Goal: Task Accomplishment & Management: Use online tool/utility

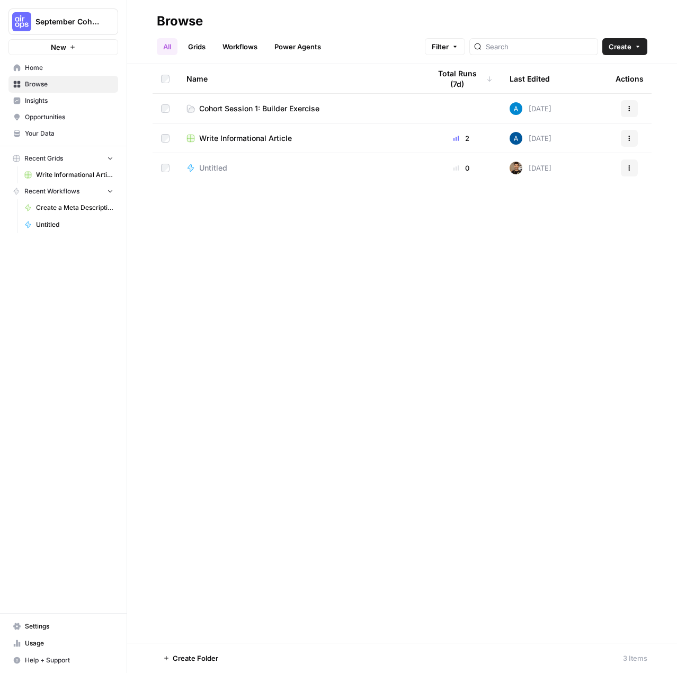
click at [313, 369] on div "Name Total Runs (7d) Last Edited Actions Cohort Session 1: Builder Exercise Tod…" at bounding box center [402, 353] width 550 height 579
click at [239, 108] on span "Cohort Session 1: Builder Exercise" at bounding box center [259, 108] width 120 height 11
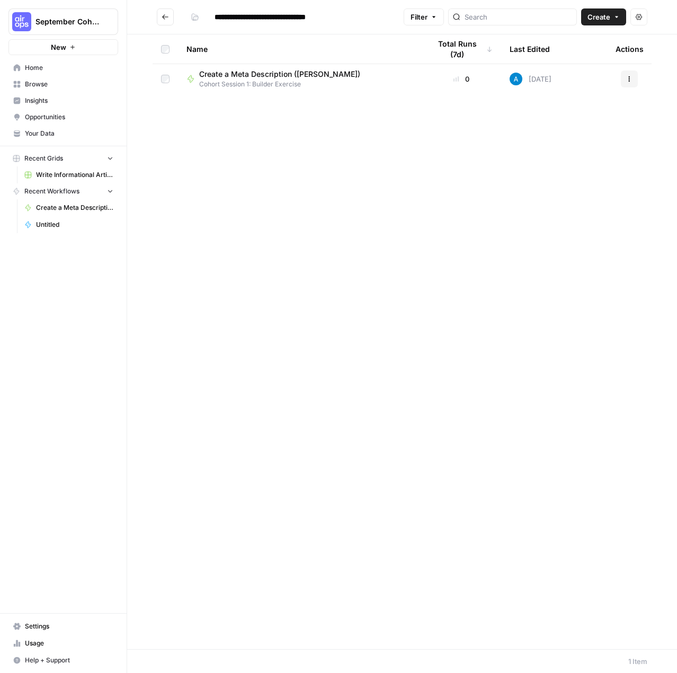
click at [256, 76] on span "Create a Meta Description ([PERSON_NAME])" at bounding box center [279, 74] width 161 height 11
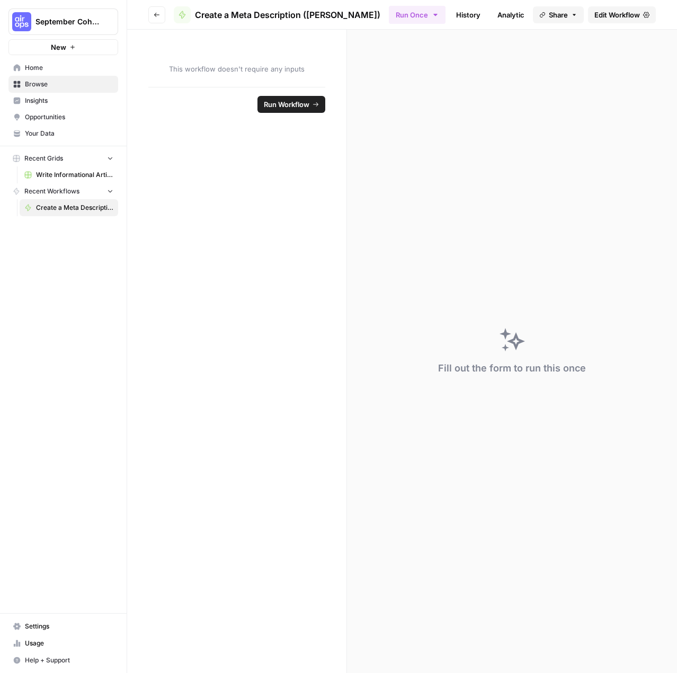
drag, startPoint x: 368, startPoint y: 347, endPoint x: 257, endPoint y: 205, distance: 180.2
click at [368, 348] on div "Fill out the form to run this once" at bounding box center [512, 351] width 330 height 643
click at [54, 167] on link "Write Informational Article" at bounding box center [69, 174] width 99 height 17
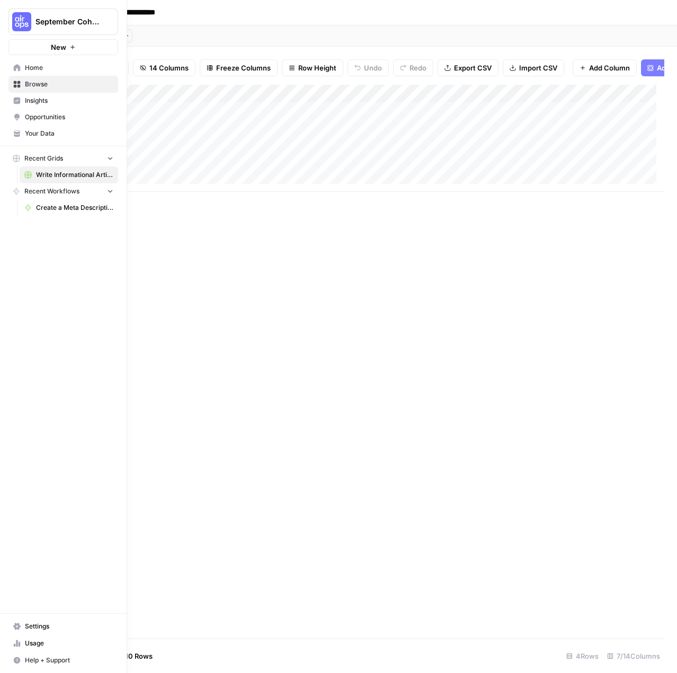
click at [48, 73] on link "Home" at bounding box center [63, 67] width 110 height 17
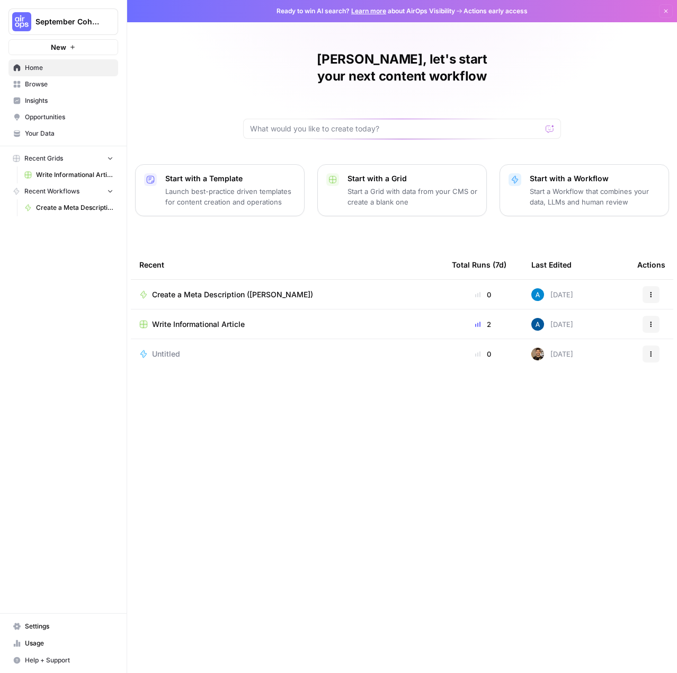
drag, startPoint x: 321, startPoint y: 431, endPoint x: 312, endPoint y: 433, distance: 8.7
click at [321, 431] on div "Recent Total Runs (7d) Last Edited Actions Create a Meta Description (Andrea) 0…" at bounding box center [402, 453] width 543 height 406
drag, startPoint x: 324, startPoint y: 527, endPoint x: 319, endPoint y: 531, distance: 6.4
click at [323, 528] on div "Recent Total Runs (7d) Last Edited Actions Create a Meta Description (Andrea) 0…" at bounding box center [402, 453] width 543 height 406
click at [68, 199] on link "Create a Meta Description ([PERSON_NAME])" at bounding box center [69, 207] width 99 height 17
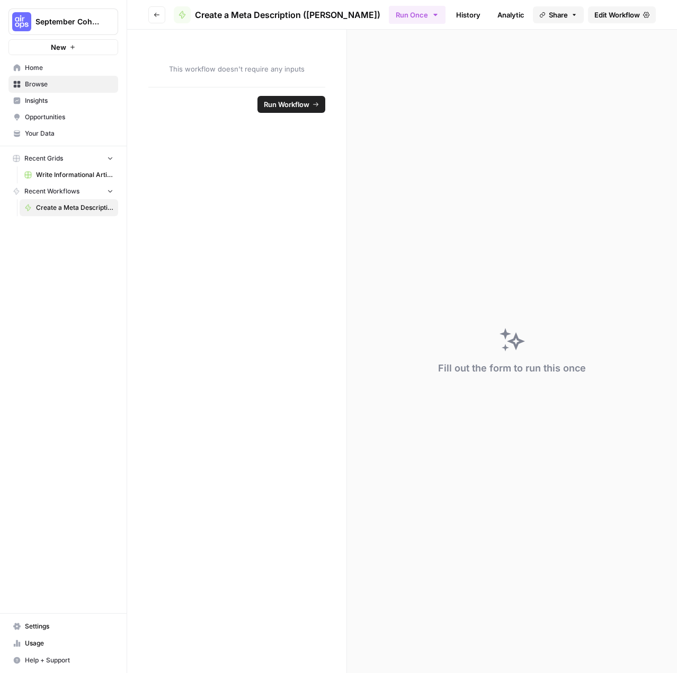
click at [235, 71] on span "This workflow doesn't require any inputs" at bounding box center [236, 69] width 177 height 11
click at [180, 64] on span "This workflow doesn't require any inputs" at bounding box center [236, 69] width 177 height 11
click at [286, 15] on span "Create a Meta Description ([PERSON_NAME])" at bounding box center [287, 14] width 185 height 13
click at [603, 13] on span "Edit Workflow" at bounding box center [617, 15] width 46 height 11
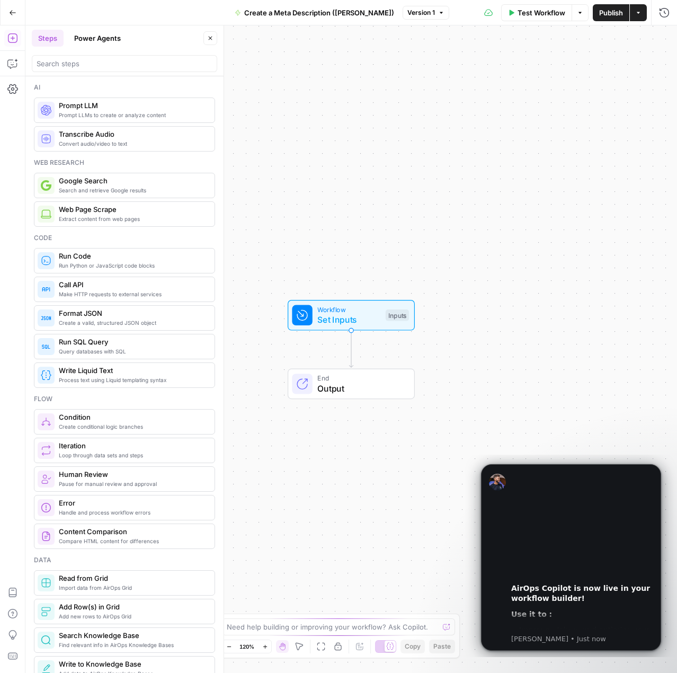
click at [18, 5] on button "Go Back" at bounding box center [12, 12] width 19 height 19
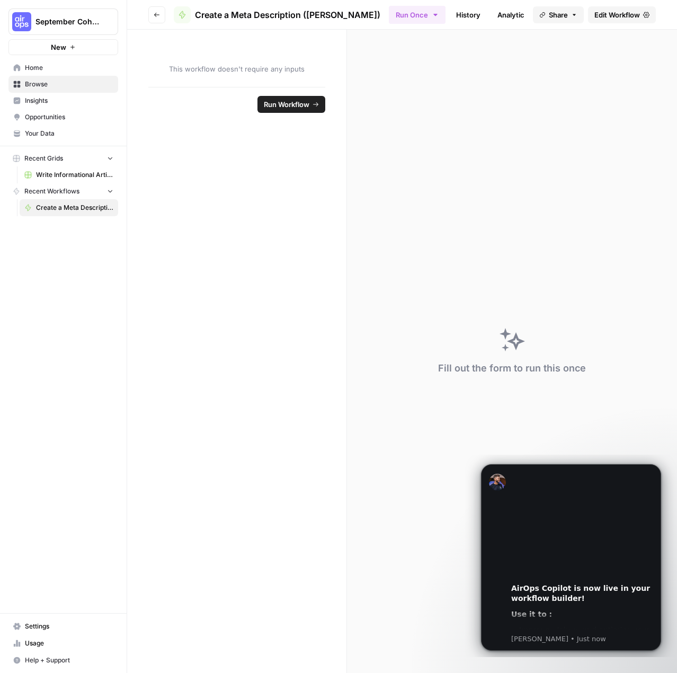
click at [34, 70] on span "Home" at bounding box center [69, 68] width 88 height 10
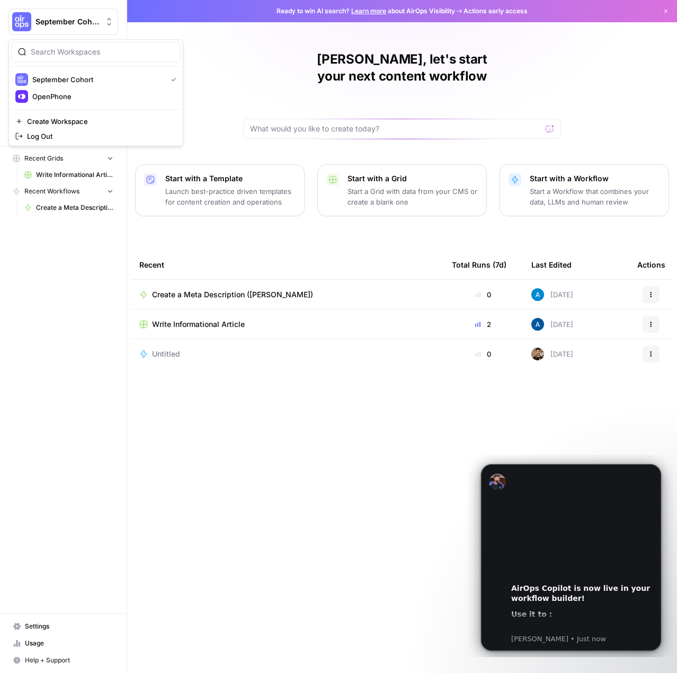
click at [86, 8] on button "September Cohort" at bounding box center [63, 21] width 110 height 26
click at [65, 92] on span "OpenPhone" at bounding box center [102, 96] width 140 height 11
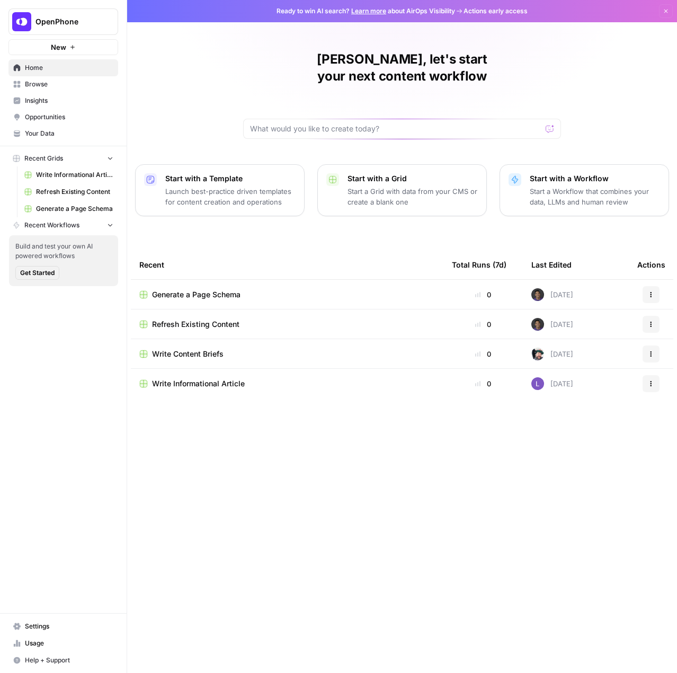
click at [41, 19] on span "OpenPhone" at bounding box center [67, 21] width 64 height 11
click at [33, 92] on span "September Cohort" at bounding box center [102, 96] width 140 height 11
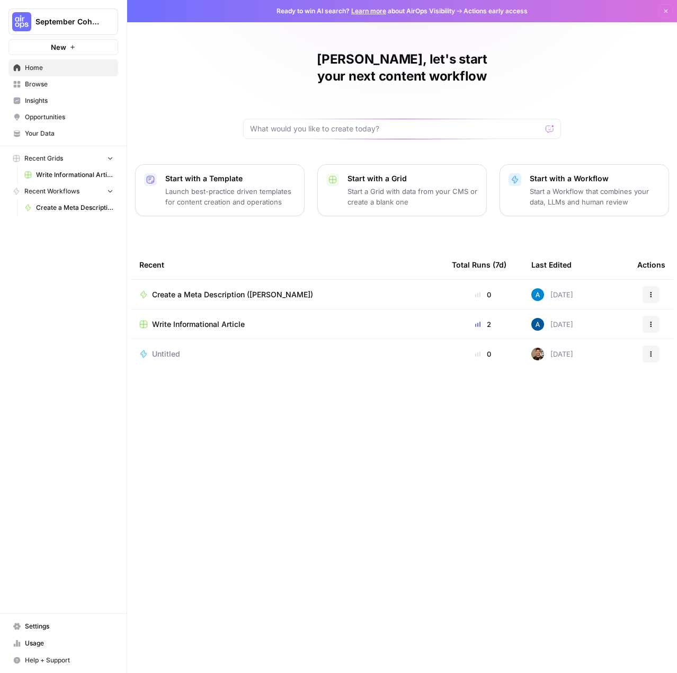
click at [168, 617] on div "Recent Total Runs (7d) Last Edited Actions Create a Meta Description (Andrea) 0…" at bounding box center [402, 453] width 543 height 406
click at [91, 48] on button "New" at bounding box center [63, 47] width 110 height 16
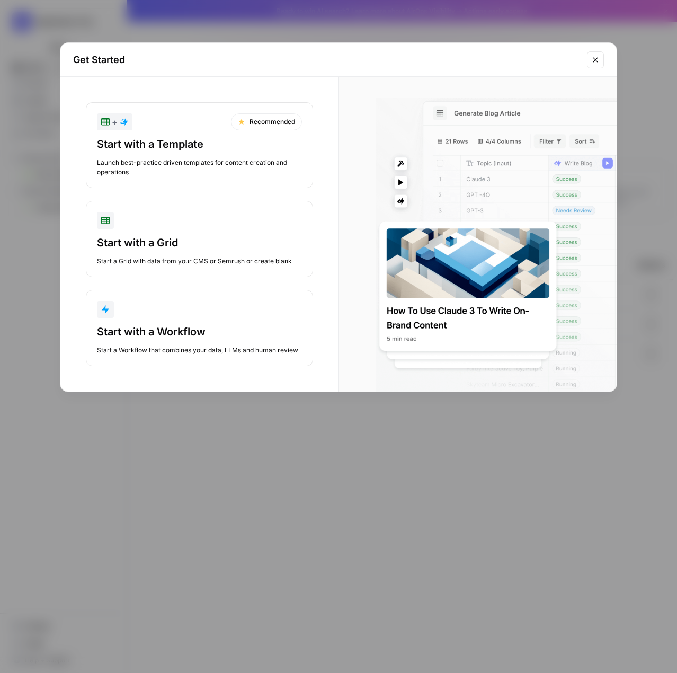
click at [595, 56] on icon "Close modal" at bounding box center [595, 60] width 8 height 8
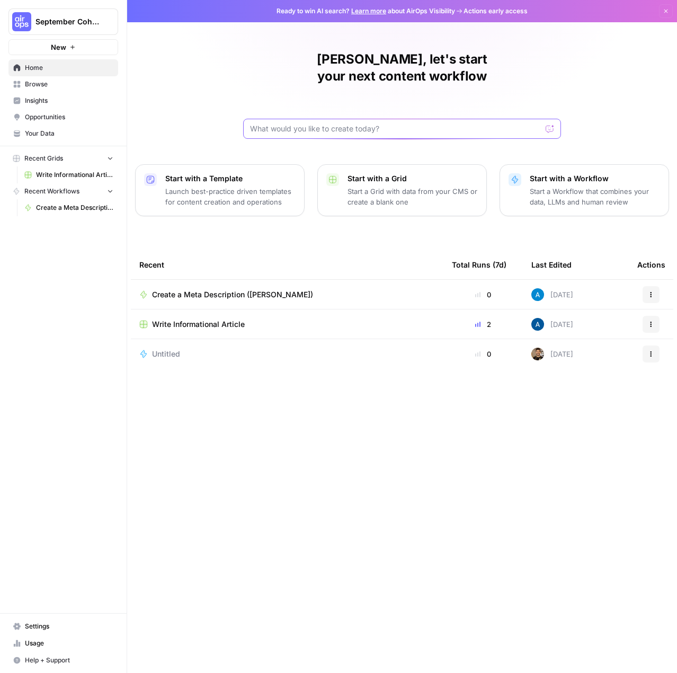
click at [348, 123] on input "text" at bounding box center [395, 128] width 291 height 11
click at [350, 123] on input "text" at bounding box center [395, 128] width 291 height 11
click at [235, 186] on p "Launch best-practice driven templates for content creation and operations" at bounding box center [230, 196] width 130 height 21
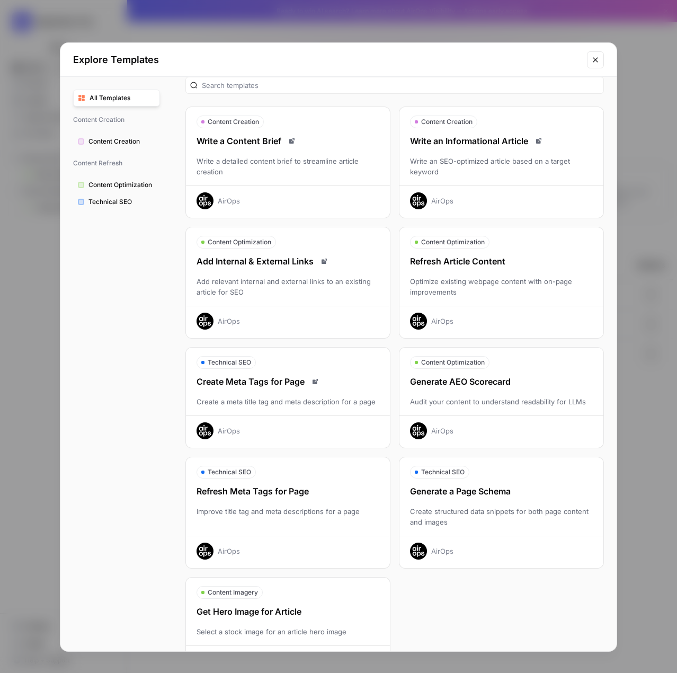
scroll to position [47, 0]
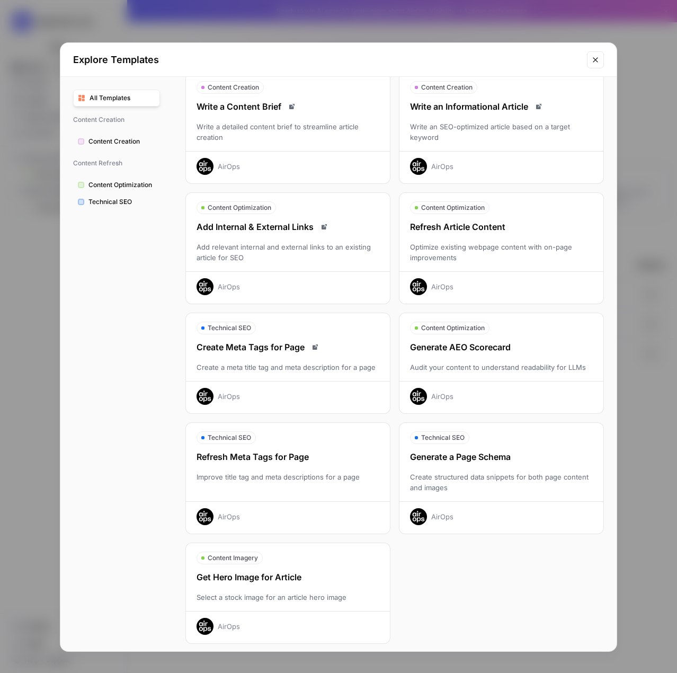
click at [452, 581] on div "Content Creation Write a Content Brief Write a detailed content brief to stream…" at bounding box center [394, 358] width 419 height 572
click at [599, 56] on icon "Close modal" at bounding box center [595, 60] width 8 height 8
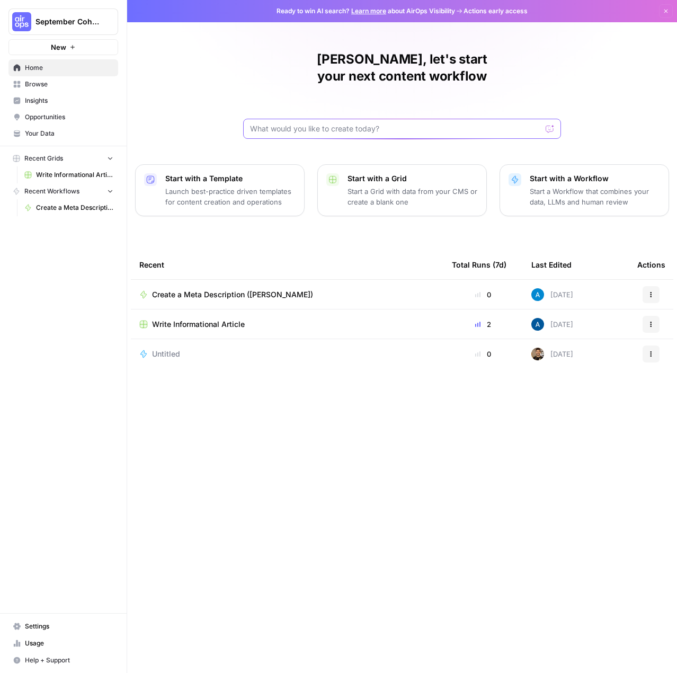
click at [433, 123] on input "text" at bounding box center [395, 128] width 291 height 11
type input "c"
type input "create a workflow that checks if a piece of content is LLM optimized"
click button "Send" at bounding box center [551, 129] width 14 height 14
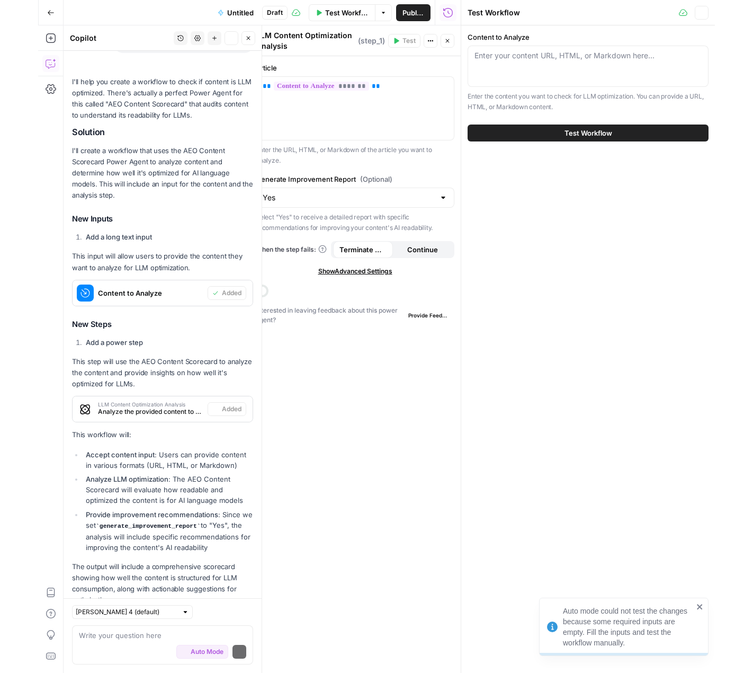
scroll to position [152, 0]
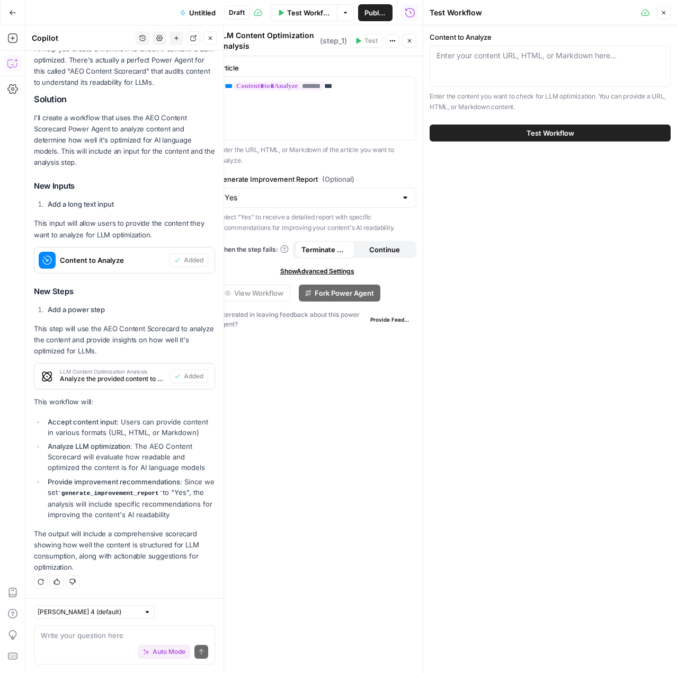
click at [541, 402] on div "Content to Analyze Enter your content URL, HTML, or Markdown here... Enter the …" at bounding box center [550, 348] width 254 height 647
click at [102, 608] on input "text" at bounding box center [89, 612] width 102 height 11
type input "Claude Sonnet 4 (default)"
click at [188, 604] on div "Claude Sonnet 4 (default) Write your question here Auto Mode Send" at bounding box center [124, 635] width 198 height 75
click at [366, 466] on div "Article ** ******* ** Enter the URL, HTML, or Markdown of the article you want …" at bounding box center [316, 364] width 211 height 617
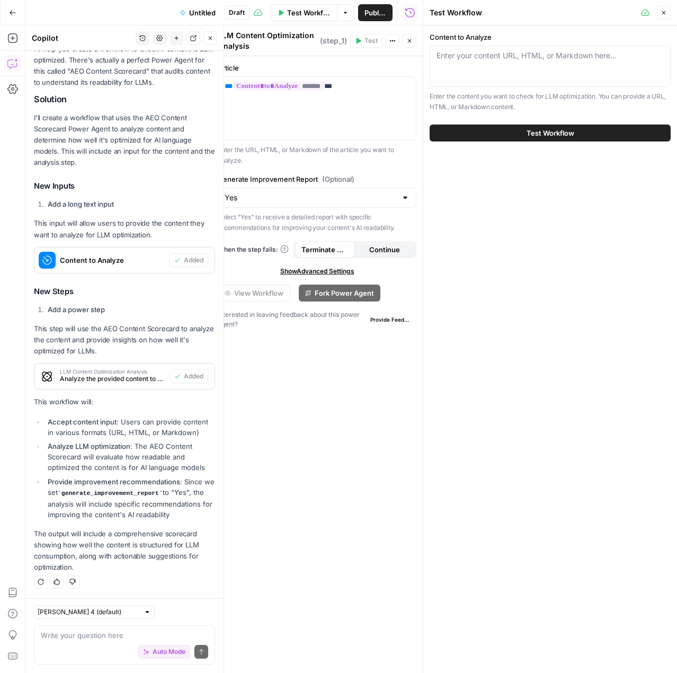
click at [202, 4] on div "Go Back Untitled Draft Test Workflow Options Publish Run History" at bounding box center [211, 12] width 423 height 25
click at [207, 14] on span "Untitled" at bounding box center [202, 12] width 26 height 11
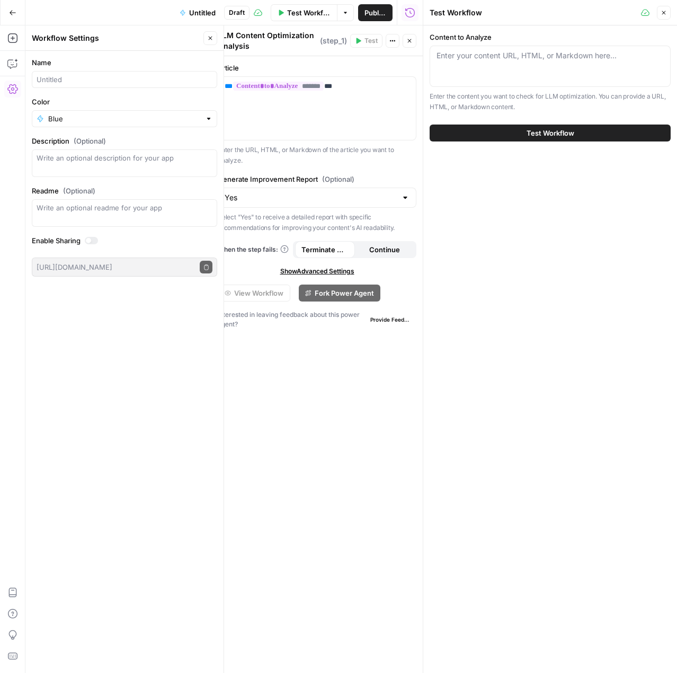
click at [12, 14] on icon "button" at bounding box center [12, 12] width 7 height 7
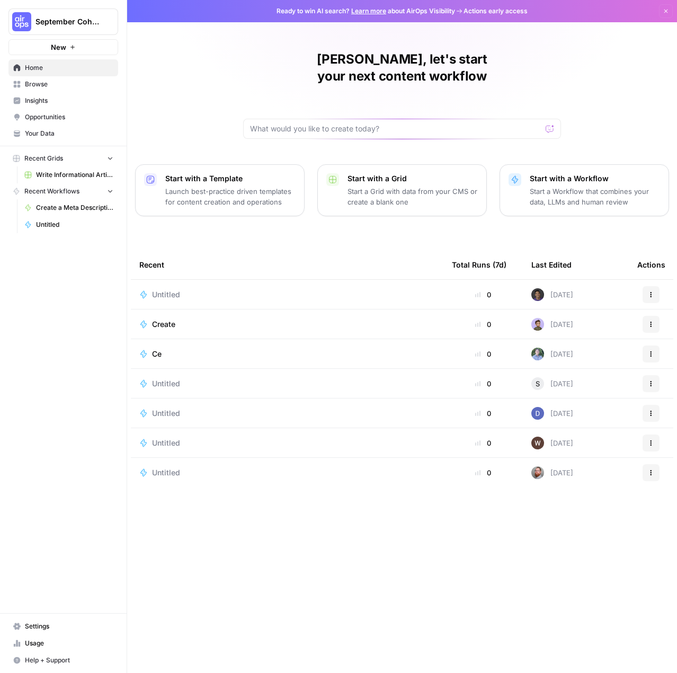
click at [337, 120] on div at bounding box center [402, 129] width 318 height 20
click at [590, 173] on p "Start with a Workflow" at bounding box center [595, 178] width 130 height 11
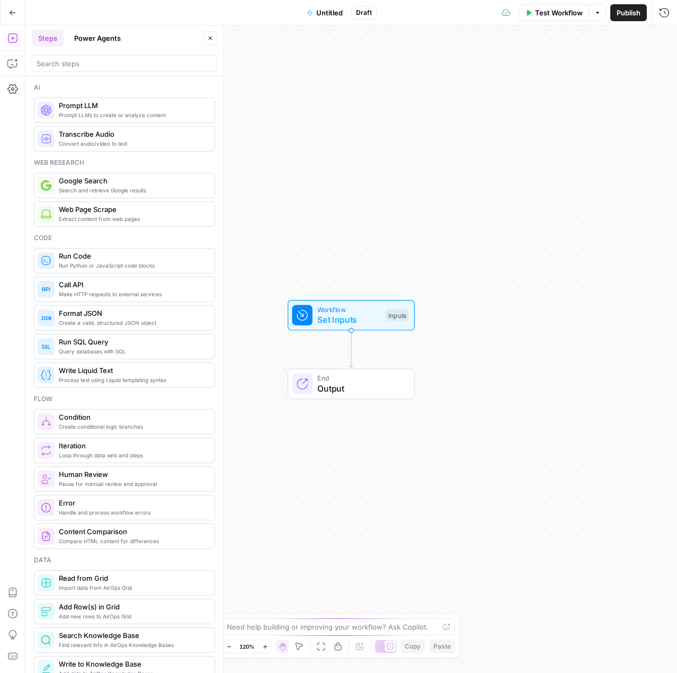
click at [334, 10] on span "Untitled" at bounding box center [329, 12] width 26 height 11
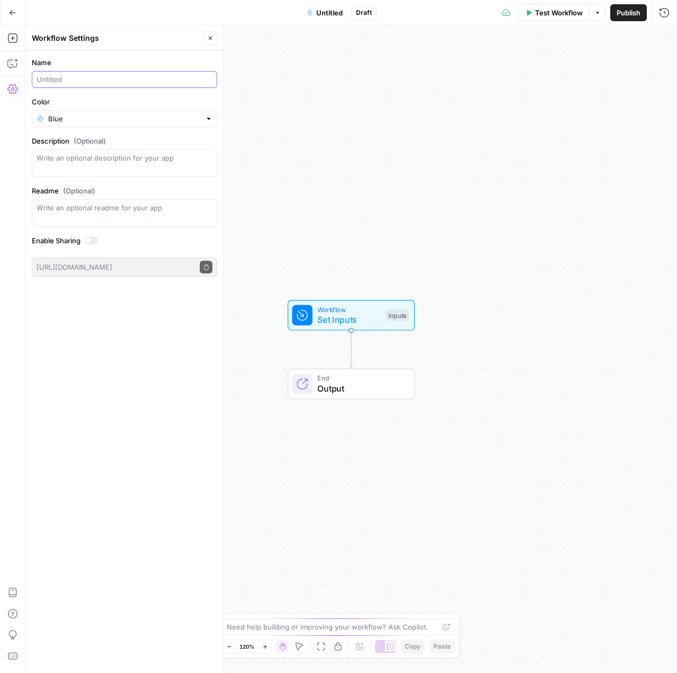
click at [106, 83] on input "Name" at bounding box center [125, 79] width 176 height 11
type input "Create a meta description ([PERSON_NAME])"
click at [213, 109] on div "Color Blue" at bounding box center [124, 111] width 185 height 31
click at [173, 141] on label "Description (Optional)" at bounding box center [124, 141] width 185 height 11
click at [173, 153] on textarea "Description (Optional)" at bounding box center [125, 163] width 176 height 21
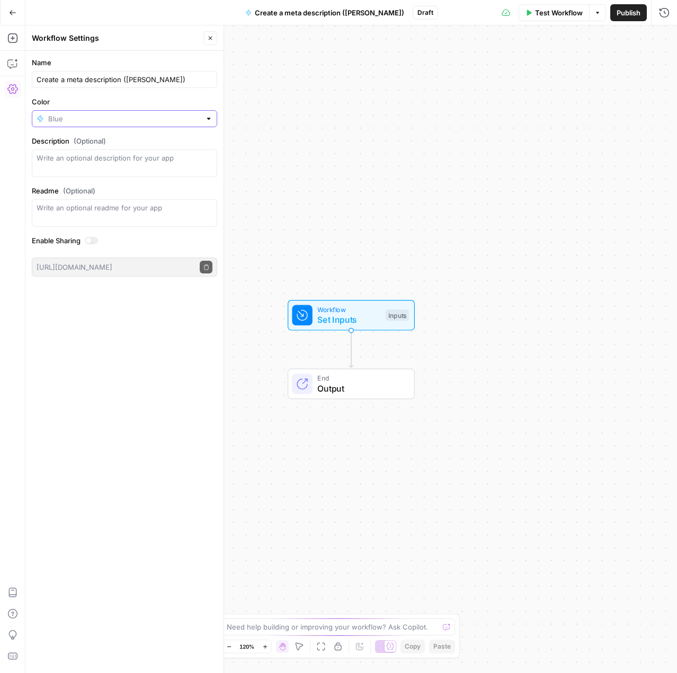
click at [178, 120] on input "Color" at bounding box center [124, 118] width 153 height 11
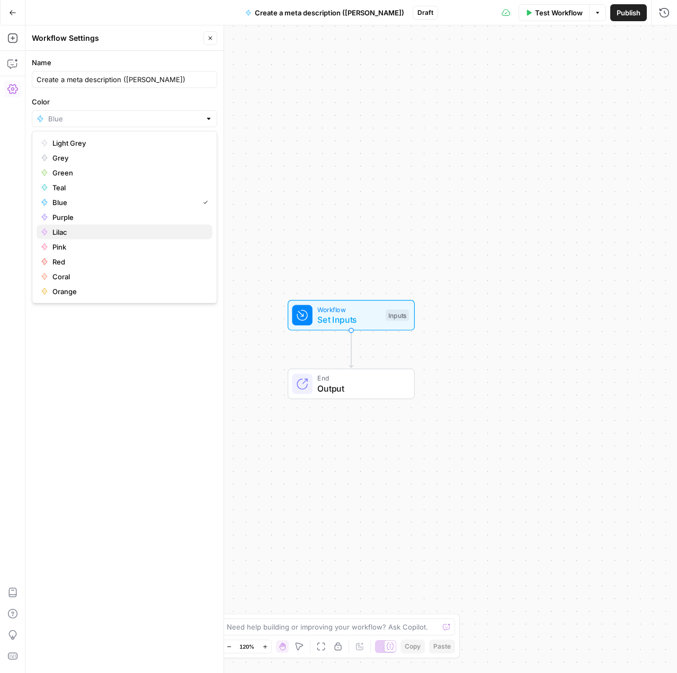
click at [78, 237] on span "Lilac" at bounding box center [128, 232] width 152 height 11
type input "Lilac"
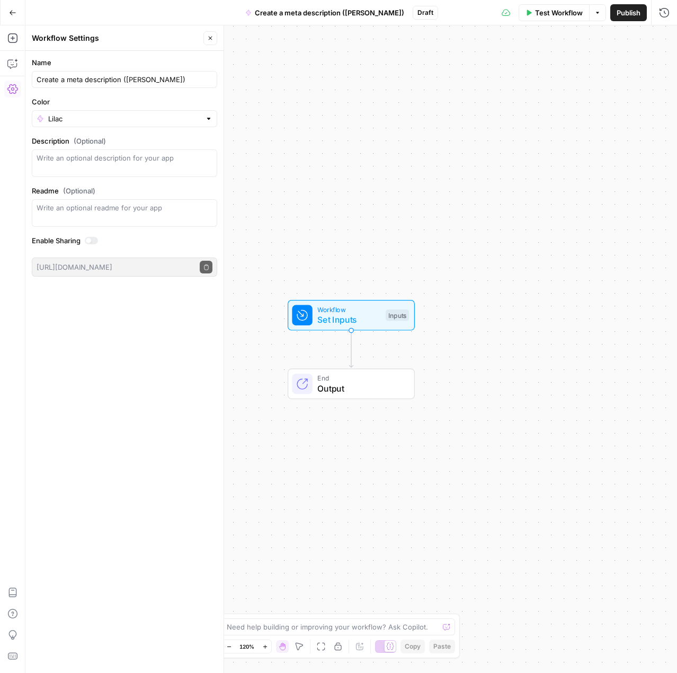
click at [120, 393] on div "Name Create a meta description (Brian) Color Lilac Description (Optional) Readm…" at bounding box center [124, 362] width 198 height 622
click at [293, 167] on div "Workflow Set Inputs Inputs End Output" at bounding box center [351, 348] width 652 height 647
drag, startPoint x: 440, startPoint y: 113, endPoint x: 434, endPoint y: 114, distance: 5.4
click at [435, 114] on div "Workflow Set Inputs Inputs End Output" at bounding box center [351, 348] width 652 height 647
drag, startPoint x: 429, startPoint y: 326, endPoint x: 393, endPoint y: 351, distance: 43.9
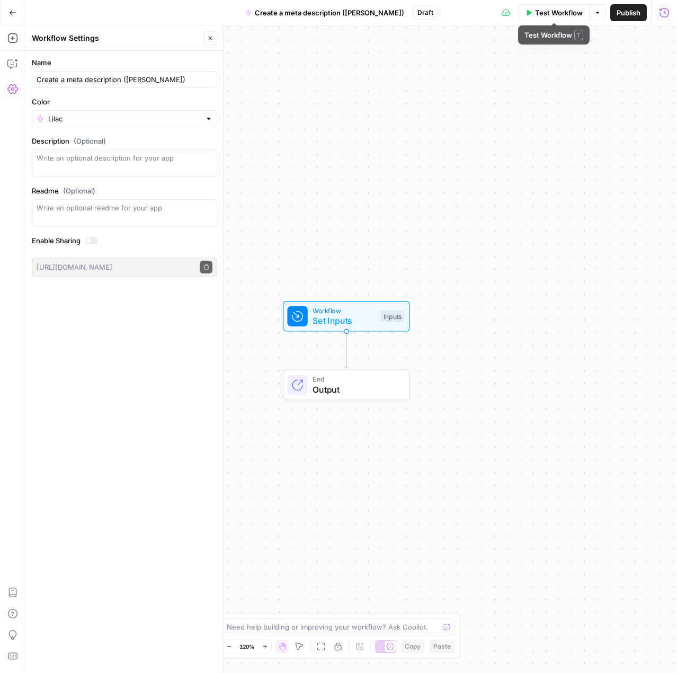
click at [428, 325] on div "Workflow Set Inputs Inputs" at bounding box center [346, 316] width 197 height 31
click at [347, 351] on icon "Edge from start to end" at bounding box center [345, 348] width 4 height 37
click at [343, 364] on icon "Edge from start to end" at bounding box center [345, 348] width 4 height 37
click at [204, 341] on div "Name Create a meta description (Brian) Color Lilac Description (Optional) Readm…" at bounding box center [124, 362] width 198 height 622
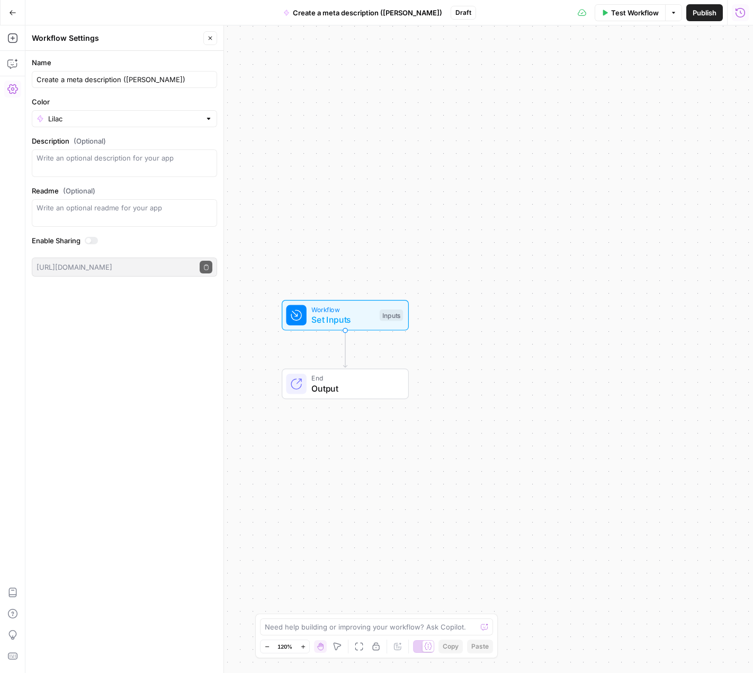
drag, startPoint x: 450, startPoint y: 486, endPoint x: 473, endPoint y: 458, distance: 35.7
click at [450, 486] on div "Workflow Set Inputs Inputs End Output" at bounding box center [389, 348] width 728 height 647
click at [677, 81] on div "Workflow Set Inputs Inputs End Output" at bounding box center [389, 348] width 728 height 647
click at [677, 15] on button "Options" at bounding box center [673, 12] width 17 height 17
click at [649, 285] on div "Workflow Set Inputs Inputs End Output" at bounding box center [389, 348] width 728 height 647
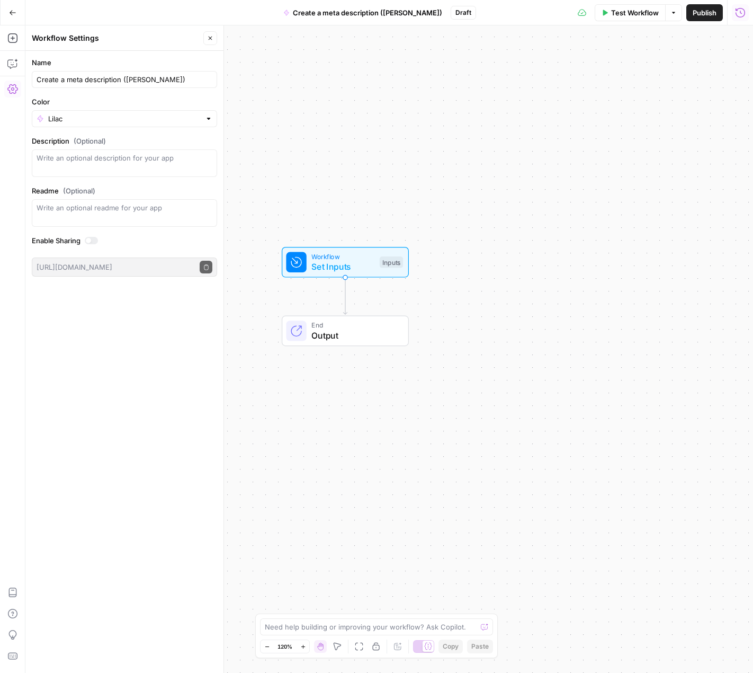
click at [368, 501] on div "Workflow Set Inputs Inputs End Output" at bounding box center [389, 348] width 728 height 647
click at [344, 300] on icon "Edge from start to end" at bounding box center [345, 293] width 4 height 37
click at [346, 273] on div "Workflow Set Inputs Inputs Test Step" at bounding box center [344, 260] width 127 height 31
click at [343, 279] on icon "Edge from start to end" at bounding box center [345, 294] width 4 height 37
click at [20, 86] on button "Settings" at bounding box center [12, 89] width 17 height 17
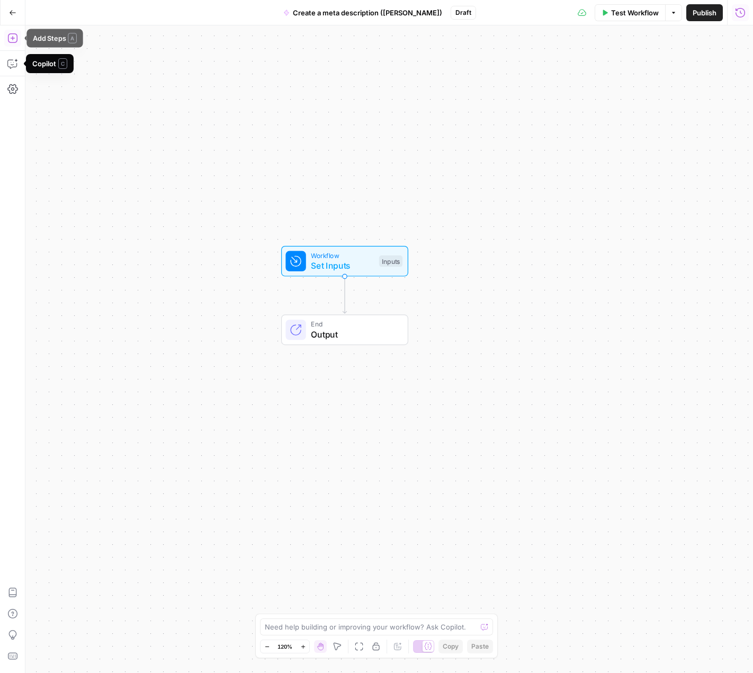
click at [8, 38] on icon "button" at bounding box center [12, 38] width 10 height 10
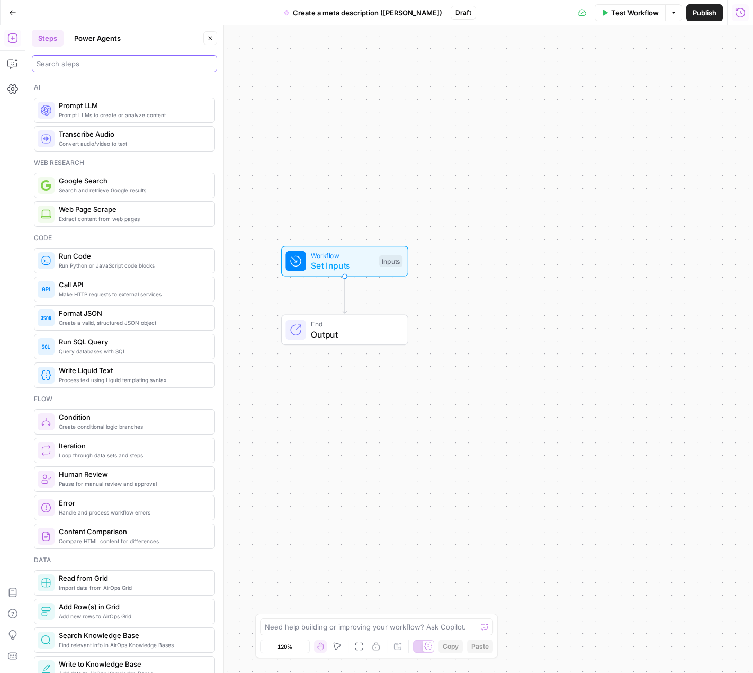
click at [94, 66] on input "search" at bounding box center [125, 63] width 176 height 11
type input "input"
click at [366, 277] on div "Workflow Set Inputs Inputs End Output" at bounding box center [389, 348] width 728 height 647
click at [363, 265] on span "Set Inputs" at bounding box center [341, 265] width 63 height 13
click at [677, 79] on button "Add Field" at bounding box center [638, 72] width 176 height 17
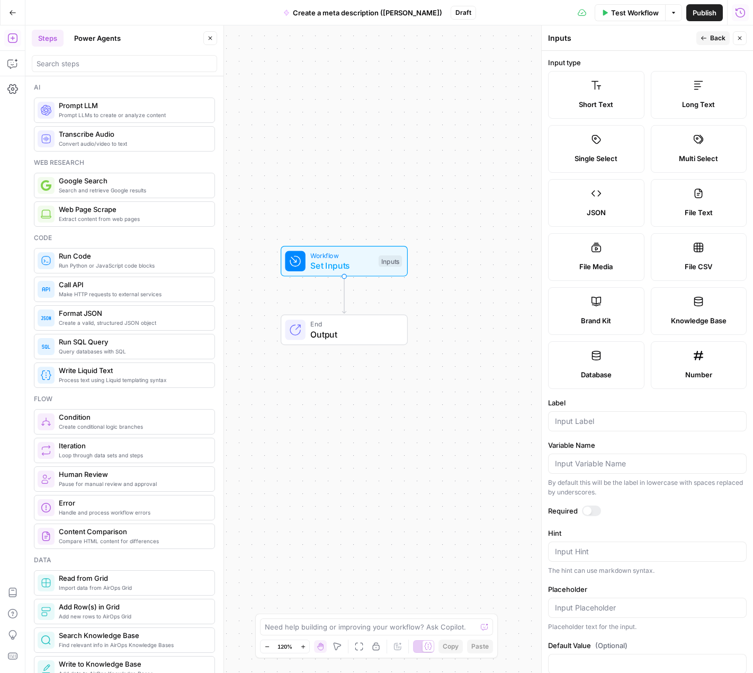
click at [623, 87] on label "Short Text" at bounding box center [596, 95] width 96 height 48
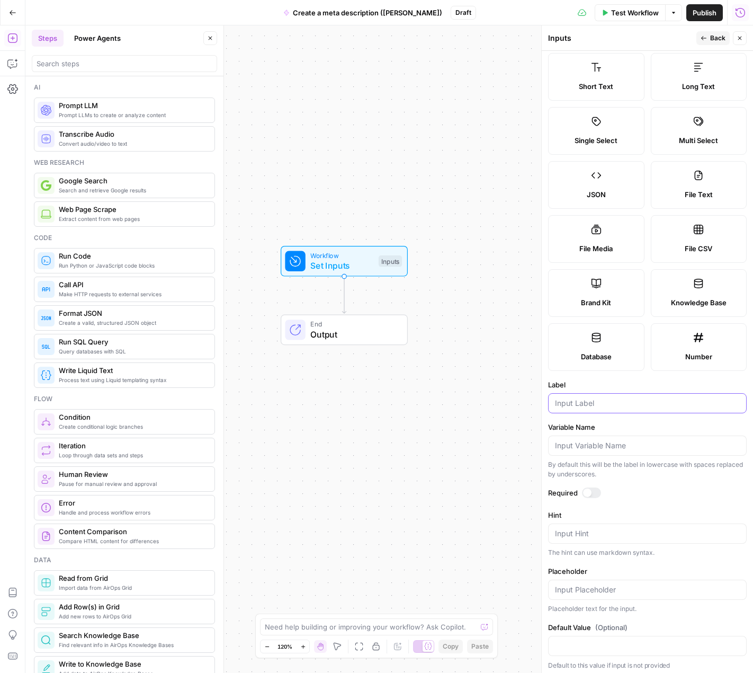
click at [598, 398] on input "Label" at bounding box center [647, 403] width 185 height 11
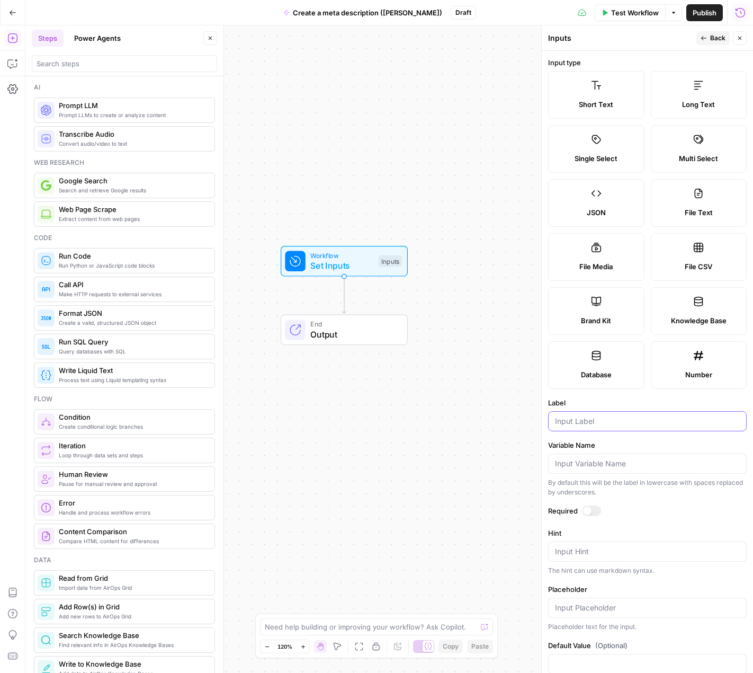
click at [587, 416] on input "Label" at bounding box center [647, 421] width 185 height 11
type input "URL"
click at [677, 38] on span "Back" at bounding box center [717, 38] width 15 height 10
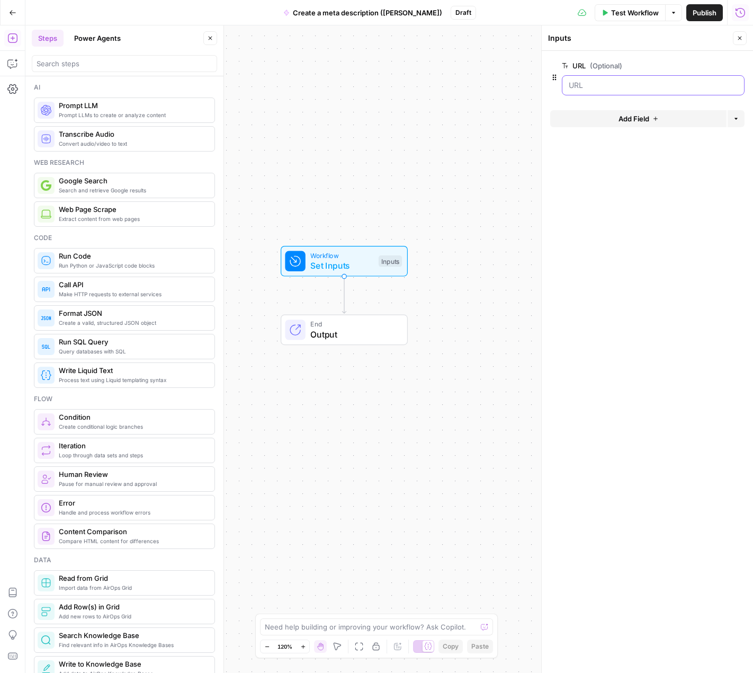
click at [592, 90] on input "URL (Optional)" at bounding box center [653, 85] width 169 height 11
click at [326, 257] on span "Workflow" at bounding box center [341, 255] width 63 height 10
click at [659, 125] on button "Add Field" at bounding box center [638, 118] width 176 height 17
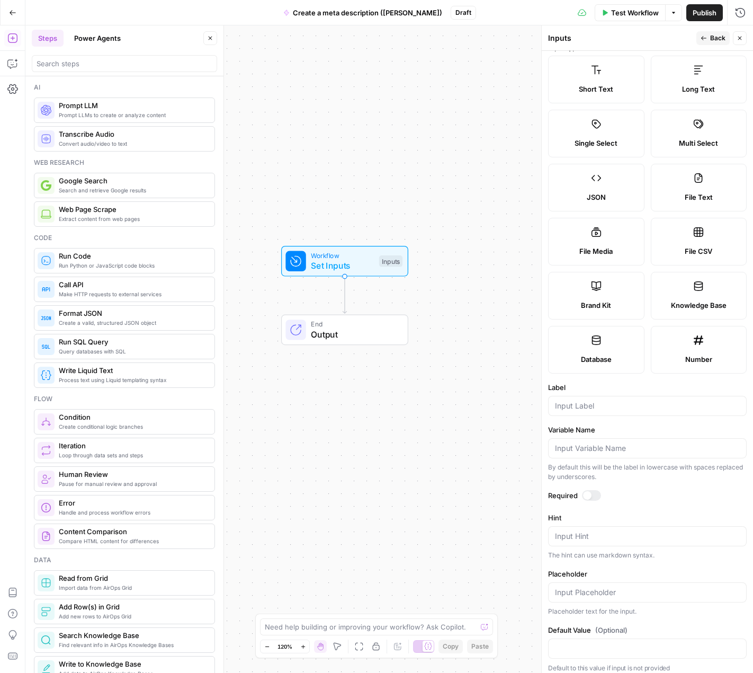
scroll to position [18, 0]
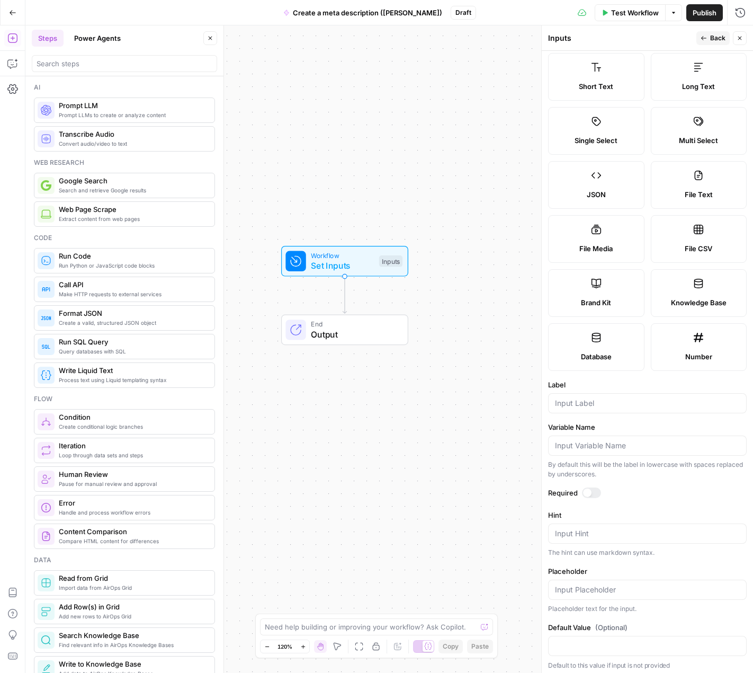
click at [613, 20] on button "Test Workflow" at bounding box center [630, 12] width 71 height 17
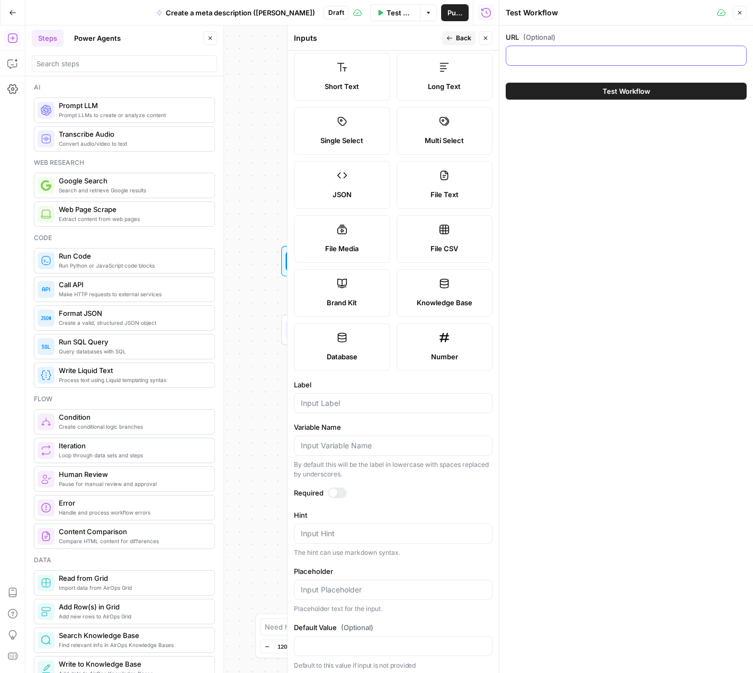
click at [577, 52] on input "URL (Optional)" at bounding box center [626, 55] width 227 height 11
click at [587, 55] on input "URL (Optional)" at bounding box center [626, 55] width 227 height 11
paste input "https://www.openphone.com/blog/how-to-call-without-sim-card/"
type input "https://www.openphone.com/blog/how-to-call-without-sim-card/"
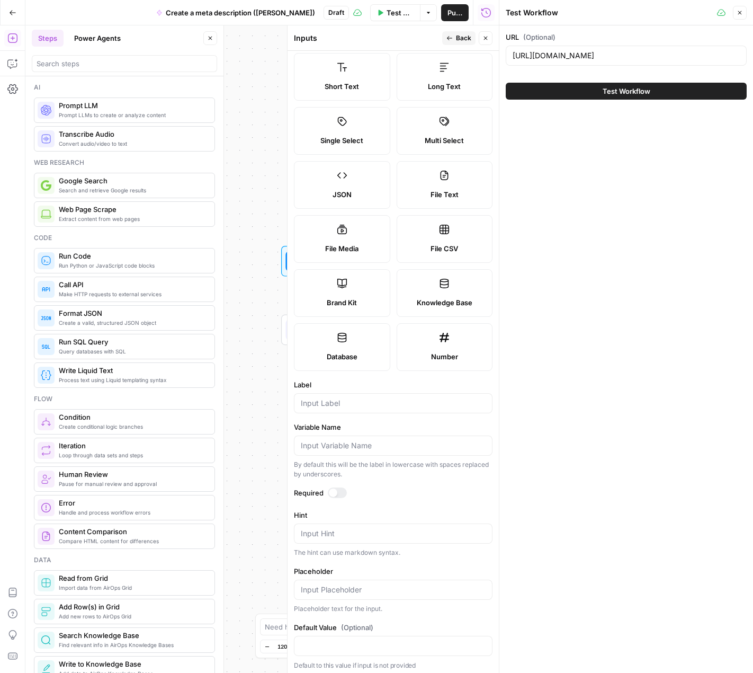
click at [568, 91] on button "Test Workflow" at bounding box center [626, 91] width 241 height 17
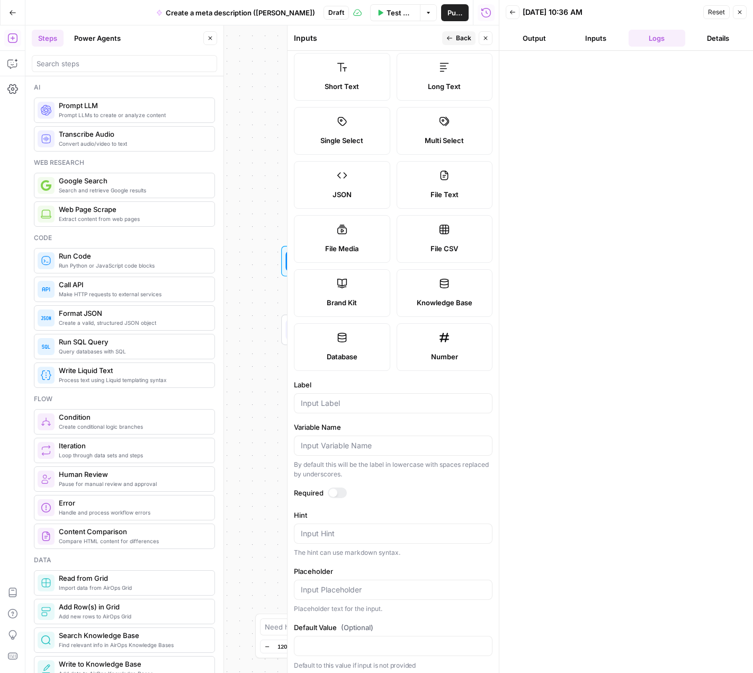
click at [677, 34] on button "Details" at bounding box center [718, 38] width 57 height 17
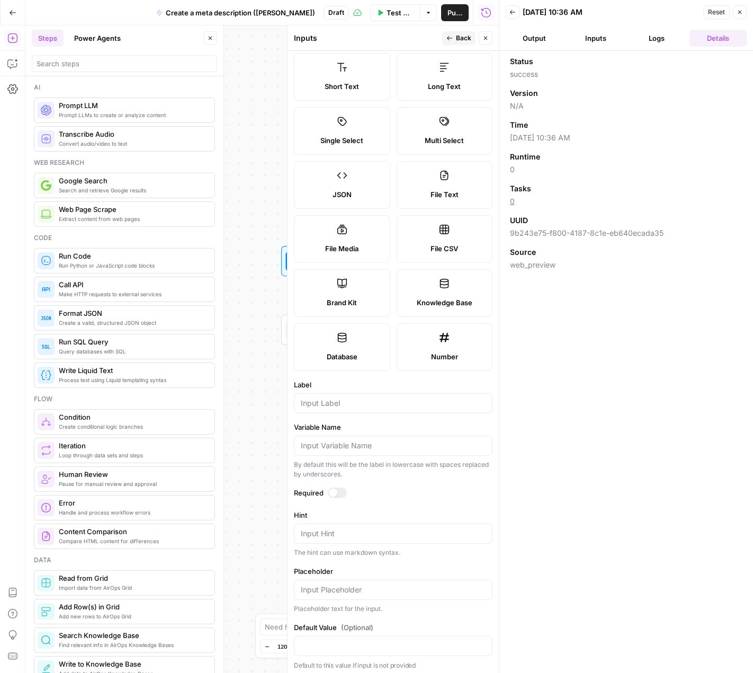
click at [652, 41] on button "Logs" at bounding box center [657, 38] width 57 height 17
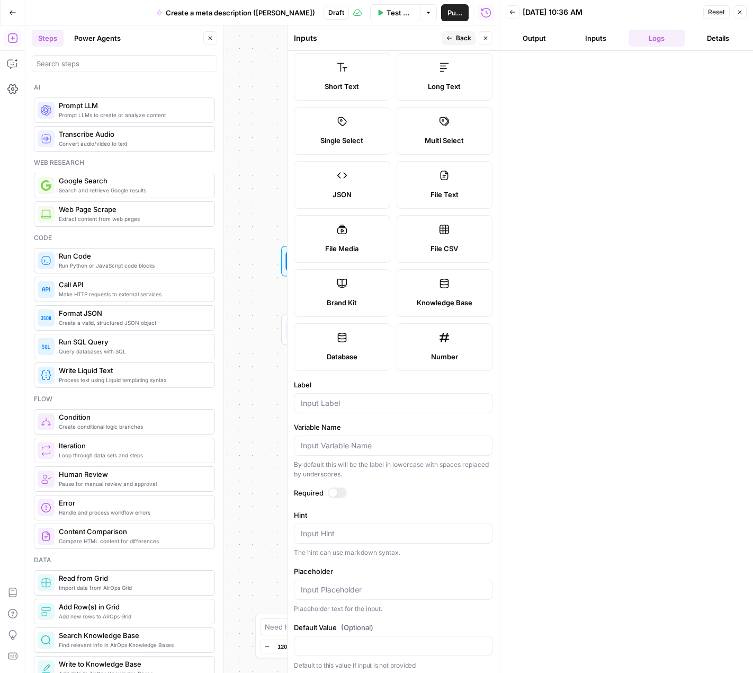
click at [607, 42] on button "Inputs" at bounding box center [595, 38] width 57 height 17
click at [558, 40] on button "Output" at bounding box center [534, 38] width 57 height 17
click at [677, 14] on icon "button" at bounding box center [740, 12] width 6 height 6
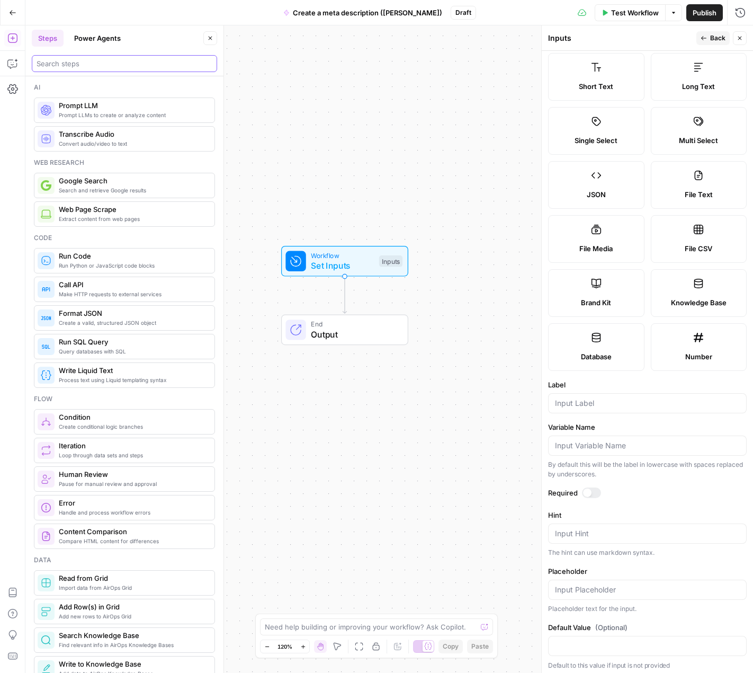
click at [97, 65] on input "search" at bounding box center [125, 63] width 176 height 11
click at [57, 63] on input "search" at bounding box center [125, 63] width 176 height 11
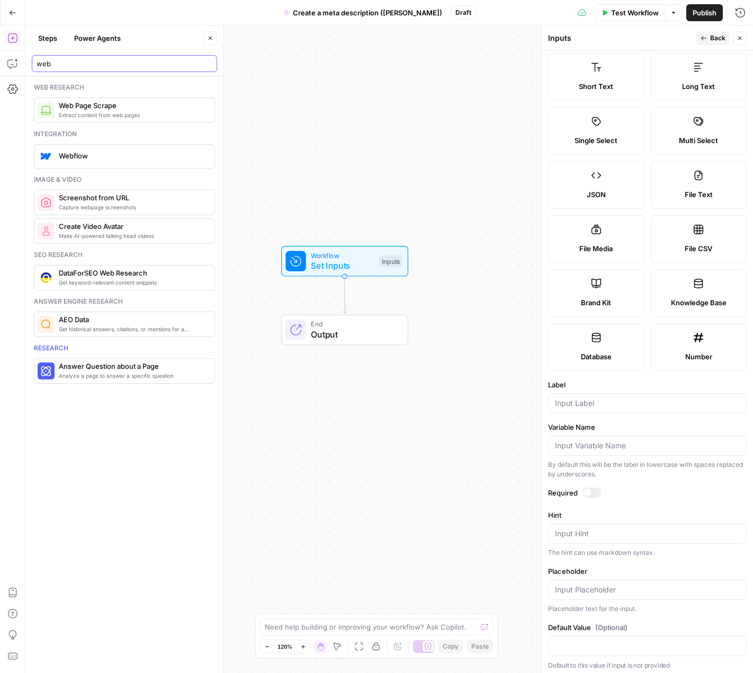
type input "web"
click at [132, 113] on span "Extract content from web pages" at bounding box center [132, 115] width 147 height 8
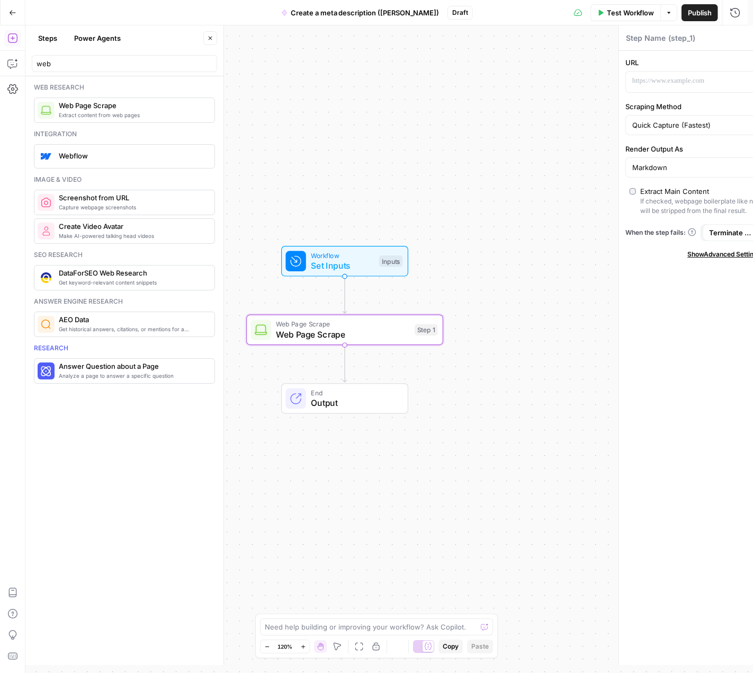
type textarea "Web Page Scrape"
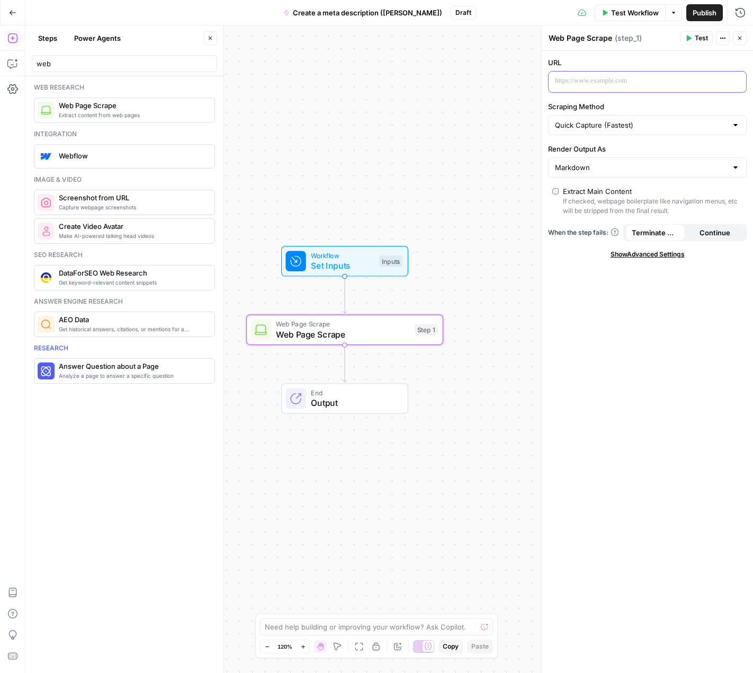
click at [582, 77] on p at bounding box center [639, 81] width 168 height 11
click at [677, 82] on icon "button" at bounding box center [736, 80] width 5 height 5
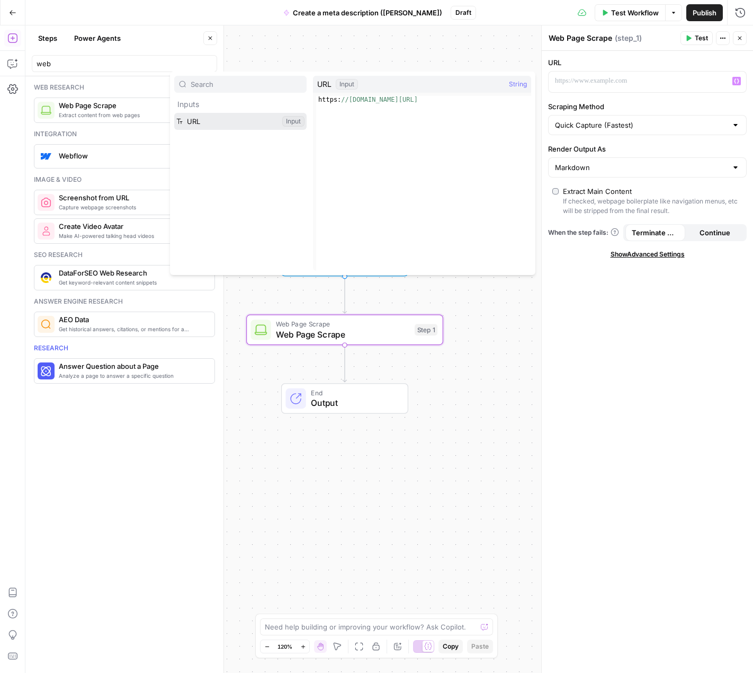
click at [236, 114] on button "Select variable URL" at bounding box center [240, 121] width 132 height 17
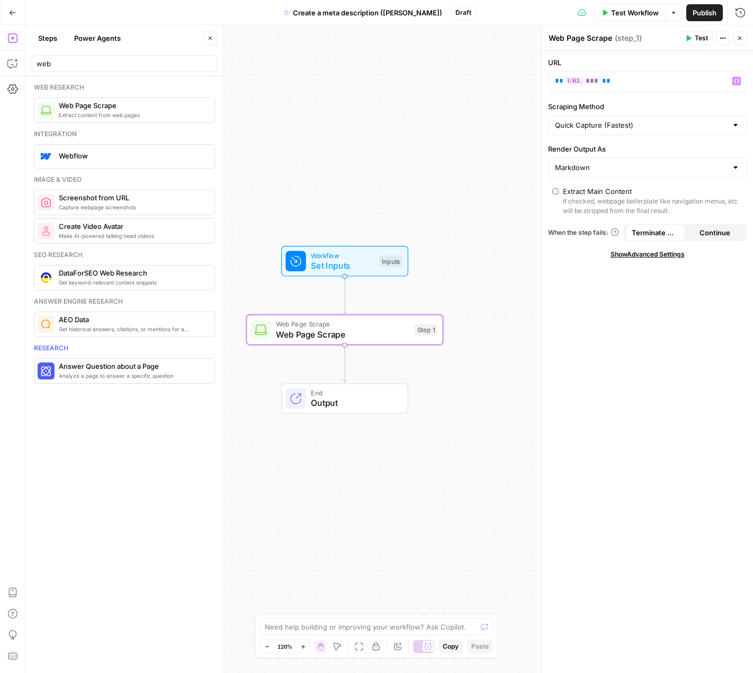
click at [613, 116] on div "Quick Capture (Fastest)" at bounding box center [647, 125] width 199 height 20
click at [634, 157] on button "Quick Capture (Fastest)" at bounding box center [647, 150] width 189 height 15
type input "Quick Capture (Fastest)"
click at [620, 171] on input "Render Output As" at bounding box center [641, 167] width 172 height 11
click at [598, 220] on span "Markdown" at bounding box center [640, 222] width 167 height 11
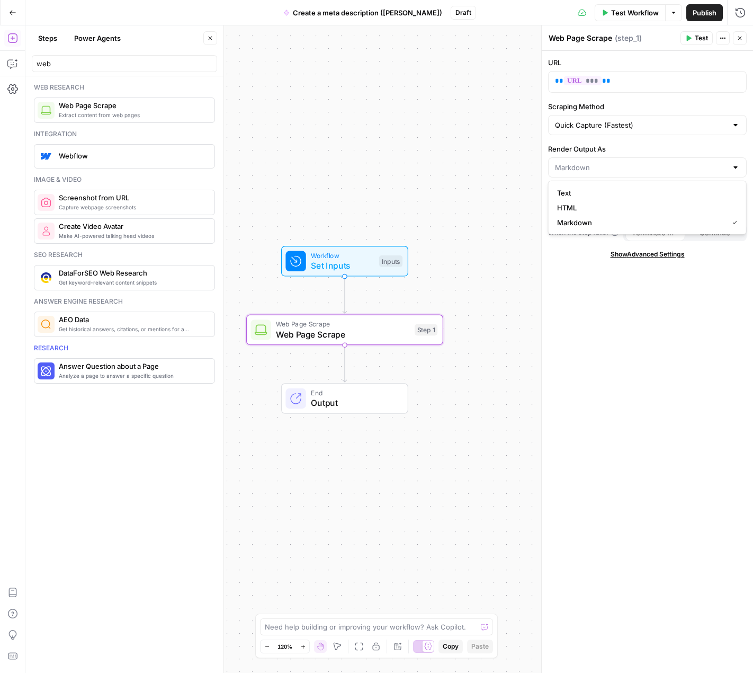
type input "Markdown"
click at [638, 10] on span "Test Workflow" at bounding box center [635, 12] width 48 height 11
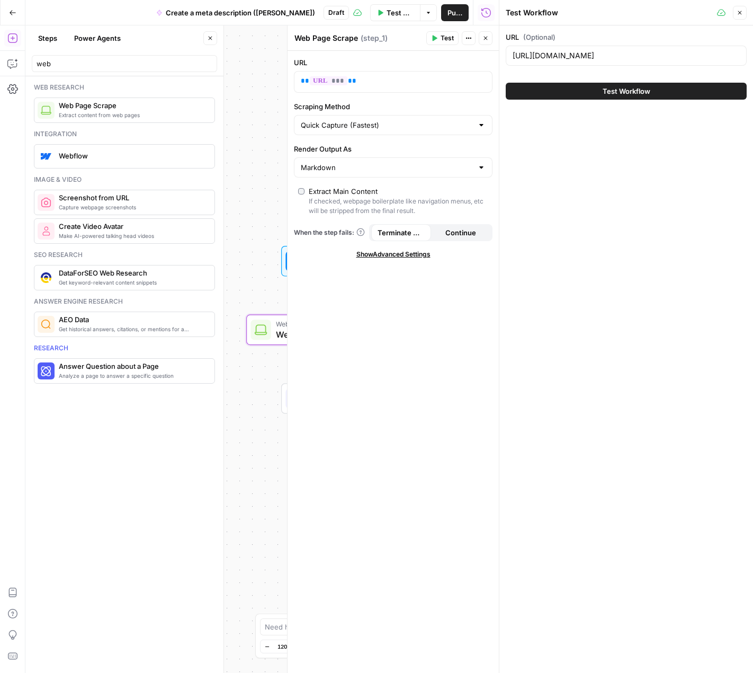
click at [550, 97] on button "Test Workflow" at bounding box center [626, 91] width 241 height 17
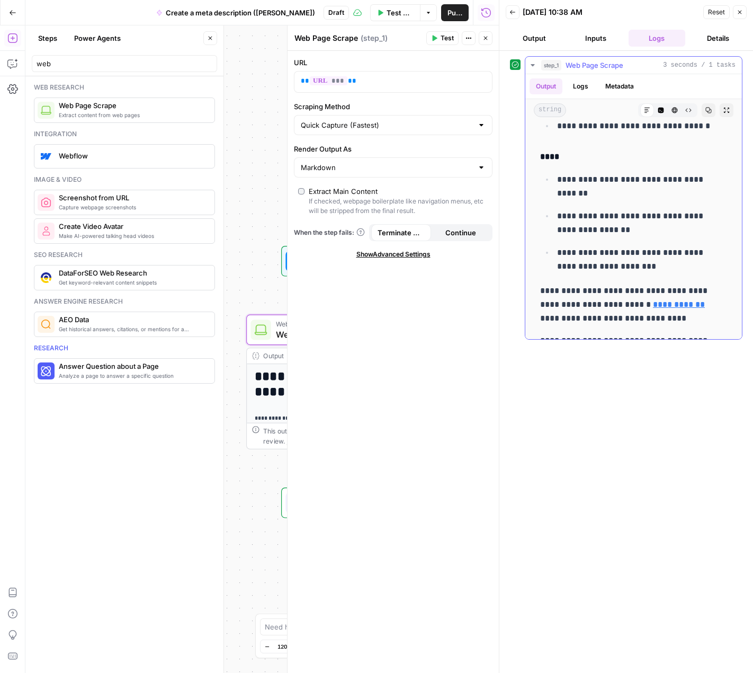
scroll to position [6146, 0]
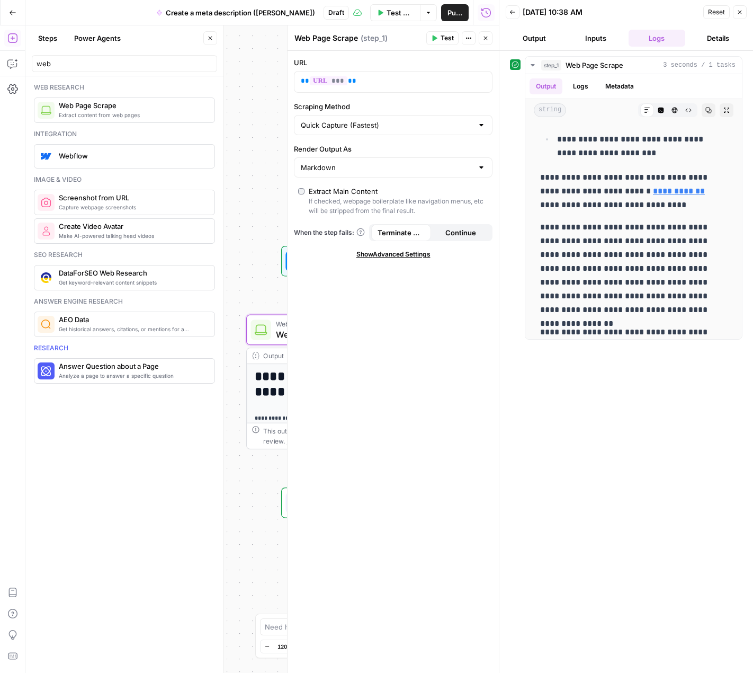
click at [677, 37] on button "Details" at bounding box center [718, 38] width 57 height 17
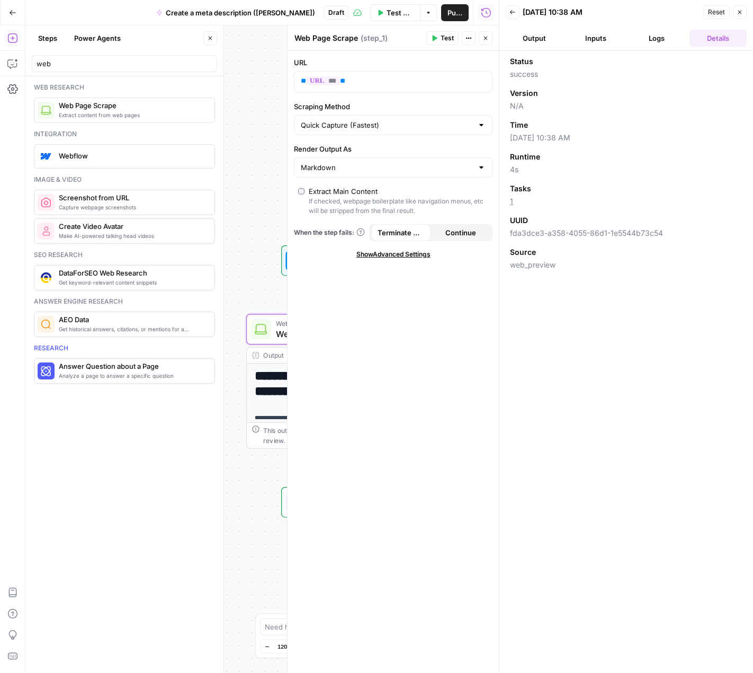
click at [237, 270] on div "**********" at bounding box center [262, 348] width 474 height 647
click at [677, 9] on icon "button" at bounding box center [740, 12] width 6 height 6
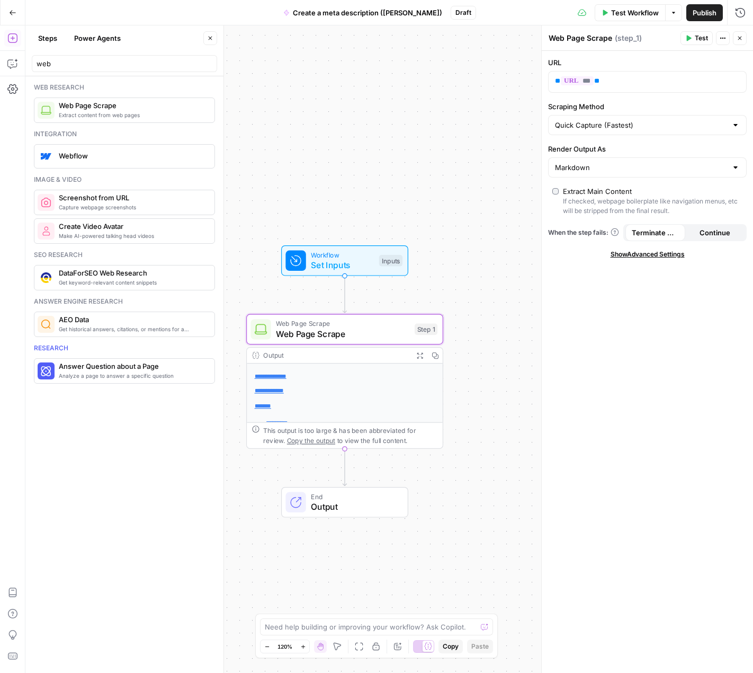
scroll to position [0, 0]
click at [350, 328] on span "Web Page Scrape" at bounding box center [343, 333] width 134 height 13
click at [91, 67] on input "web" at bounding box center [125, 63] width 176 height 11
type input "w"
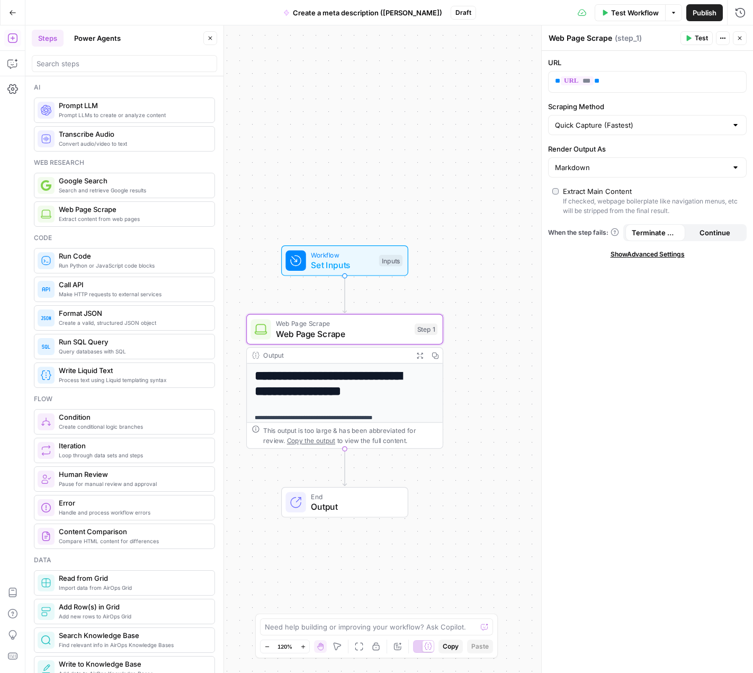
click at [83, 37] on button "Power Agents" at bounding box center [97, 38] width 59 height 17
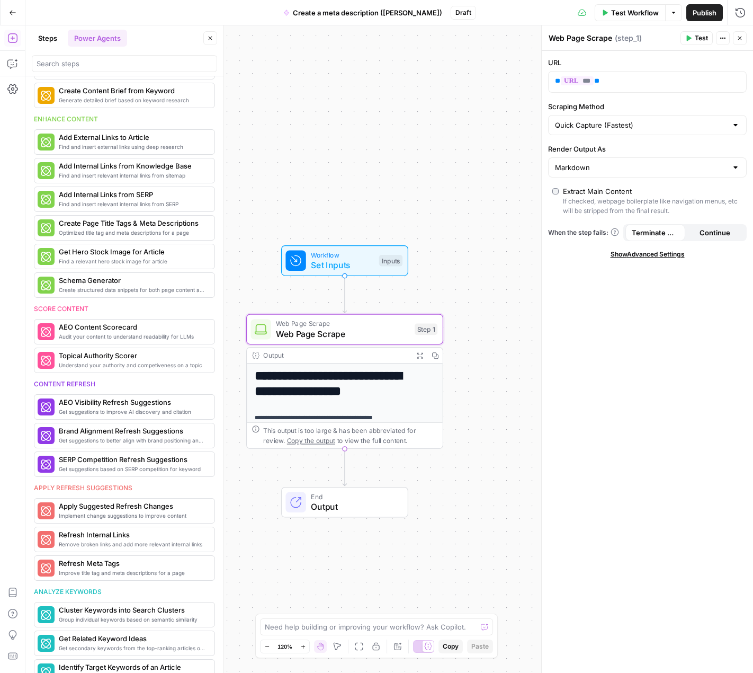
scroll to position [185, 0]
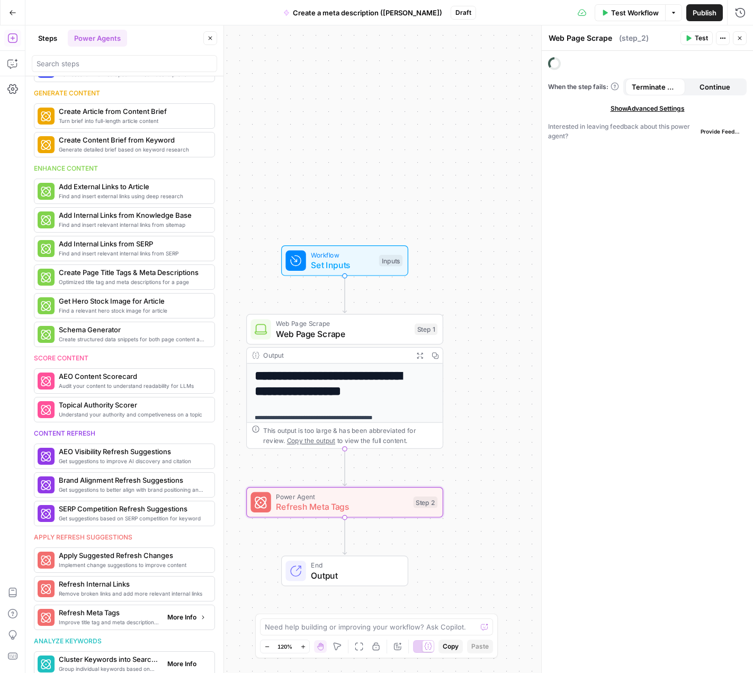
type textarea "Refresh Meta Tags"
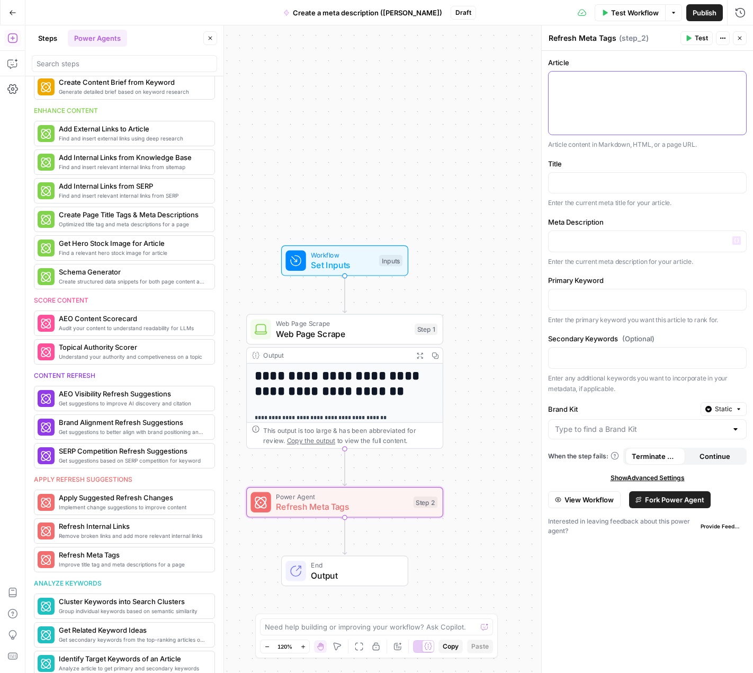
click at [613, 99] on div at bounding box center [648, 103] width 198 height 63
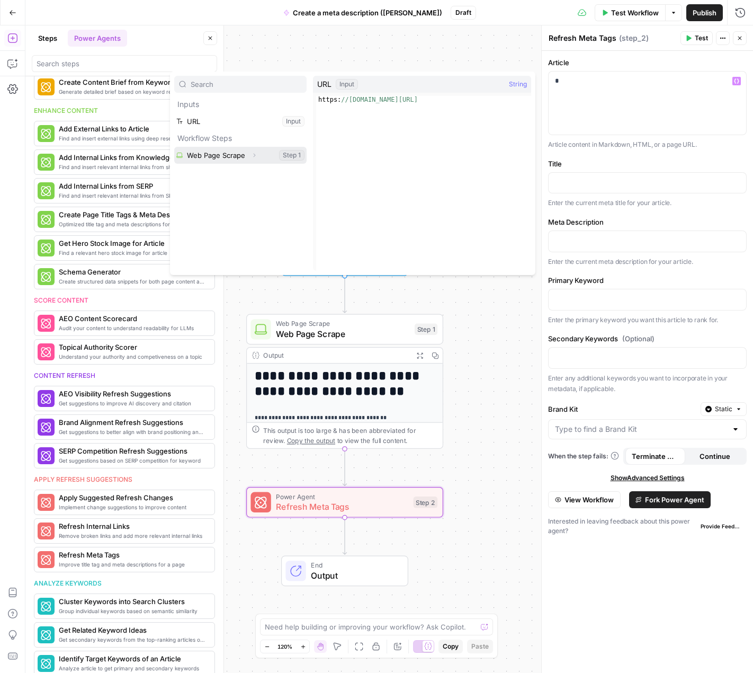
click at [242, 154] on button "Select variable Web Page Scrape" at bounding box center [240, 155] width 132 height 17
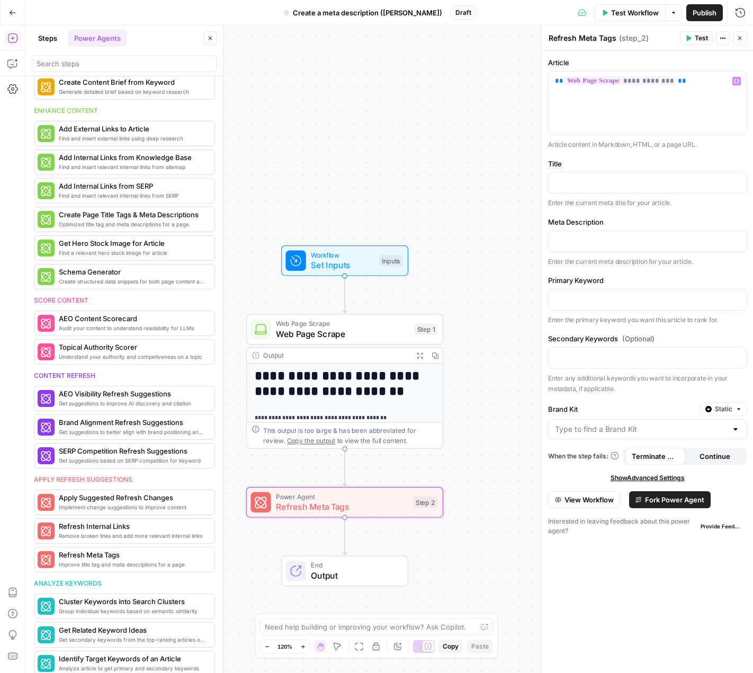
click at [604, 195] on div "Title “/” to reference Variables Menu Enter the current meta title for your art…" at bounding box center [647, 183] width 199 height 50
click at [612, 182] on p at bounding box center [647, 182] width 185 height 11
click at [607, 240] on p at bounding box center [647, 240] width 185 height 11
click at [369, 483] on icon "button" at bounding box center [365, 479] width 10 height 10
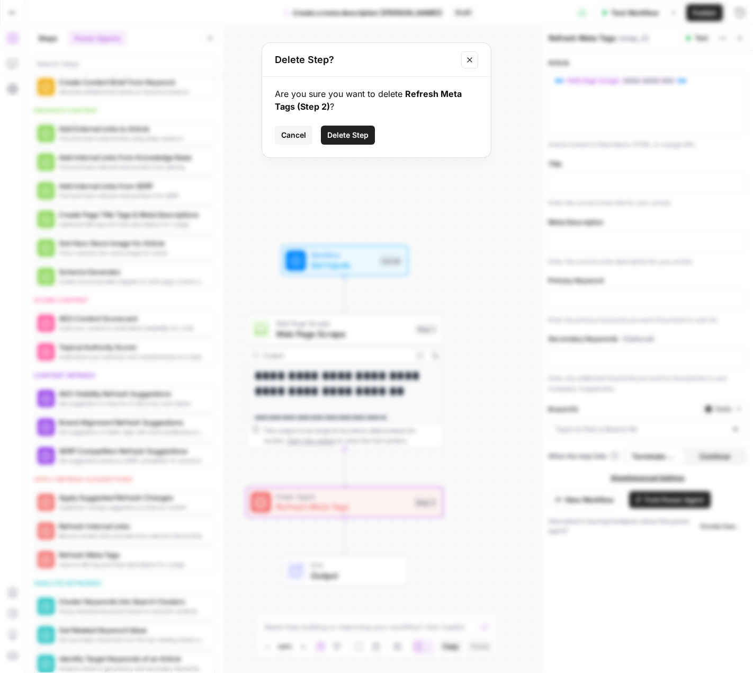
click at [344, 143] on button "Delete Step" at bounding box center [348, 135] width 54 height 19
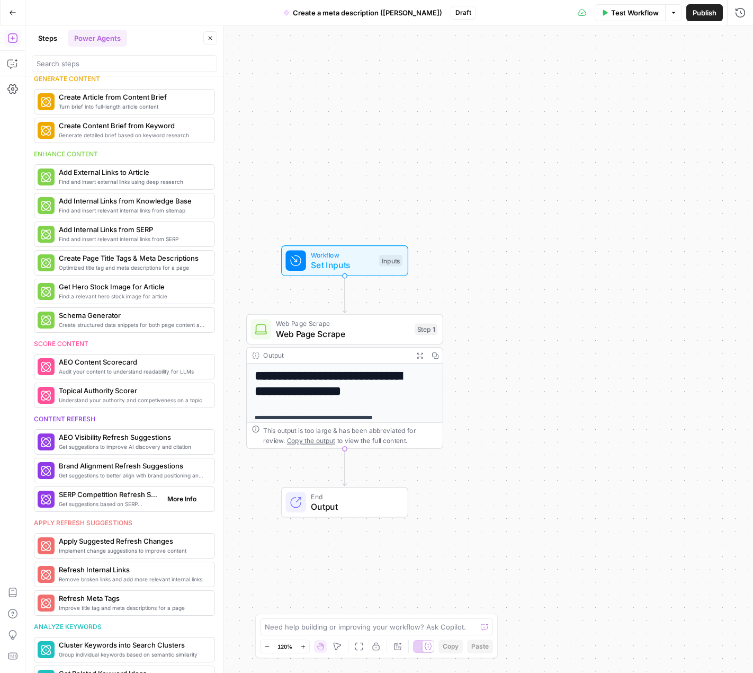
scroll to position [185, 0]
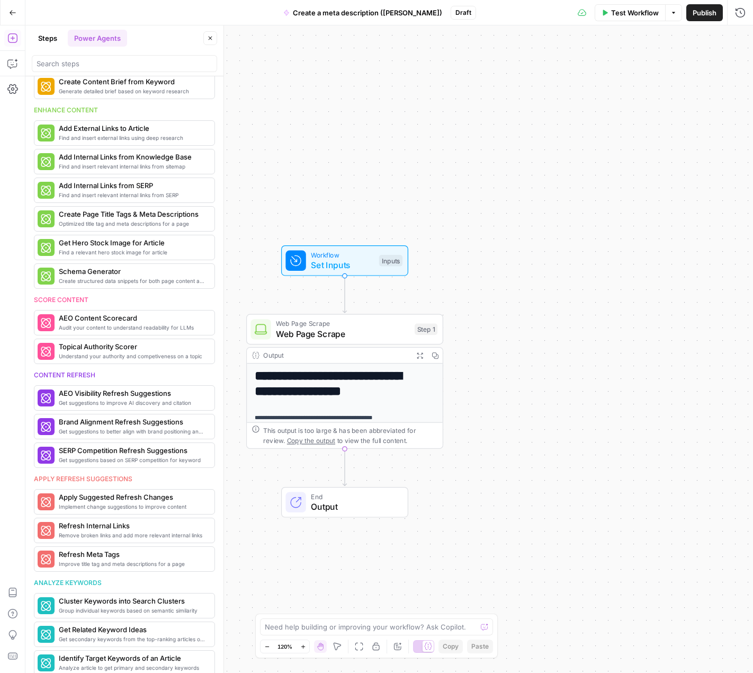
click at [571, 289] on div "**********" at bounding box center [389, 348] width 728 height 647
click at [353, 333] on span "Web Page Scrape" at bounding box center [343, 333] width 134 height 13
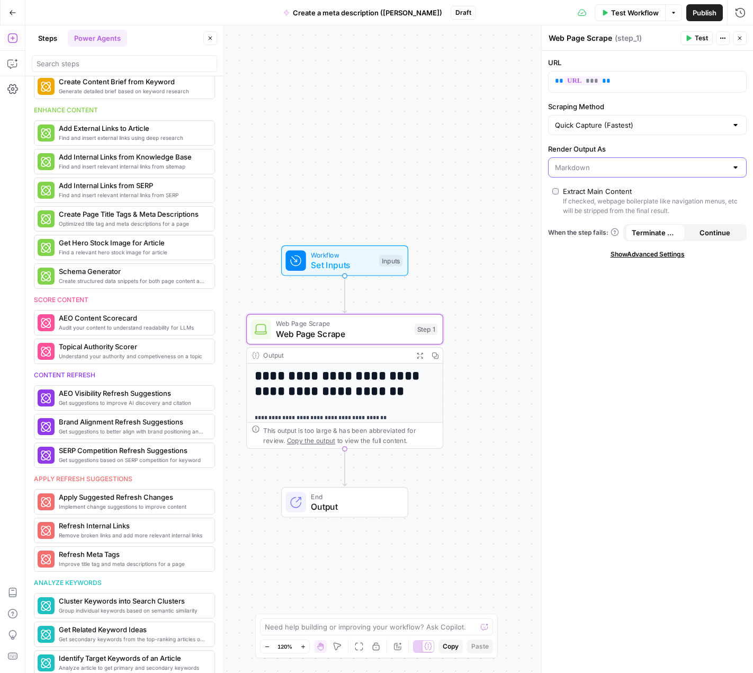
click at [657, 168] on input "Render Output As" at bounding box center [641, 167] width 172 height 11
click at [616, 199] on button "Text" at bounding box center [647, 192] width 189 height 15
type input "Text"
click at [635, 167] on input "Render Output As" at bounding box center [641, 167] width 172 height 11
click at [581, 227] on span "Markdown" at bounding box center [645, 222] width 176 height 11
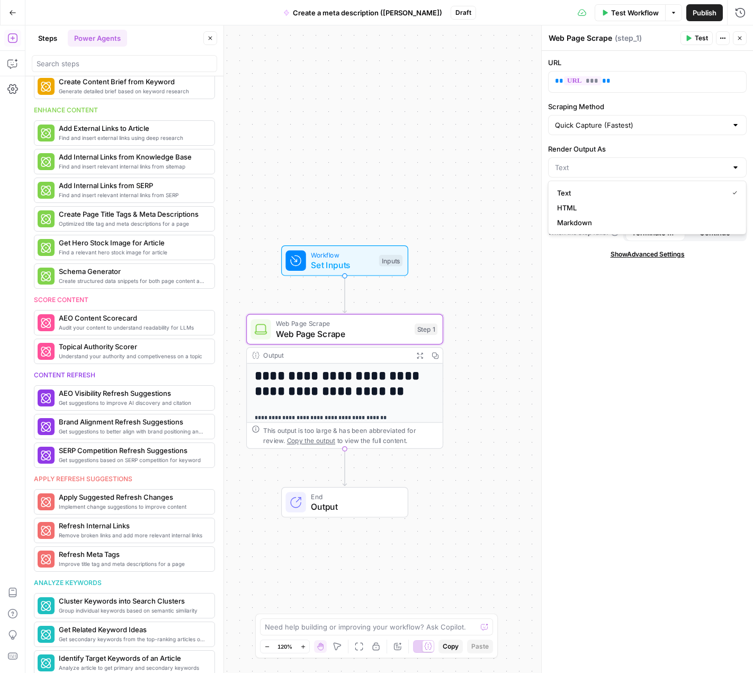
type input "Markdown"
click at [592, 359] on div "URL ** *** ** Scraping Method Quick Capture (Fastest) Render Output As Markdown…" at bounding box center [647, 362] width 211 height 622
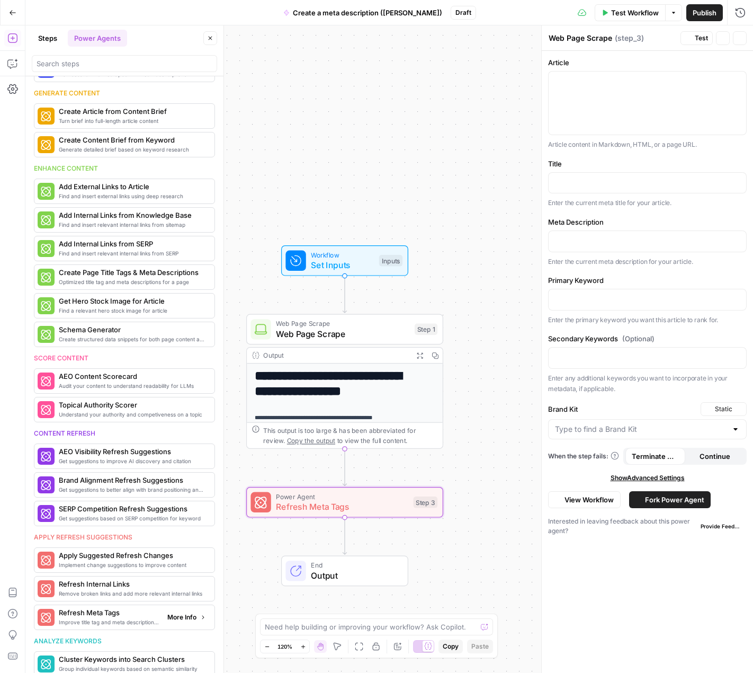
type textarea "Refresh Meta Tags"
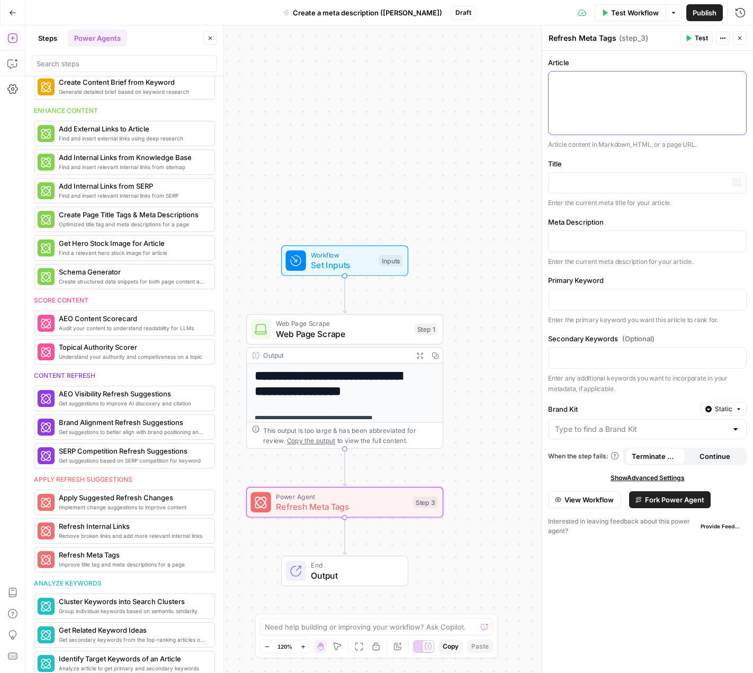
click at [572, 85] on p at bounding box center [647, 81] width 185 height 11
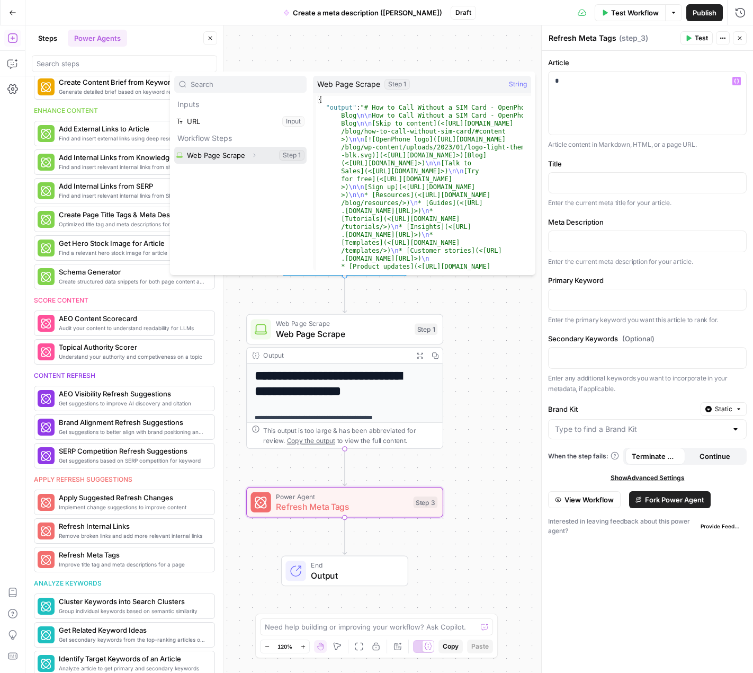
click at [235, 159] on button "Select variable Web Page Scrape" at bounding box center [240, 155] width 132 height 17
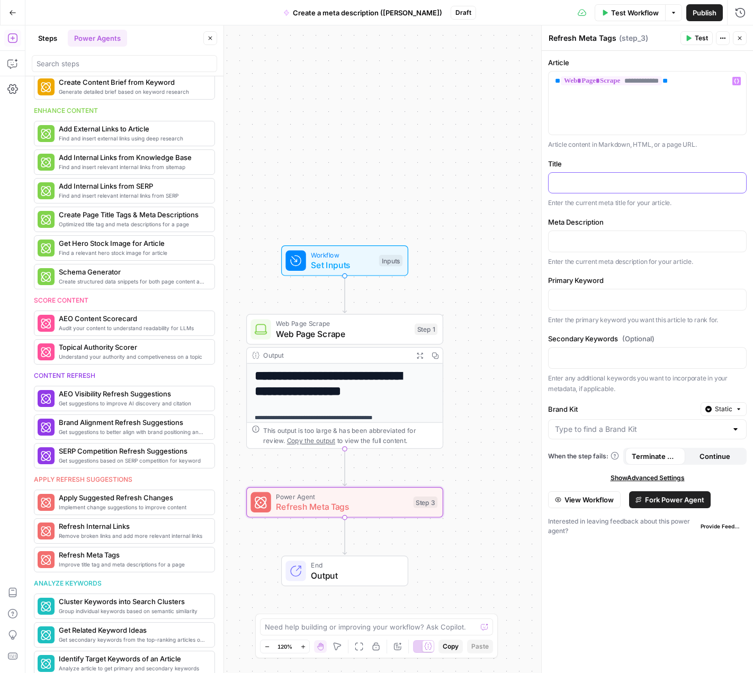
click at [606, 173] on div at bounding box center [648, 183] width 198 height 21
click at [677, 38] on icon "button" at bounding box center [689, 38] width 5 height 6
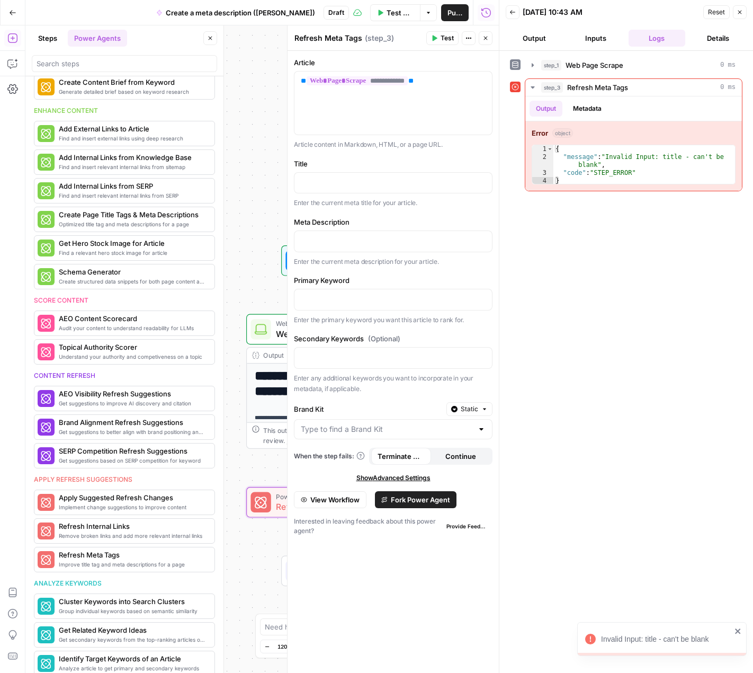
click at [589, 39] on button "Inputs" at bounding box center [595, 38] width 57 height 17
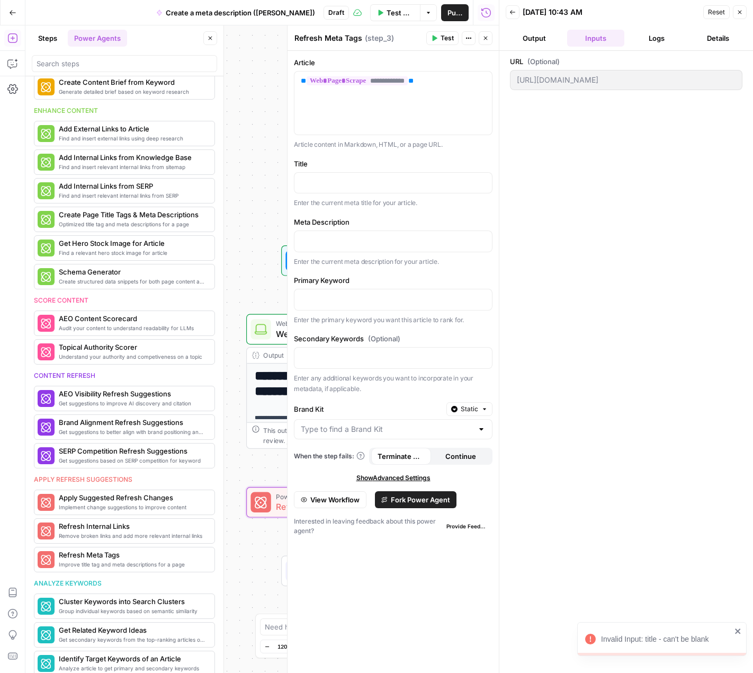
click at [532, 39] on button "Output" at bounding box center [534, 38] width 57 height 17
click at [392, 180] on p at bounding box center [393, 182] width 185 height 11
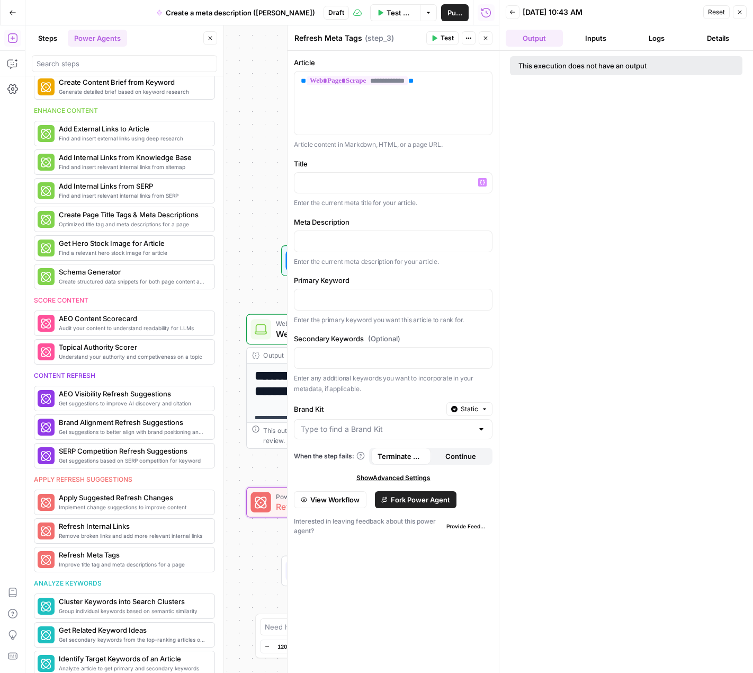
click at [252, 173] on div "**********" at bounding box center [262, 348] width 474 height 647
click at [241, 279] on div "**********" at bounding box center [262, 348] width 474 height 647
click at [245, 286] on div "**********" at bounding box center [262, 348] width 474 height 647
click at [491, 35] on button "Close" at bounding box center [486, 38] width 14 height 14
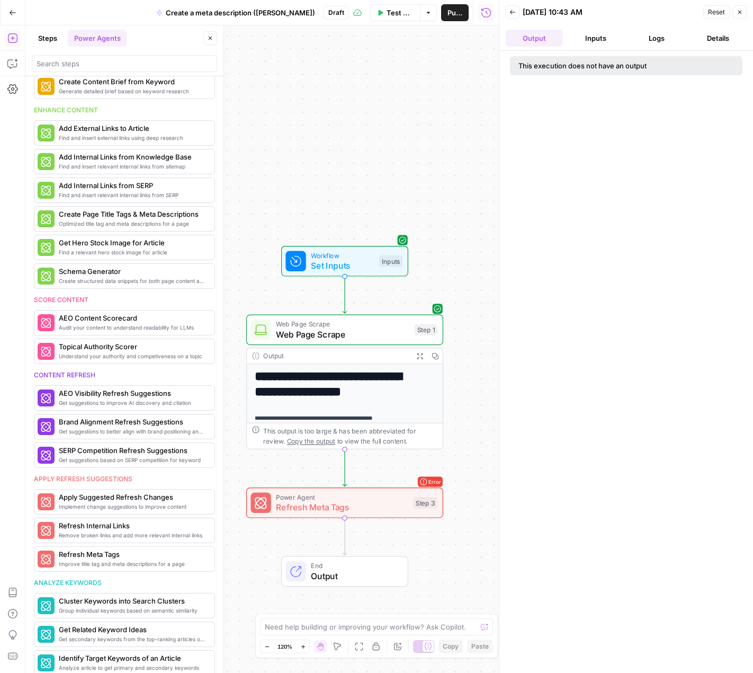
click at [316, 336] on span "Web Page Scrape" at bounding box center [343, 334] width 134 height 13
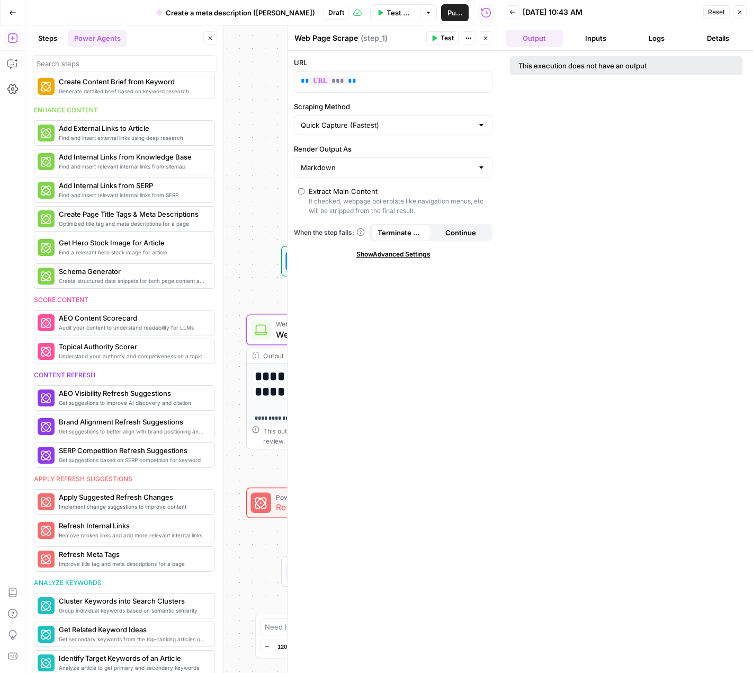
click at [662, 30] on button "Logs" at bounding box center [657, 38] width 57 height 17
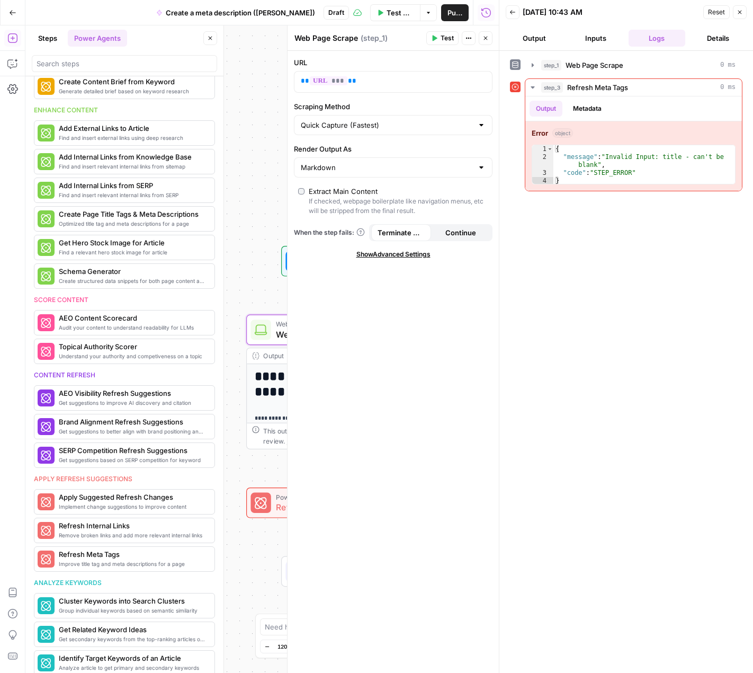
click at [486, 41] on button "Close" at bounding box center [486, 38] width 14 height 14
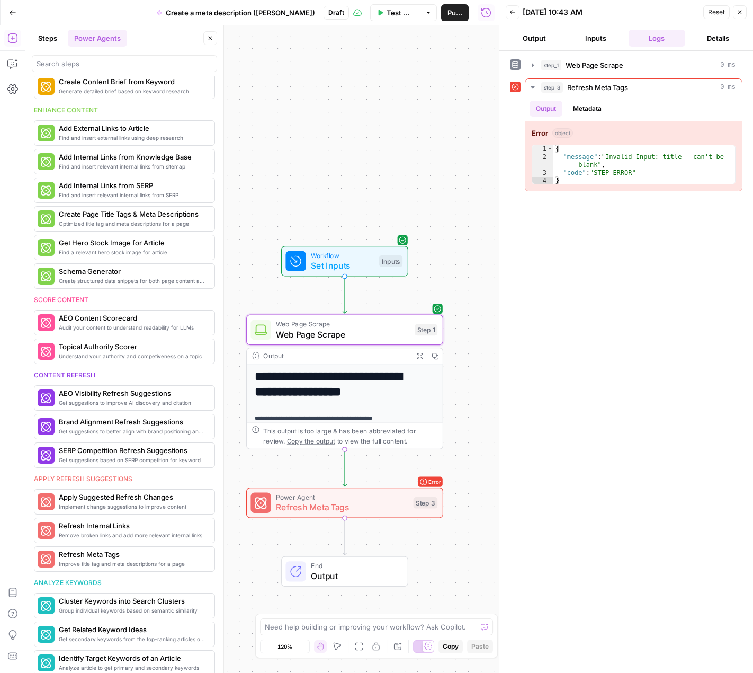
click at [350, 336] on span "Web Page Scrape" at bounding box center [343, 334] width 134 height 13
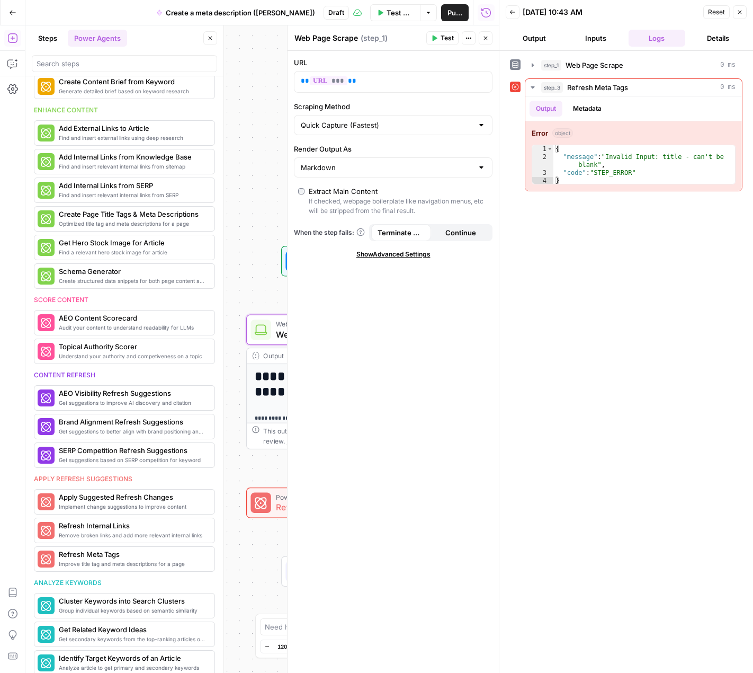
click at [605, 42] on button "Inputs" at bounding box center [595, 38] width 57 height 17
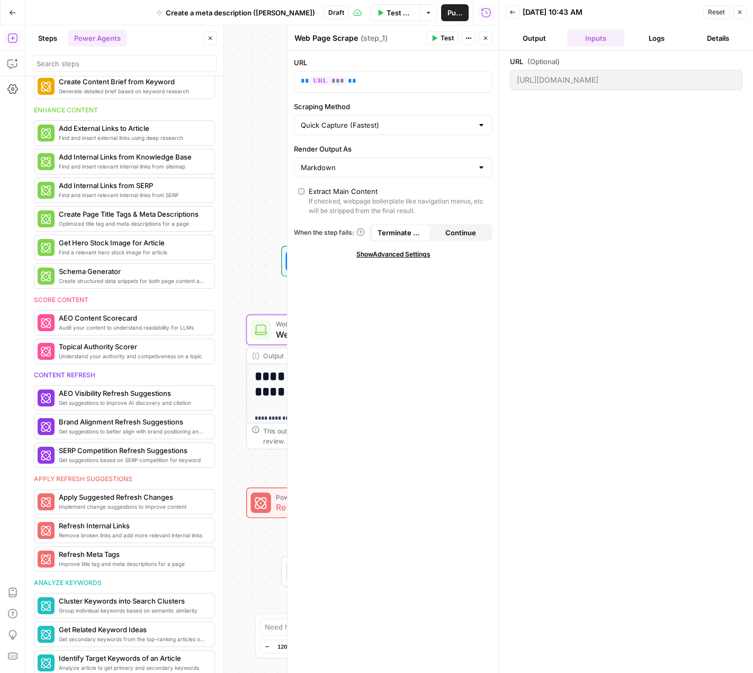
click at [637, 44] on button "Logs" at bounding box center [657, 38] width 57 height 17
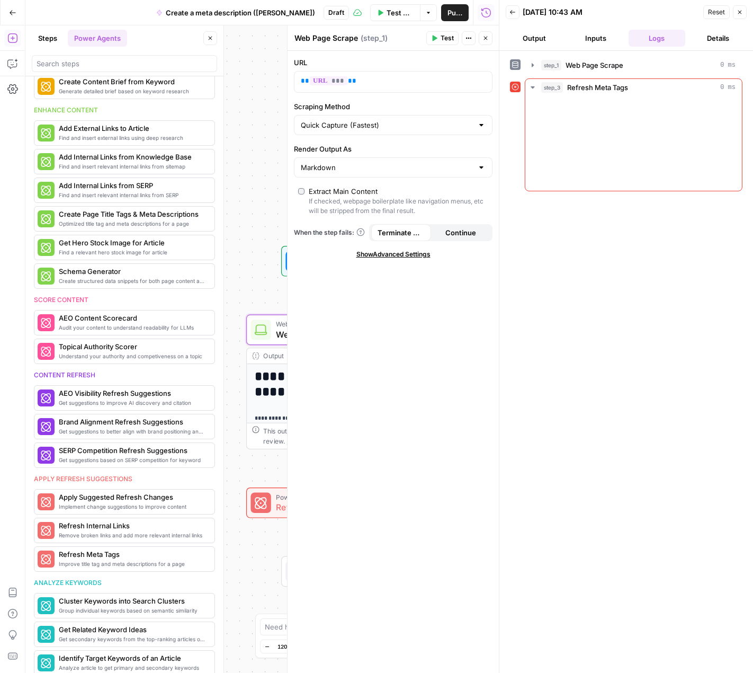
click at [620, 64] on span "Web Page Scrape" at bounding box center [595, 65] width 58 height 11
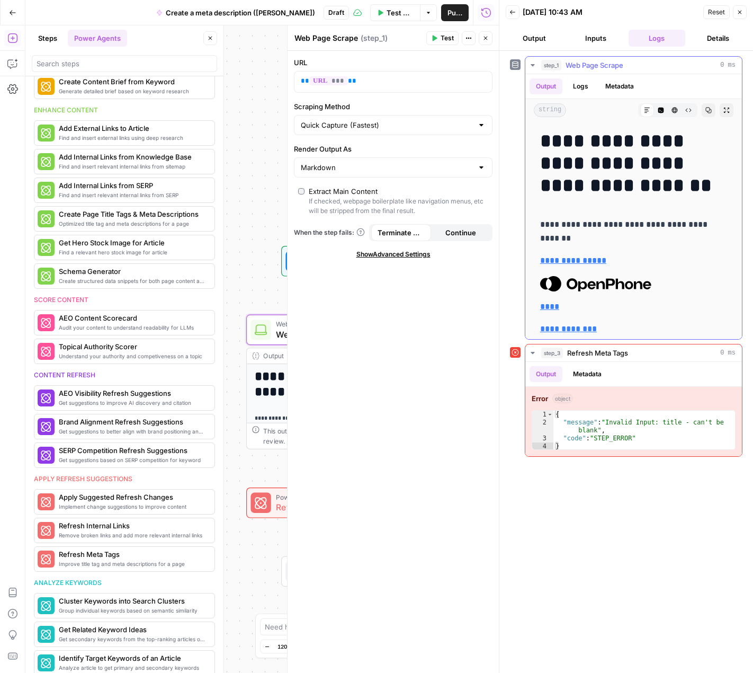
click at [567, 99] on hr at bounding box center [634, 99] width 217 height 1
click at [574, 85] on button "Logs" at bounding box center [581, 86] width 28 height 16
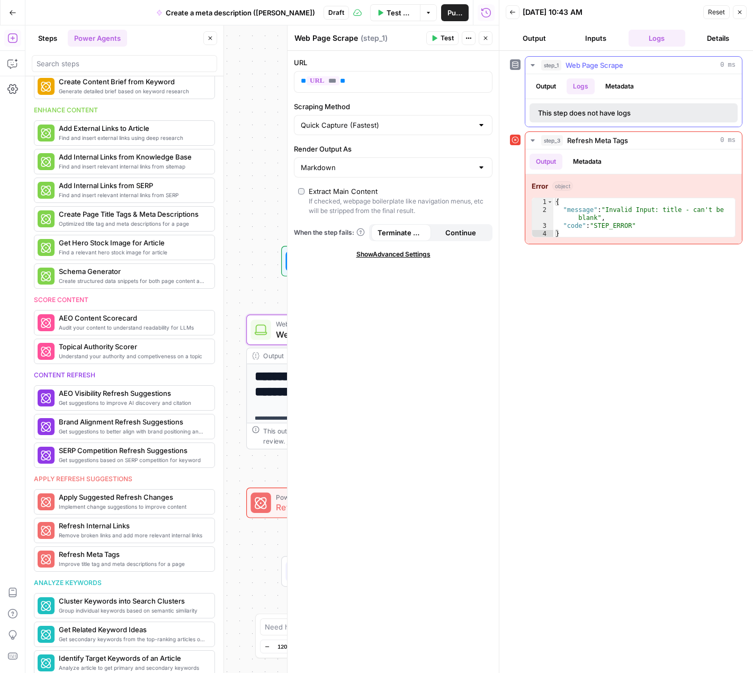
click at [623, 90] on button "Metadata" at bounding box center [619, 86] width 41 height 16
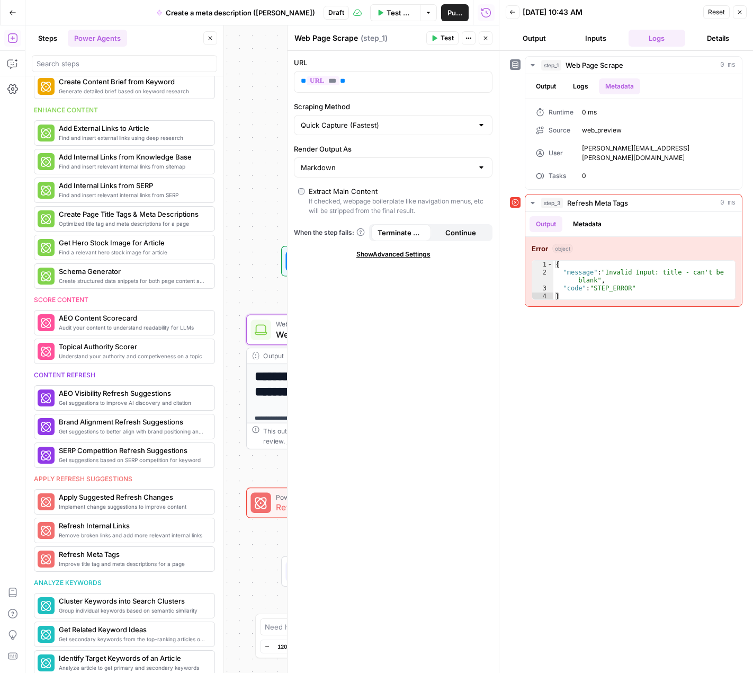
click at [513, 194] on div at bounding box center [515, 202] width 11 height 17
click at [513, 199] on icon at bounding box center [515, 202] width 7 height 7
click at [540, 194] on button "step_3 Refresh Meta Tags 0 ms" at bounding box center [634, 202] width 217 height 17
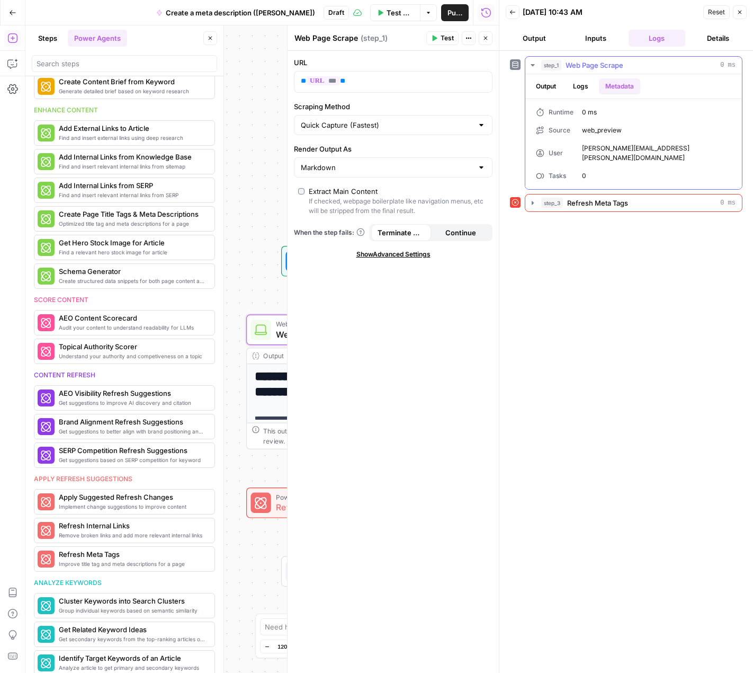
click at [591, 60] on span "Web Page Scrape" at bounding box center [595, 65] width 58 height 11
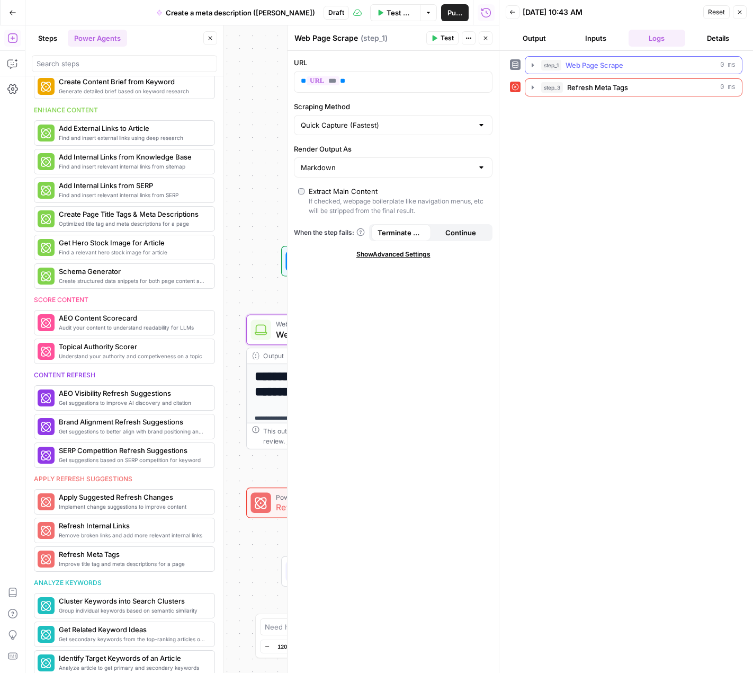
click at [600, 58] on button "step_1 Web Page Scrape 0 ms" at bounding box center [634, 65] width 217 height 17
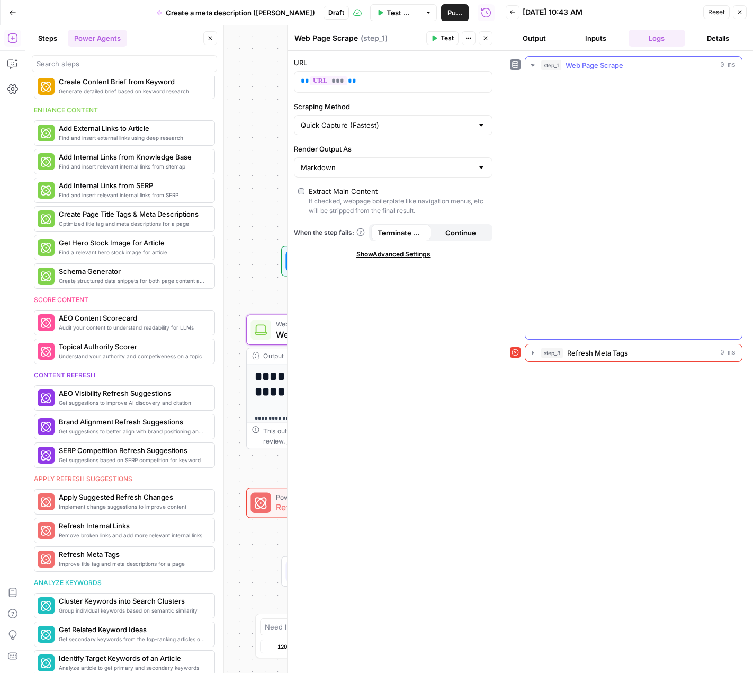
click at [595, 39] on button "Inputs" at bounding box center [595, 38] width 57 height 17
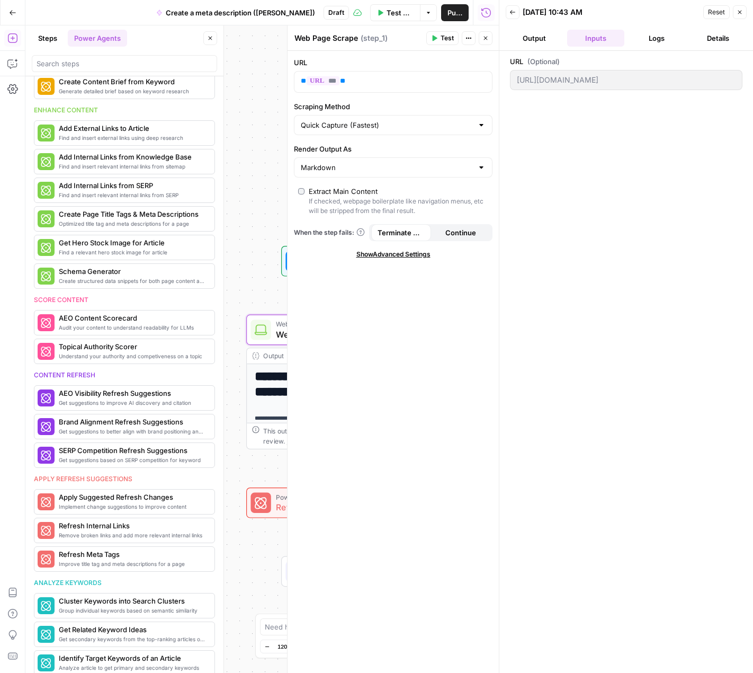
click at [523, 45] on button "Output" at bounding box center [534, 38] width 57 height 17
click at [595, 35] on button "Inputs" at bounding box center [595, 38] width 57 height 17
click at [637, 33] on button "Logs" at bounding box center [657, 38] width 57 height 17
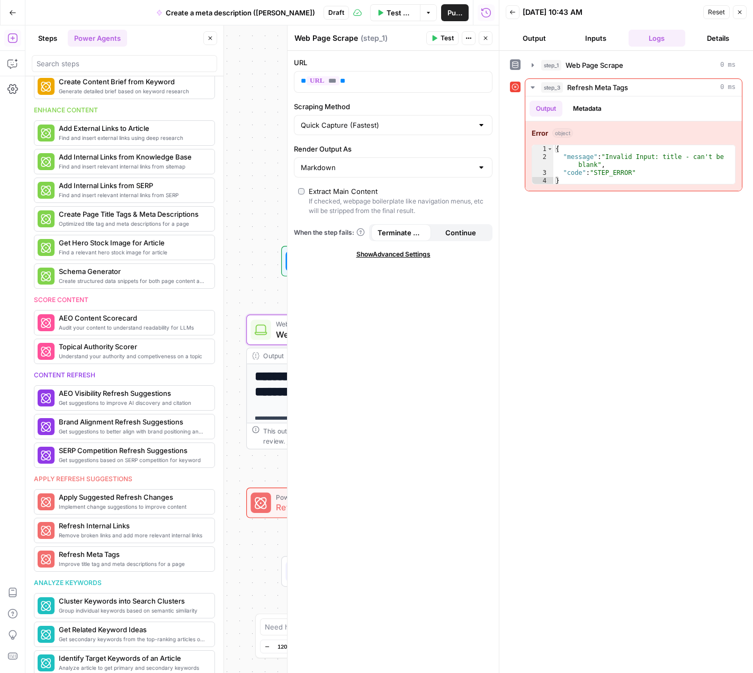
click at [677, 35] on button "Details" at bounding box center [718, 38] width 57 height 17
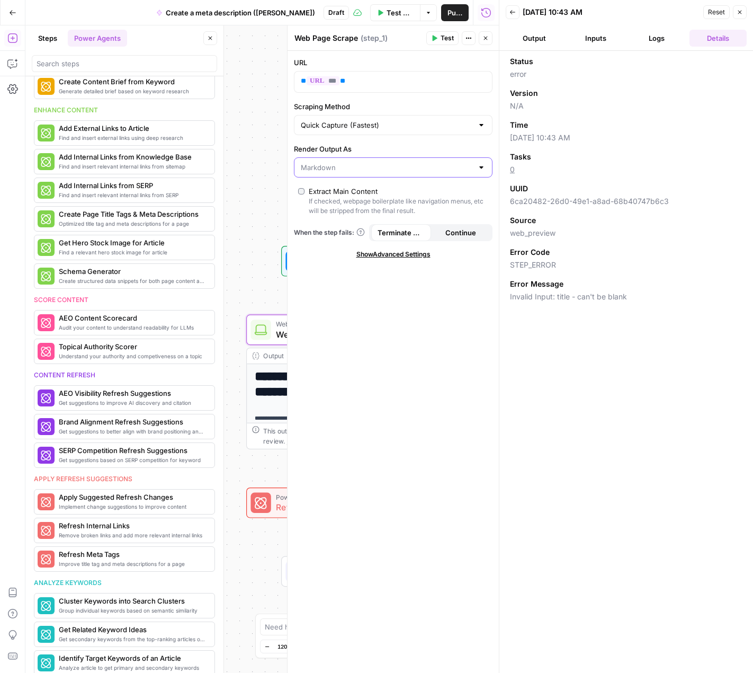
click at [349, 166] on input "Render Output As" at bounding box center [387, 167] width 172 height 11
type input "Markdown"
click at [353, 424] on div "URL ** *** ** Scraping Method Quick Capture (Fastest) Render Output As Markdown…" at bounding box center [393, 362] width 211 height 622
click at [383, 250] on span "Show Advanced Settings" at bounding box center [394, 255] width 74 height 10
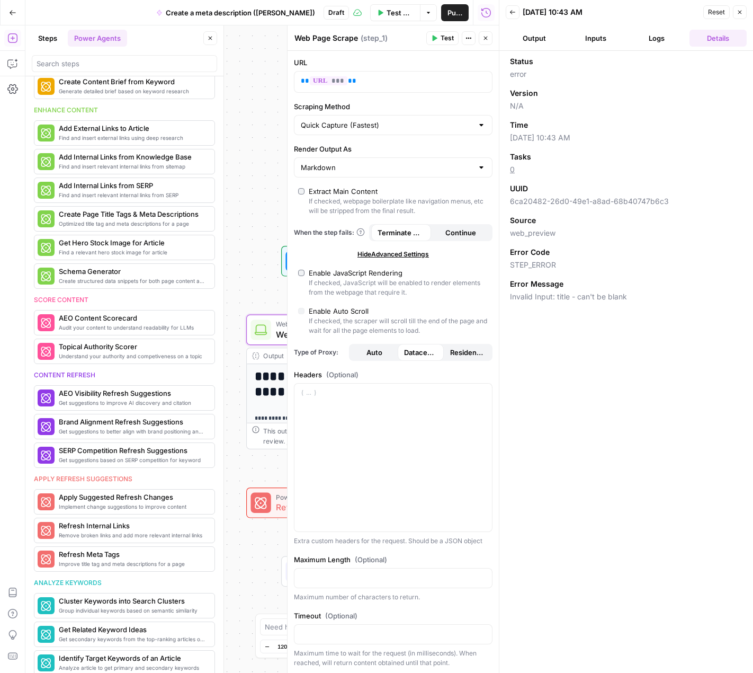
click at [383, 252] on span "Hide Advanced Settings" at bounding box center [394, 255] width 72 height 10
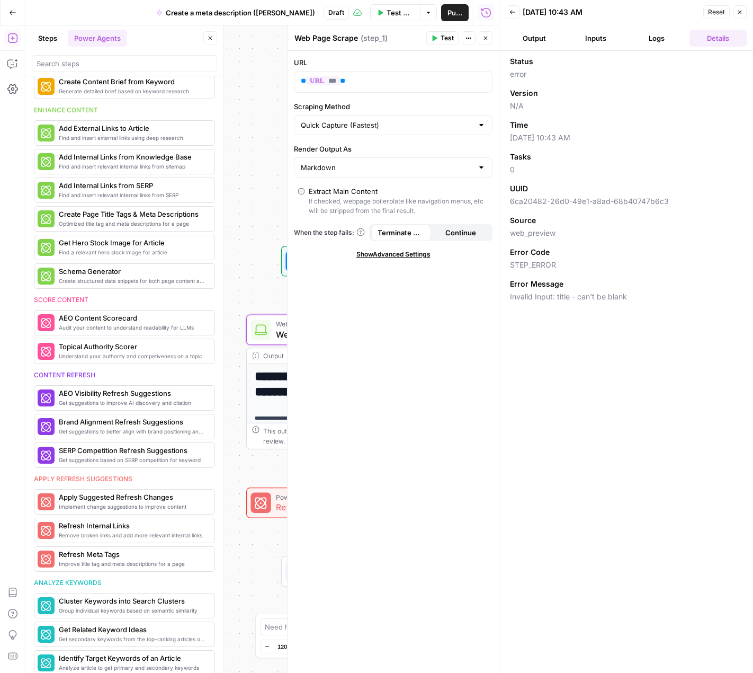
drag, startPoint x: 524, startPoint y: 264, endPoint x: 604, endPoint y: 263, distance: 80.0
click at [601, 263] on span "STEP_ERROR" at bounding box center [626, 265] width 233 height 11
click at [604, 263] on span "STEP_ERROR" at bounding box center [626, 265] width 233 height 11
click at [531, 269] on div "Status error Version N/A Time 09/15/25 at 10:43 AM Tasks 0 UUID 6ca20482-26d0-4…" at bounding box center [626, 179] width 233 height 246
click at [521, 298] on span "Invalid Input: title - can't be blank" at bounding box center [626, 296] width 233 height 11
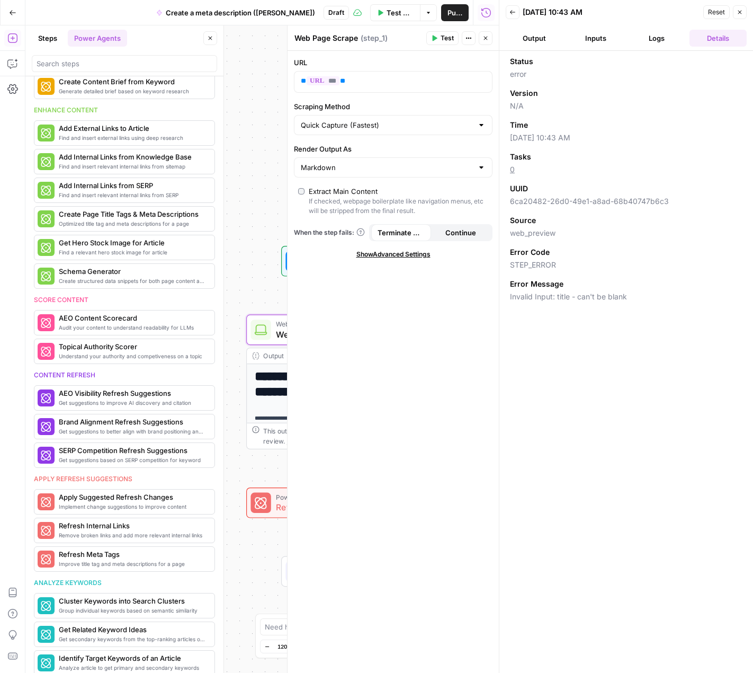
click at [608, 292] on div "Status error Version N/A Time 09/15/25 at 10:43 AM Tasks 0 UUID 6ca20482-26d0-4…" at bounding box center [627, 362] width 254 height 622
click at [638, 296] on span "Invalid Input: title - can't be blank" at bounding box center [626, 296] width 233 height 11
click at [244, 156] on div "**********" at bounding box center [262, 348] width 474 height 647
click at [483, 36] on icon "button" at bounding box center [486, 38] width 6 height 6
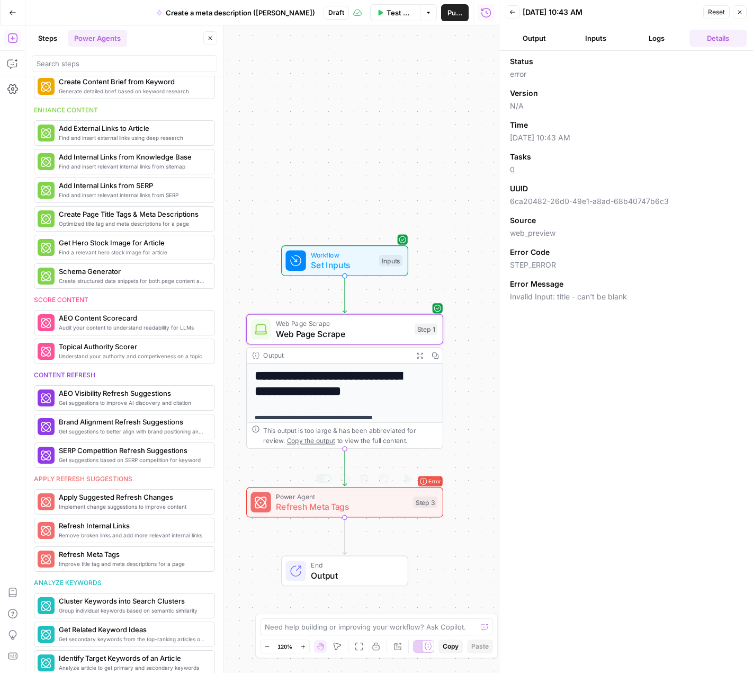
click at [337, 514] on div "Error Power Agent Refresh Meta Tags Step 3 Copy step Delete step Add Note Test" at bounding box center [344, 502] width 197 height 31
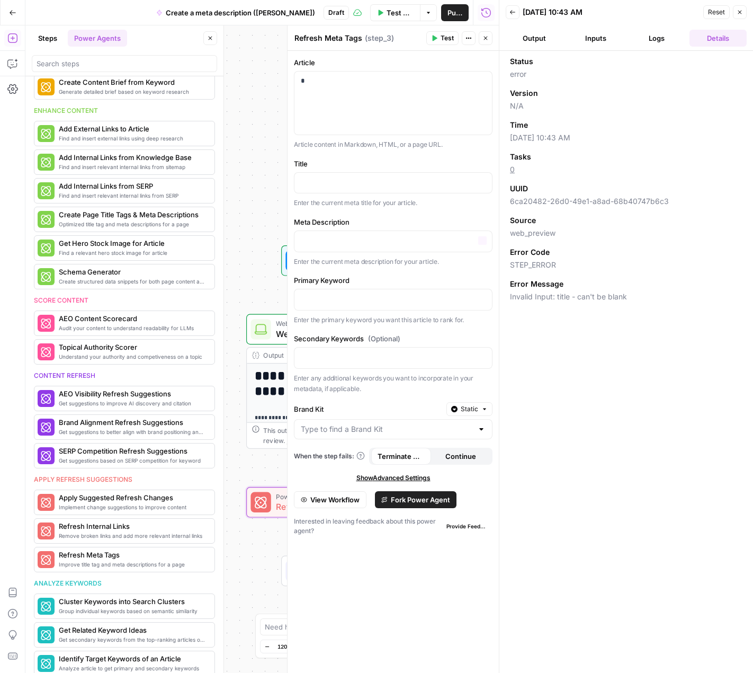
click at [372, 168] on div "Title “/” to reference Variables Menu Enter the current meta title for your art…" at bounding box center [393, 183] width 199 height 50
click at [372, 113] on div "*" at bounding box center [394, 103] width 198 height 63
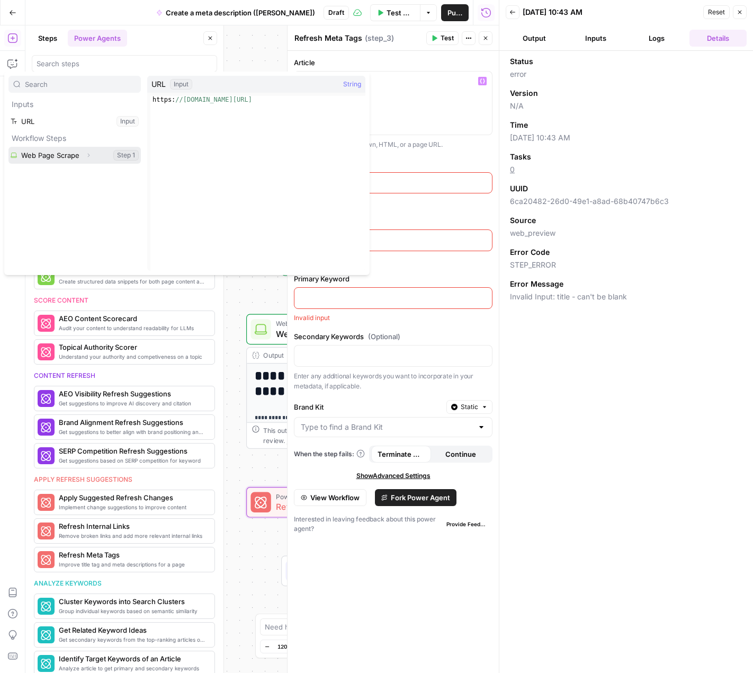
click at [40, 155] on button "Select variable Web Page Scrape" at bounding box center [74, 155] width 132 height 17
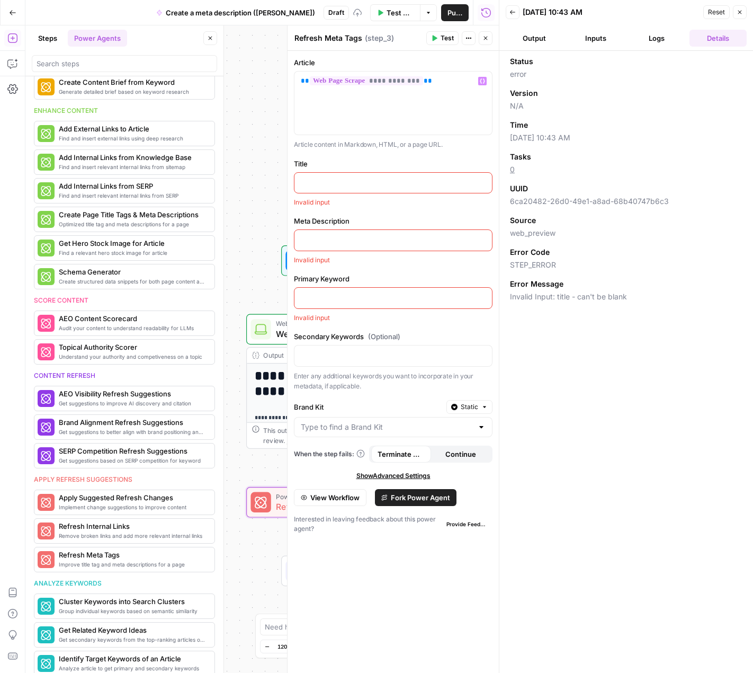
click at [370, 186] on p at bounding box center [393, 182] width 185 height 11
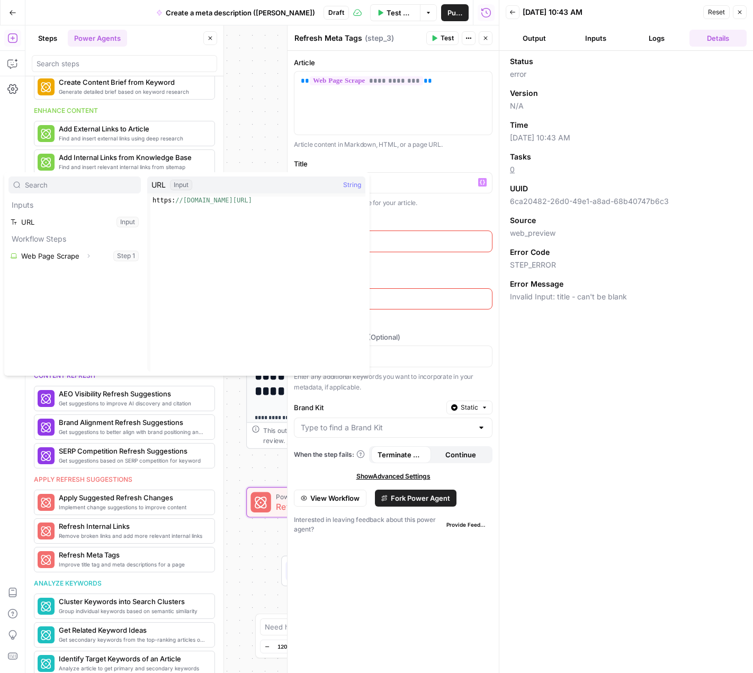
click at [350, 163] on label "Title" at bounding box center [393, 163] width 199 height 11
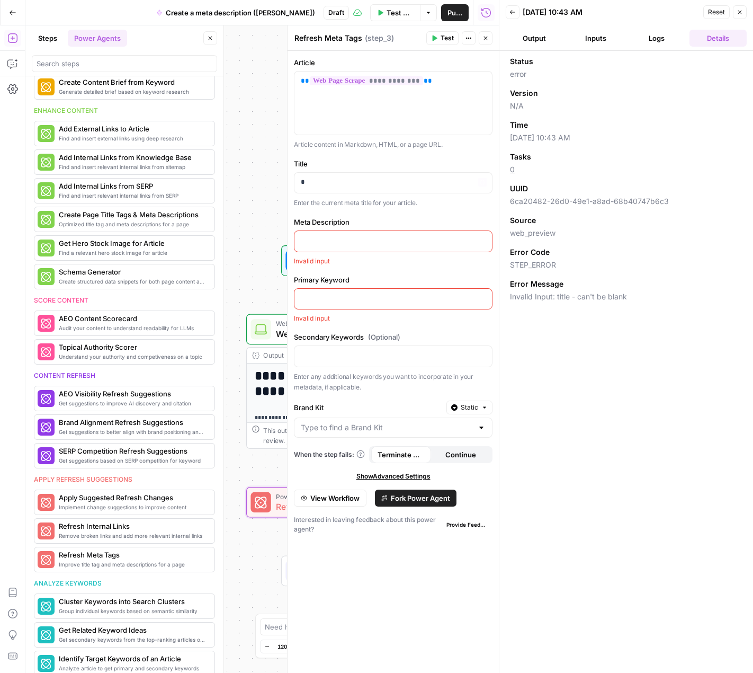
click at [380, 250] on div at bounding box center [394, 241] width 198 height 21
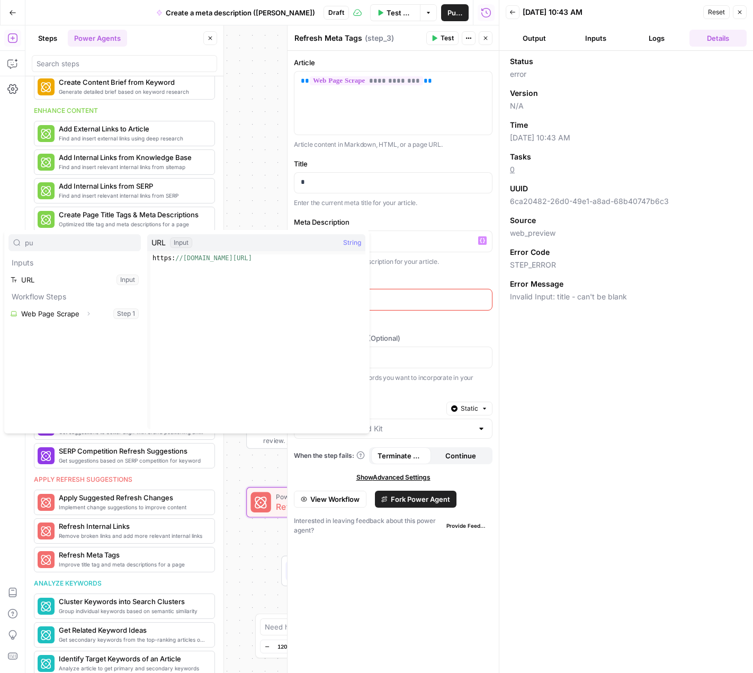
type input "p"
type input "output"
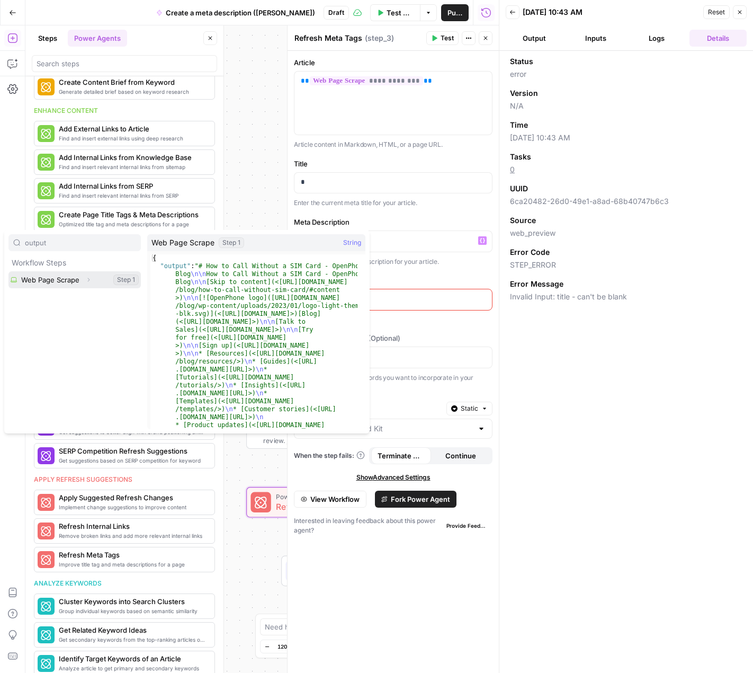
click at [66, 283] on button "Select variable Web Page Scrape" at bounding box center [74, 279] width 132 height 17
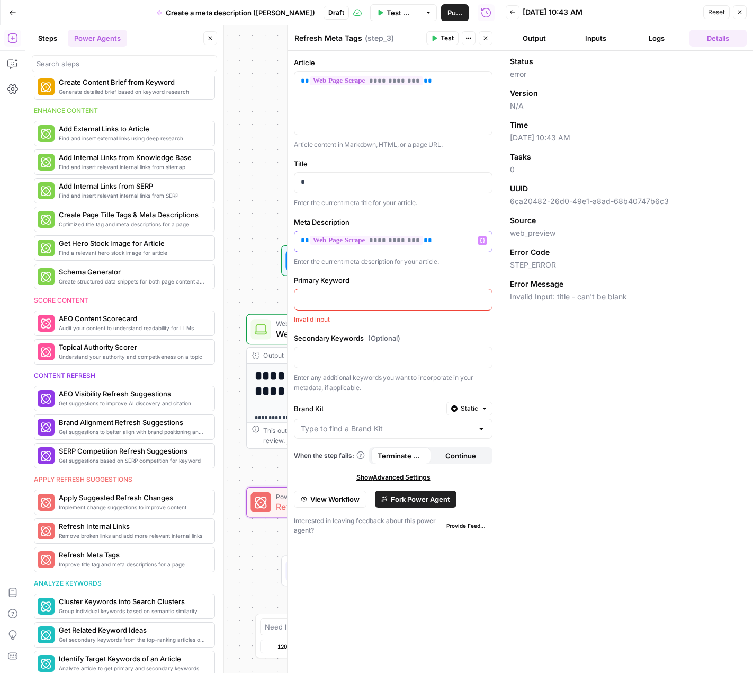
click at [443, 245] on div "**********" at bounding box center [394, 241] width 198 height 21
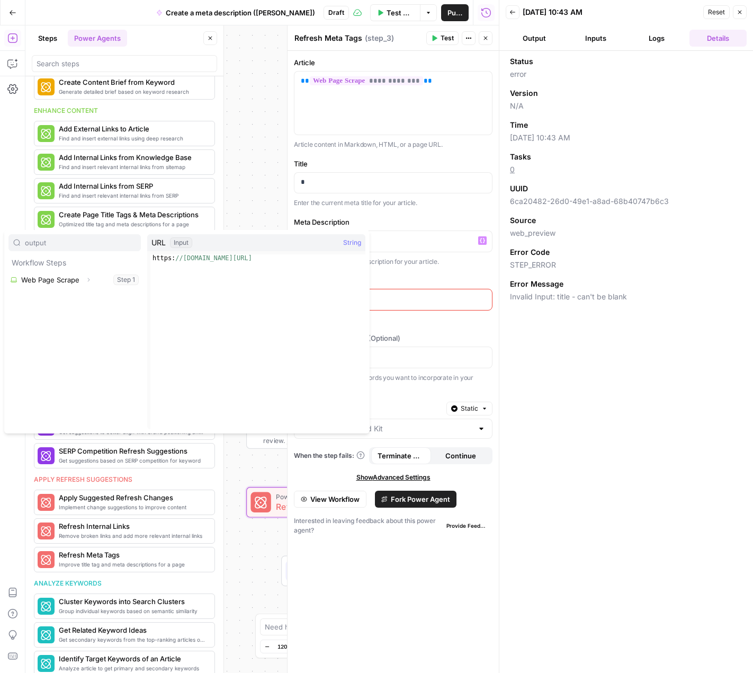
type input "output"
click at [512, 346] on div "Status error Version N/A Time 09/15/25 at 10:43 AM Tasks 0 UUID 6ca20482-26d0-4…" at bounding box center [627, 362] width 254 height 622
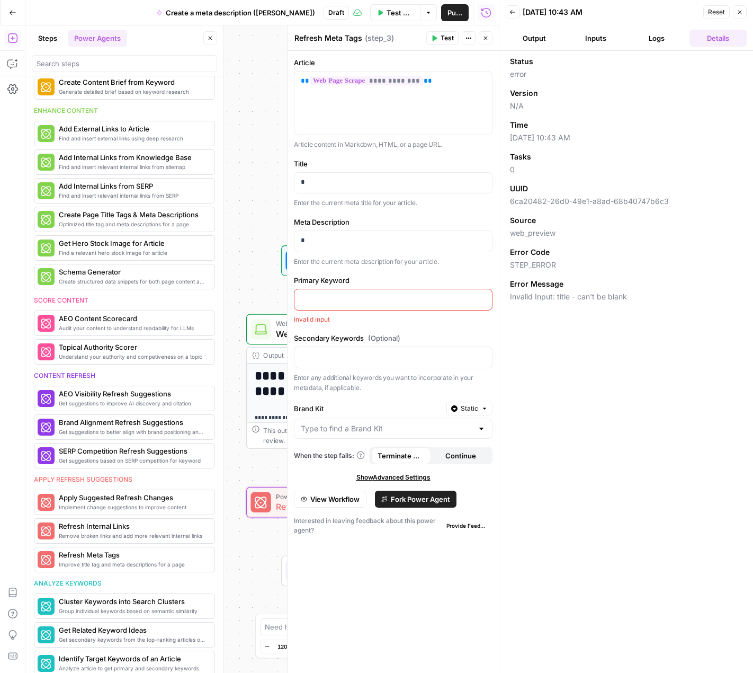
click at [650, 43] on button "Logs" at bounding box center [657, 38] width 57 height 17
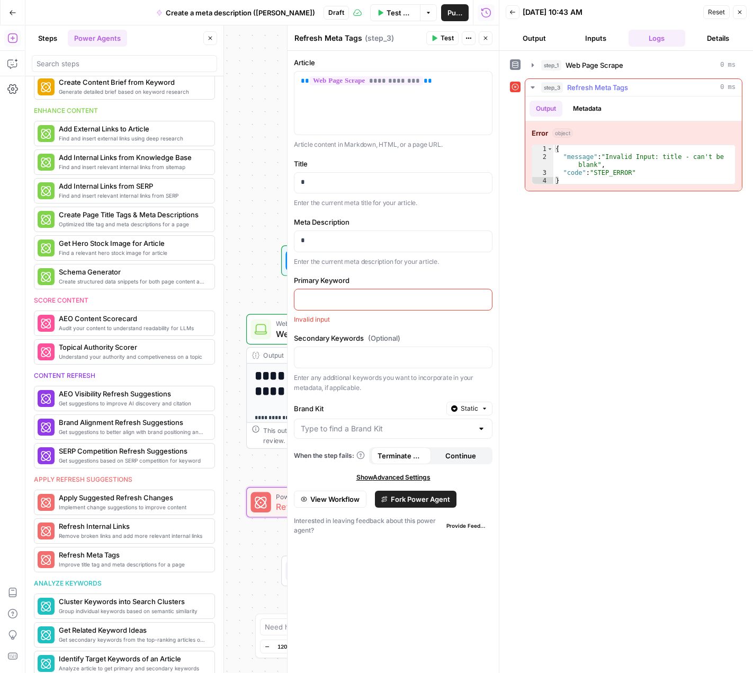
click at [626, 72] on button "step_1 Web Page Scrape 0 ms" at bounding box center [634, 65] width 217 height 17
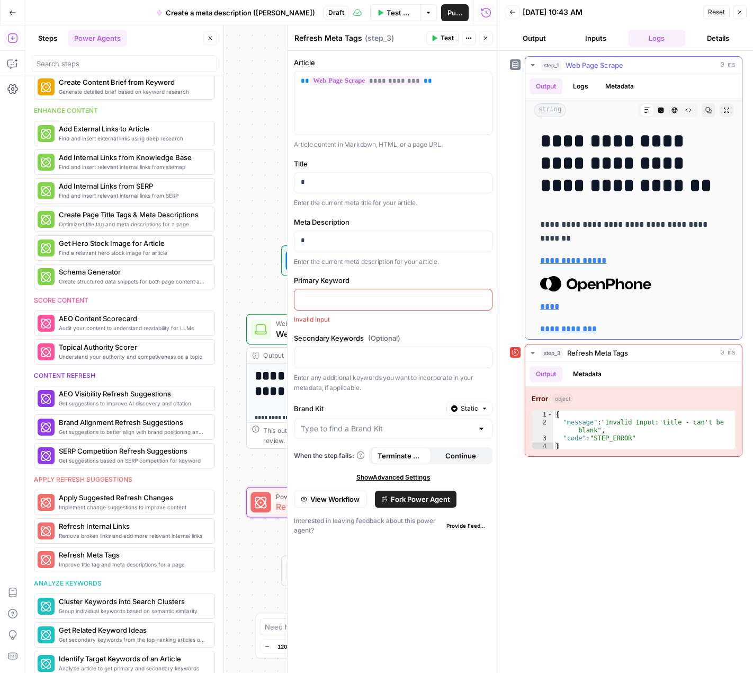
click at [590, 80] on button "Logs" at bounding box center [581, 86] width 28 height 16
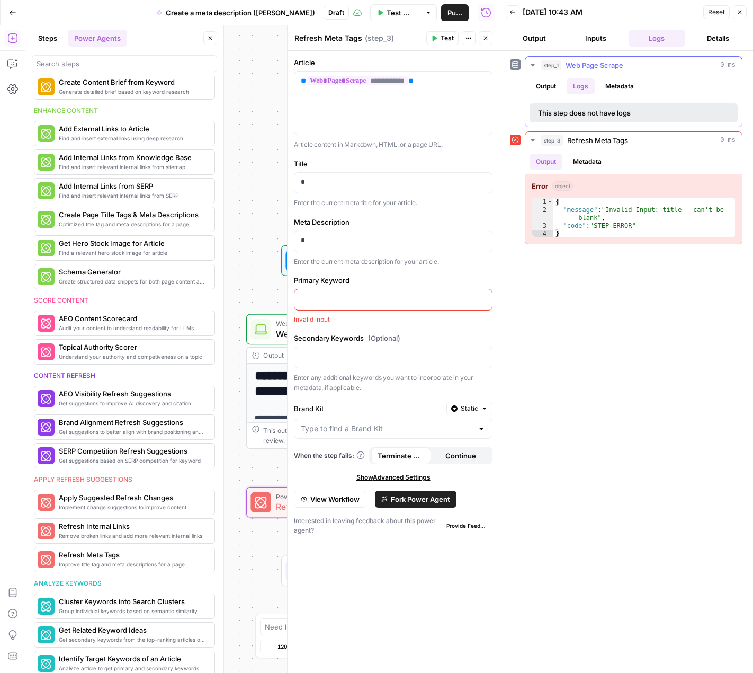
click at [621, 67] on span "Web Page Scrape" at bounding box center [595, 65] width 58 height 11
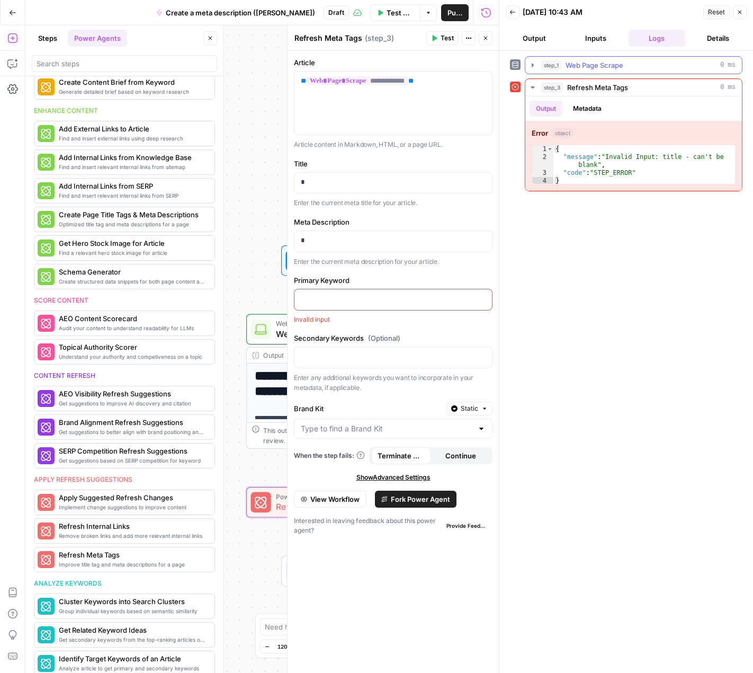
drag, startPoint x: 622, startPoint y: 63, endPoint x: 622, endPoint y: 71, distance: 7.9
click at [623, 63] on span "Web Page Scrape" at bounding box center [595, 65] width 58 height 11
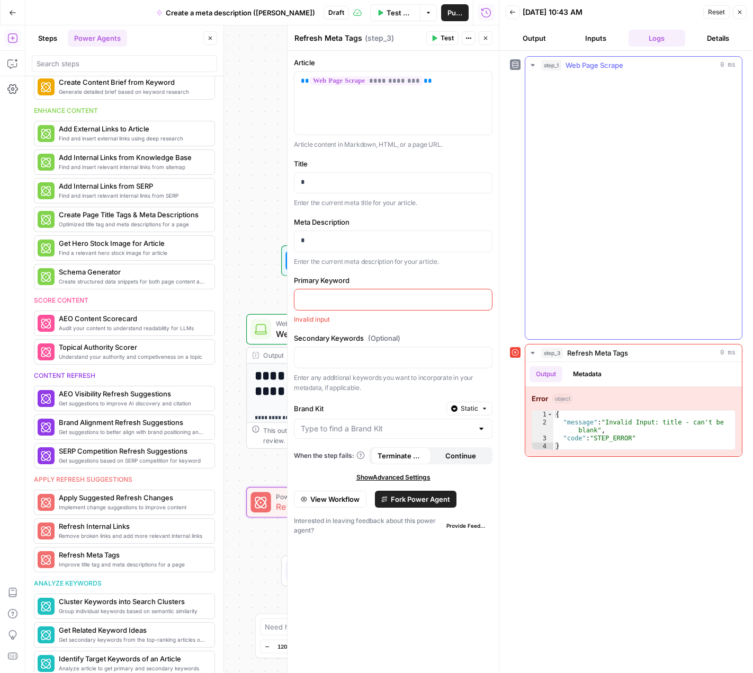
click at [622, 75] on div "Output Logs Metadata" at bounding box center [634, 86] width 217 height 24
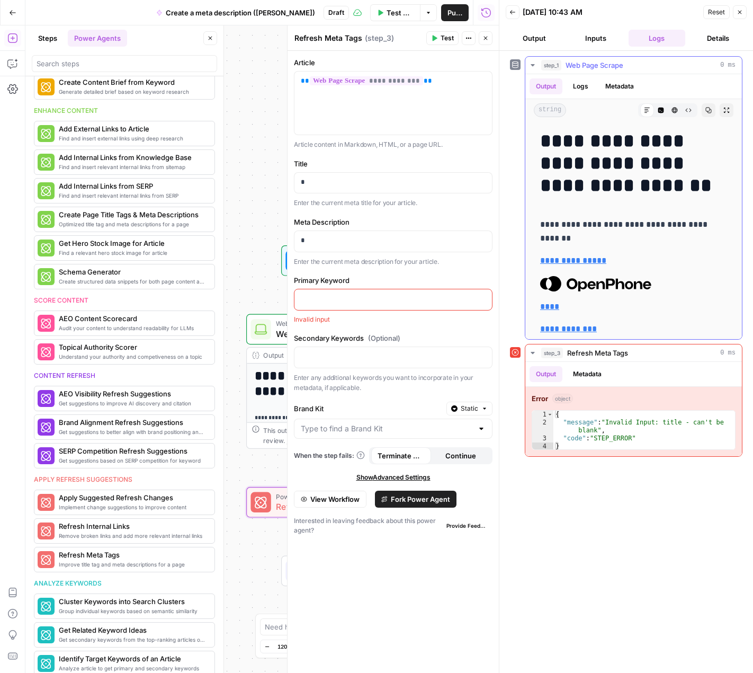
click at [625, 79] on button "Metadata" at bounding box center [619, 86] width 41 height 16
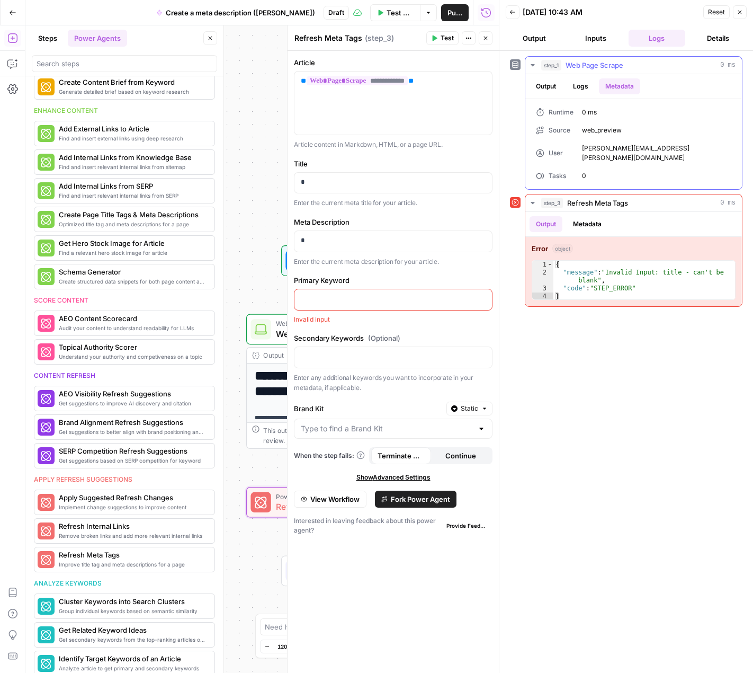
click at [648, 59] on button "step_1 Web Page Scrape 0 ms" at bounding box center [634, 65] width 217 height 17
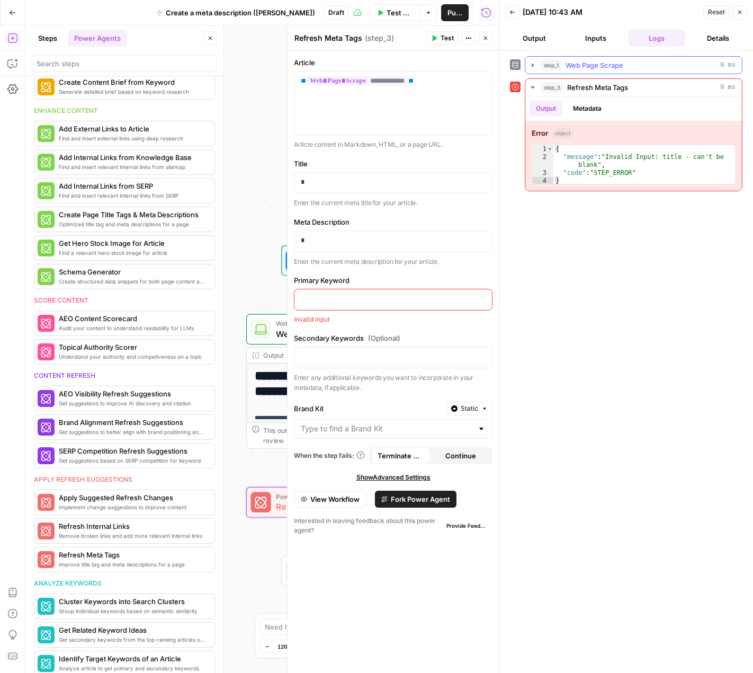
click at [645, 60] on div "step_1 Web Page Scrape 0 ms" at bounding box center [638, 65] width 194 height 11
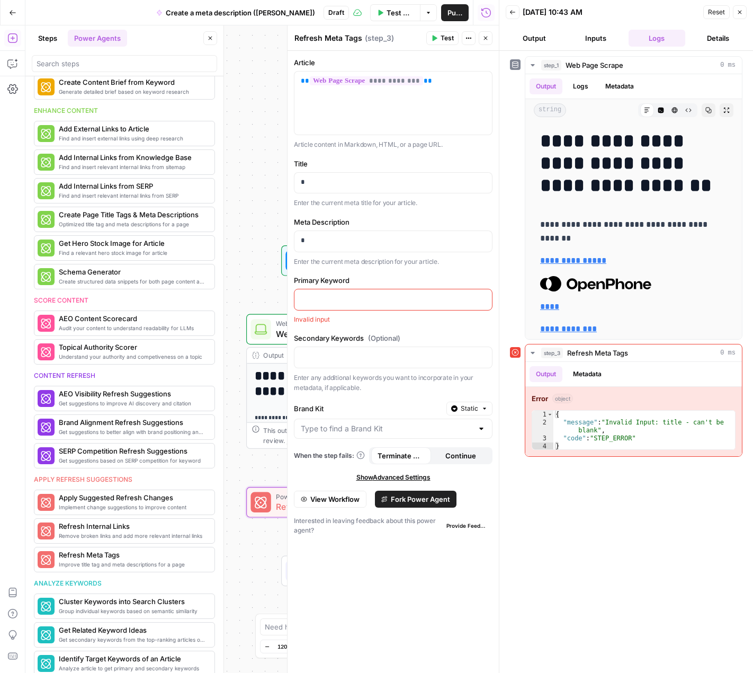
drag, startPoint x: 494, startPoint y: 191, endPoint x: 373, endPoint y: 306, distance: 166.8
click at [494, 191] on div at bounding box center [499, 336] width 11 height 673
drag, startPoint x: 234, startPoint y: 450, endPoint x: 239, endPoint y: 455, distance: 7.1
click at [234, 450] on div "**********" at bounding box center [262, 348] width 474 height 647
click at [246, 509] on div "Error Power Agent Refresh Meta Tags Step 3 Copy step Delete step Add Note Test" at bounding box center [344, 502] width 197 height 31
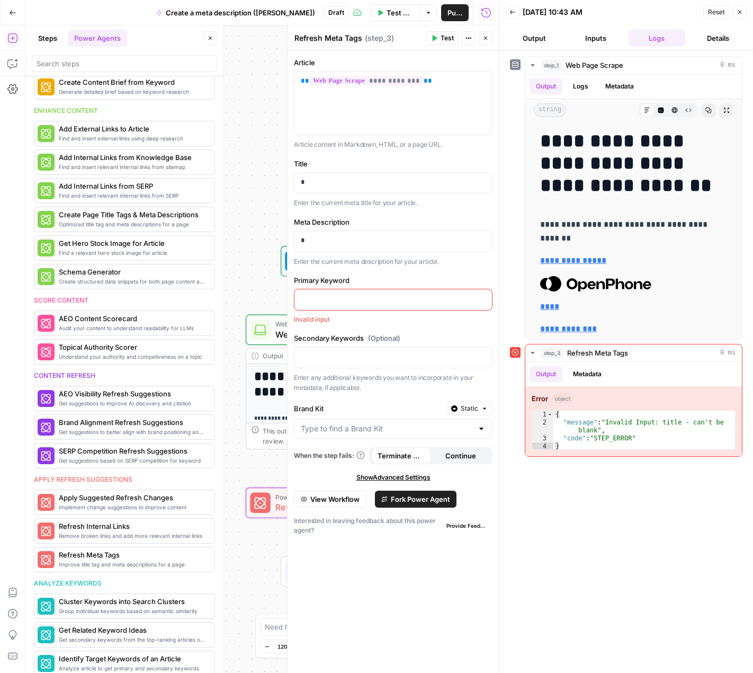
click at [493, 43] on header "Refresh Meta Tags Refresh Meta Tags ( step_3 ) Test Actions Close" at bounding box center [393, 37] width 211 height 25
click at [489, 42] on button "Close" at bounding box center [486, 38] width 14 height 14
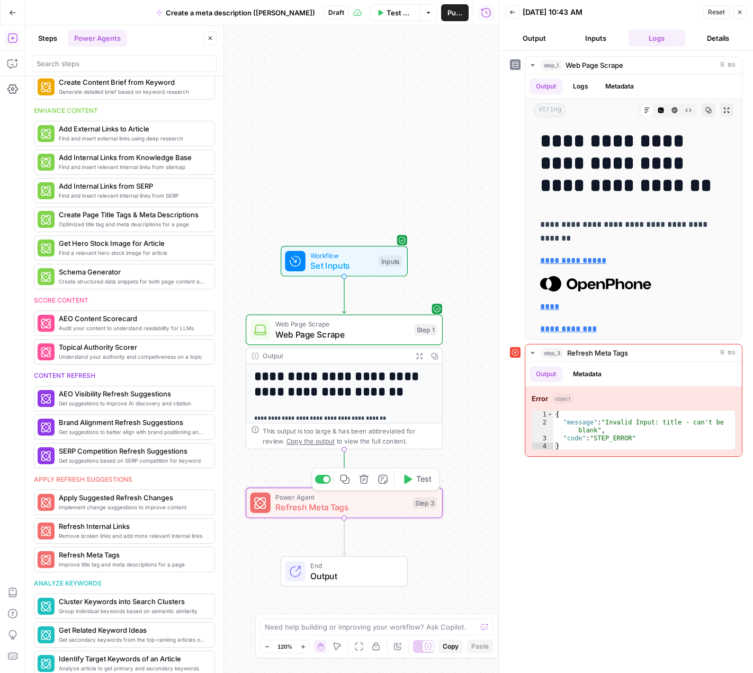
drag, startPoint x: 420, startPoint y: 506, endPoint x: 370, endPoint y: 517, distance: 51.0
click at [370, 517] on div "Power Agent Refresh Meta Tags Step 3 Copy step Delete step Add Note Test" at bounding box center [344, 502] width 197 height 31
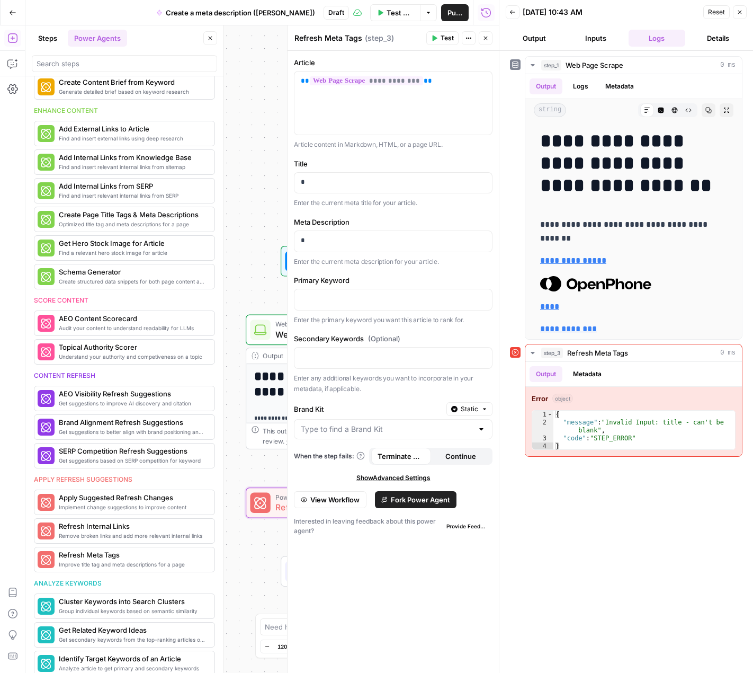
click at [250, 518] on div "**********" at bounding box center [262, 348] width 474 height 647
click at [479, 40] on button "Close" at bounding box center [486, 38] width 14 height 14
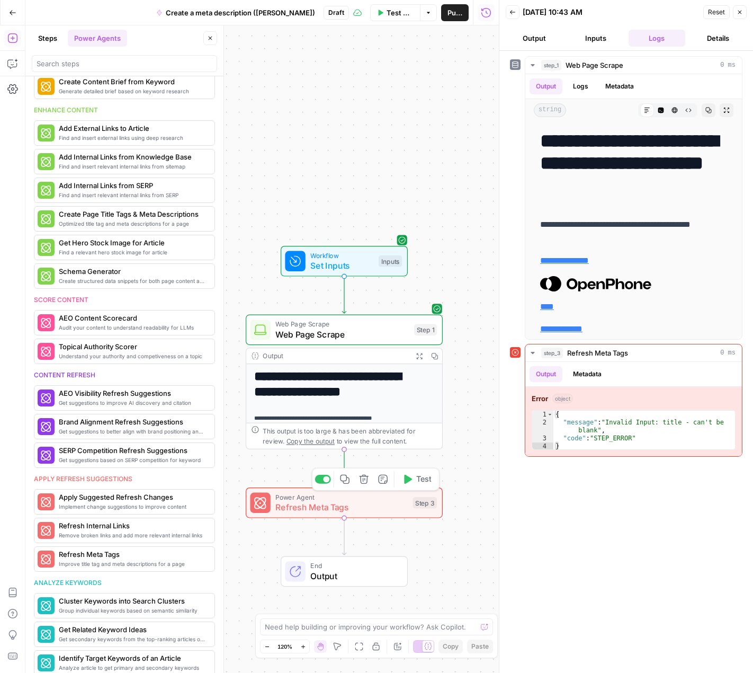
click at [369, 482] on icon "button" at bounding box center [364, 479] width 10 height 10
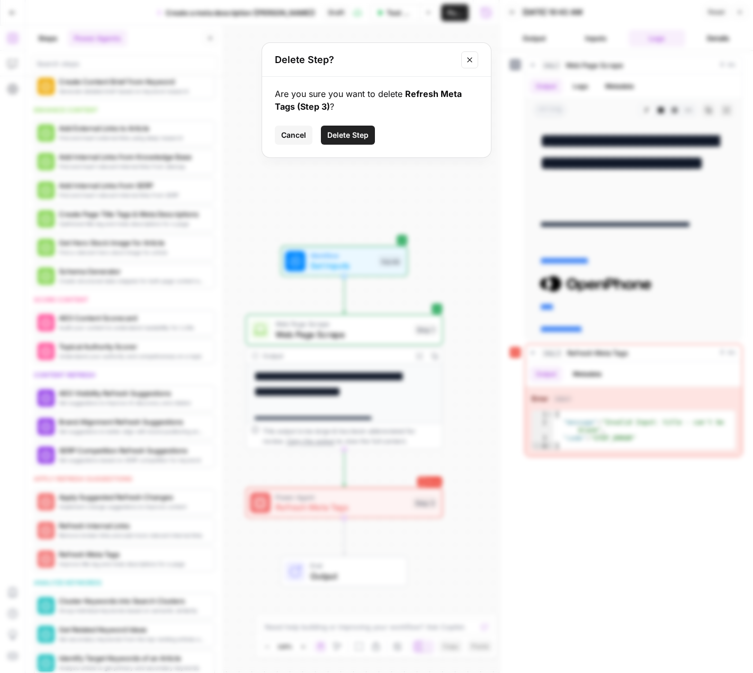
click at [366, 139] on span "Delete Step" at bounding box center [347, 135] width 41 height 11
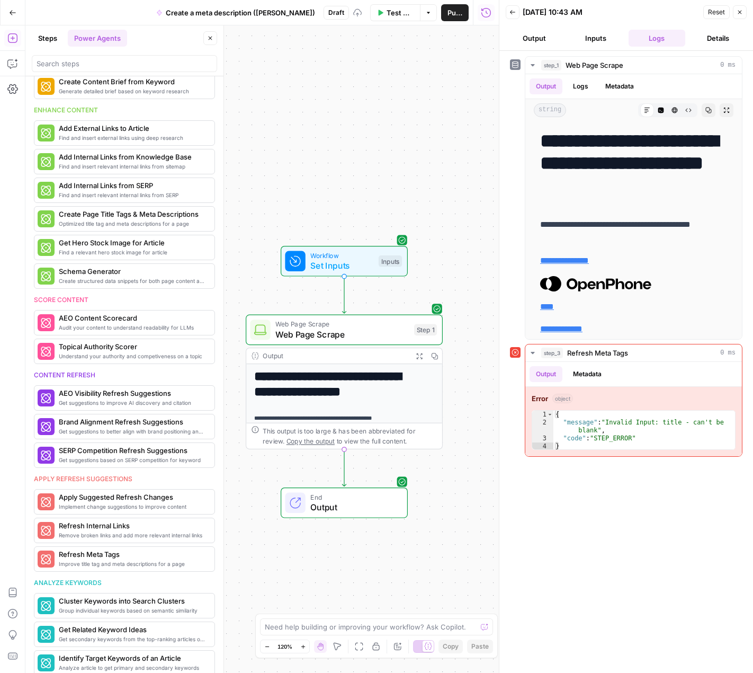
click at [51, 40] on button "Steps" at bounding box center [48, 38] width 32 height 17
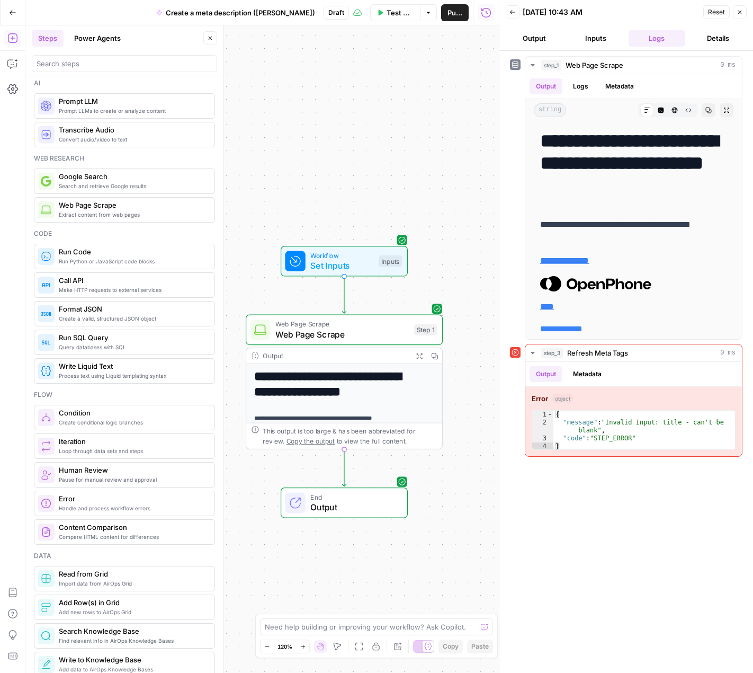
scroll to position [0, 0]
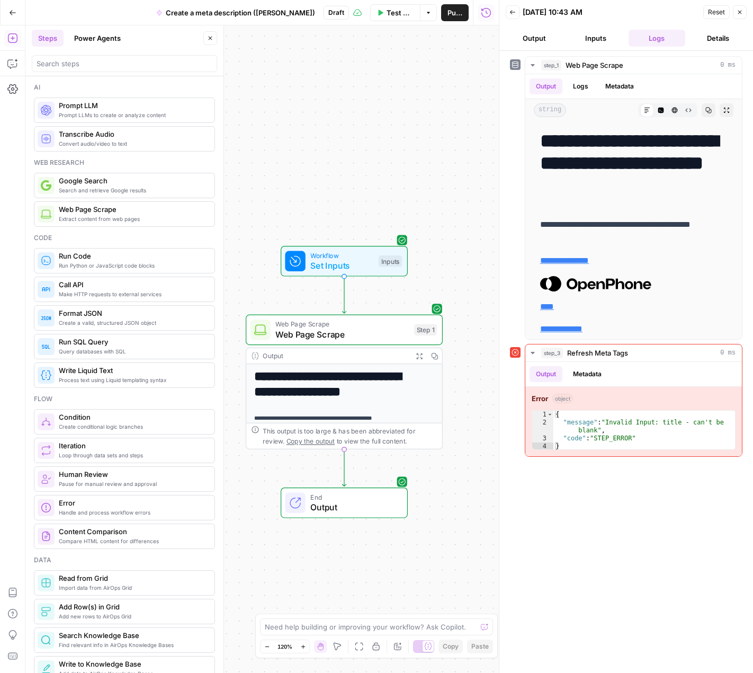
click at [157, 109] on span "Prompt LLM" at bounding box center [132, 105] width 147 height 11
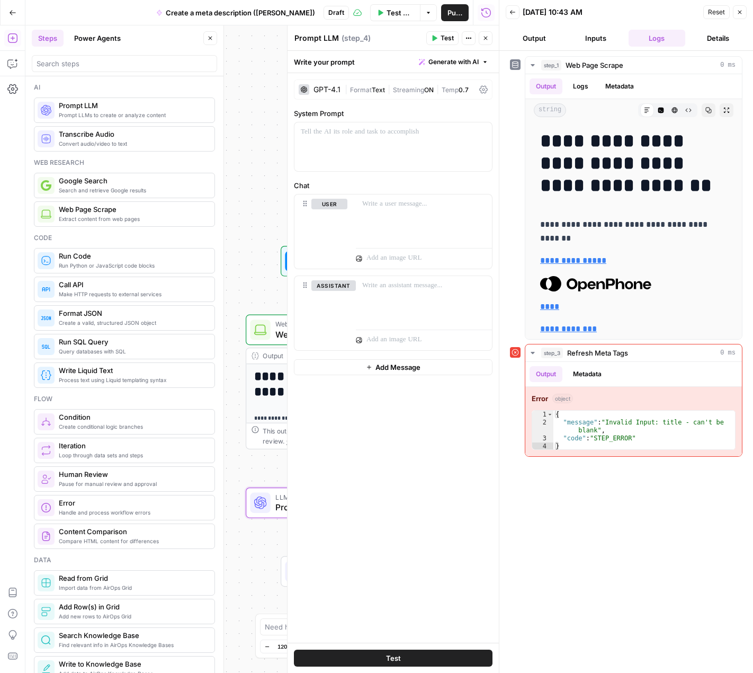
click at [335, 81] on div "GPT-4.1 | Format Text | Streaming ON | Temp 0.7" at bounding box center [393, 89] width 199 height 20
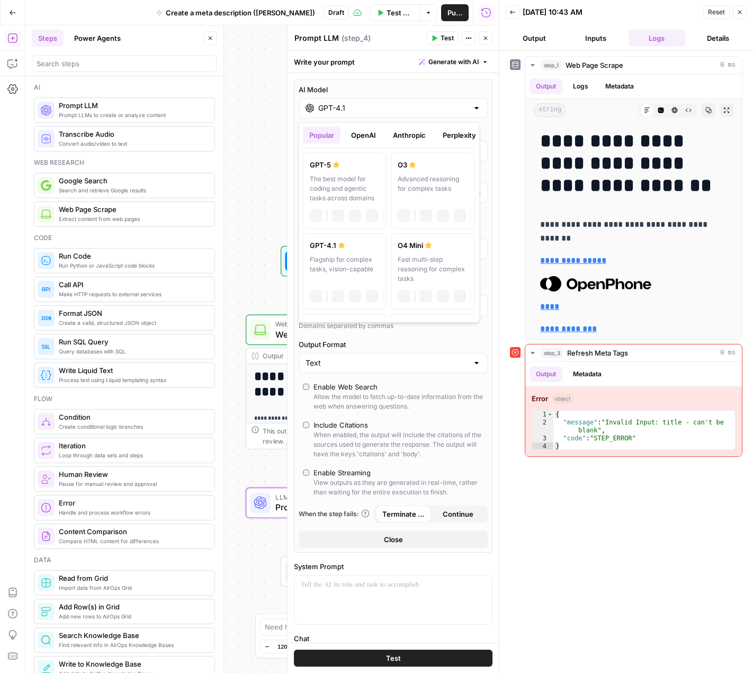
click at [379, 112] on input "GPT-4.1" at bounding box center [393, 108] width 150 height 11
click at [322, 159] on div "GPT-5" at bounding box center [345, 164] width 70 height 11
click at [393, 110] on input "GPT-5" at bounding box center [393, 108] width 150 height 11
click at [346, 260] on div "Flagship for complex tasks, vision-capable" at bounding box center [345, 269] width 70 height 29
type input "GPT-4.1"
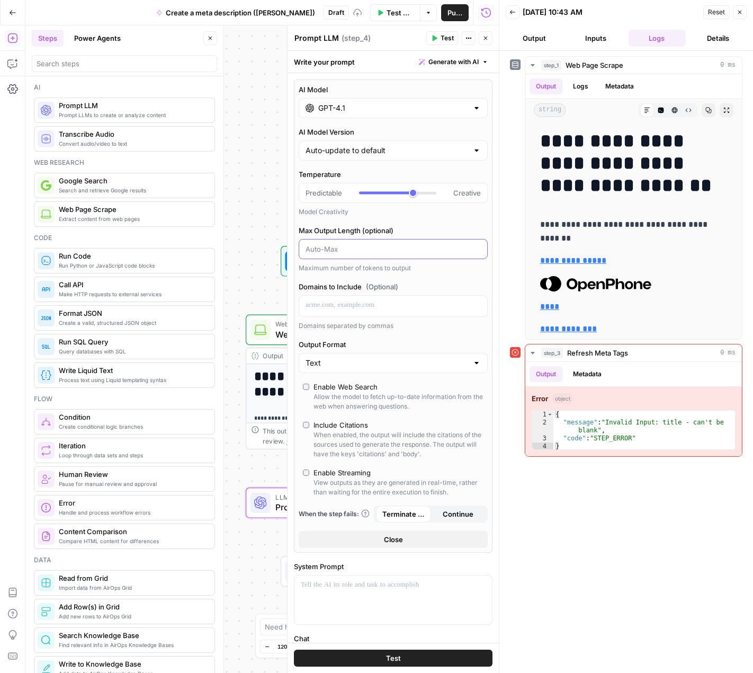
click at [363, 246] on input "Max Output Length (optional)" at bounding box center [393, 249] width 175 height 11
click at [351, 311] on div at bounding box center [393, 306] width 188 height 21
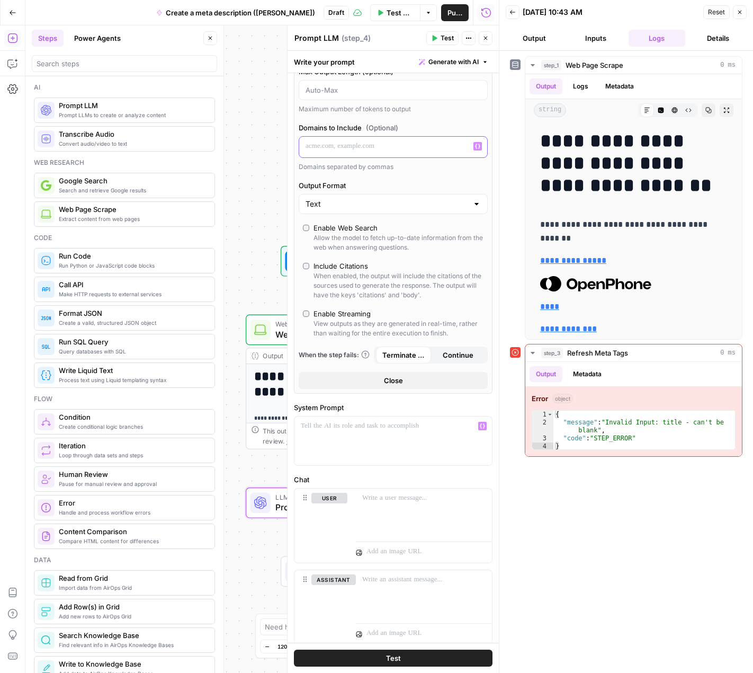
scroll to position [188, 0]
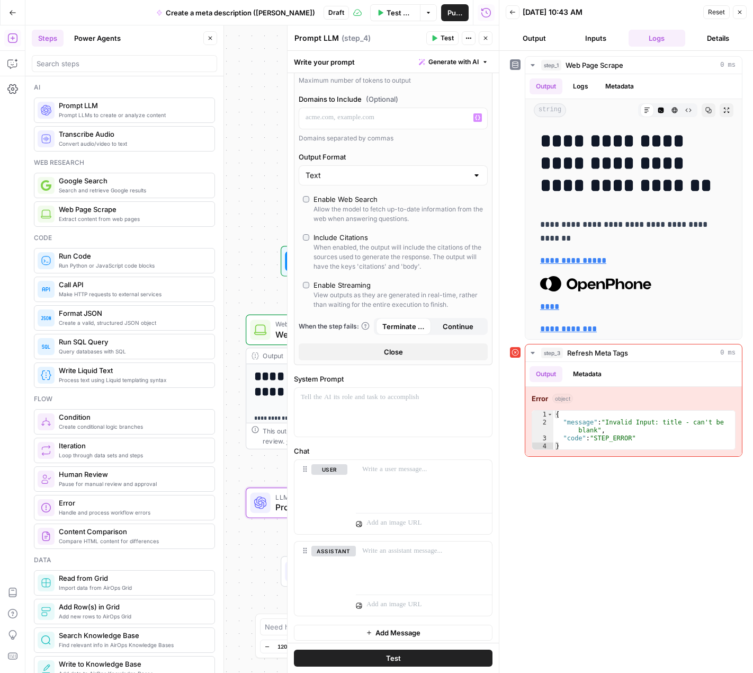
click at [677, 11] on icon "button" at bounding box center [740, 12] width 6 height 6
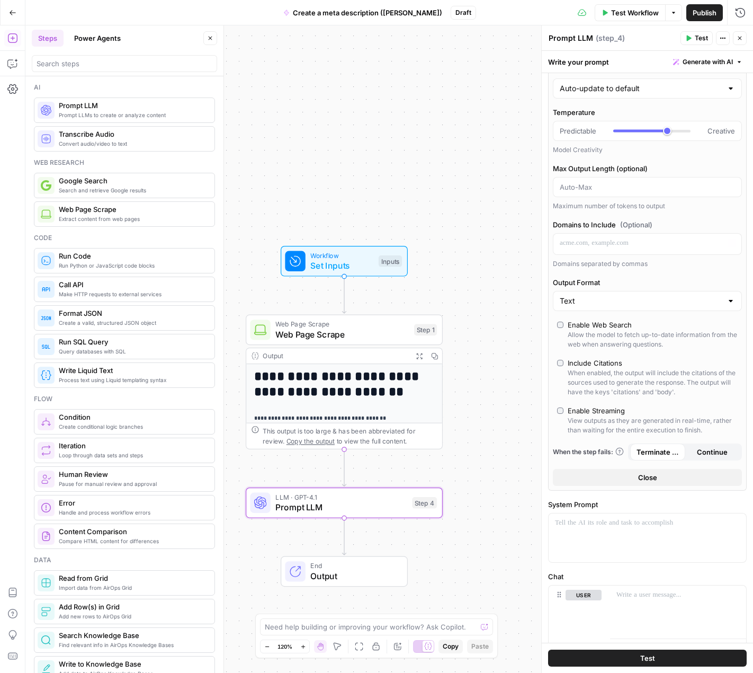
scroll to position [0, 0]
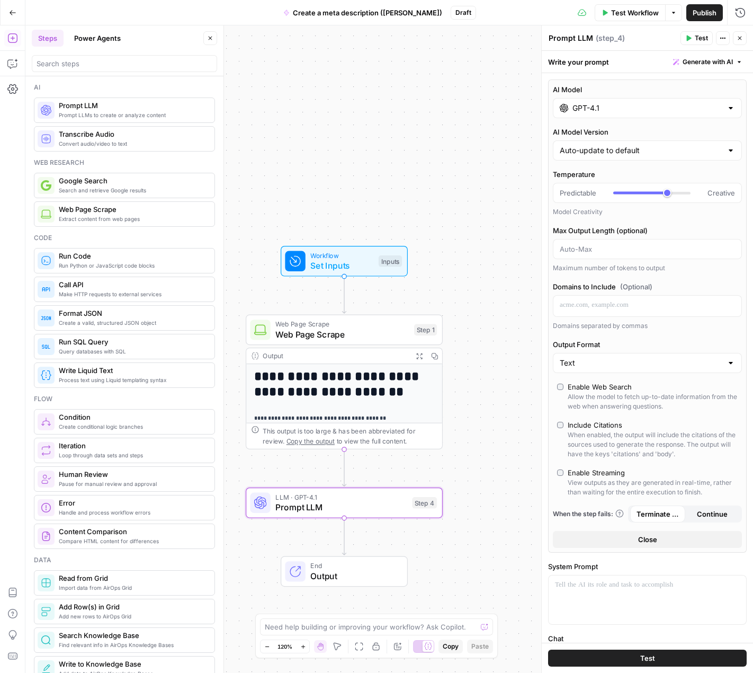
drag, startPoint x: 603, startPoint y: 117, endPoint x: 607, endPoint y: 110, distance: 8.1
click at [603, 114] on div "AI Model GPT-4.1 AI Model Version Auto-update to default Temperature Predictabl…" at bounding box center [647, 315] width 199 height 473
click at [598, 158] on div "Auto-update to default" at bounding box center [647, 150] width 189 height 20
type input "Auto-update to default"
click at [618, 104] on input "GPT-4.1" at bounding box center [648, 108] width 150 height 11
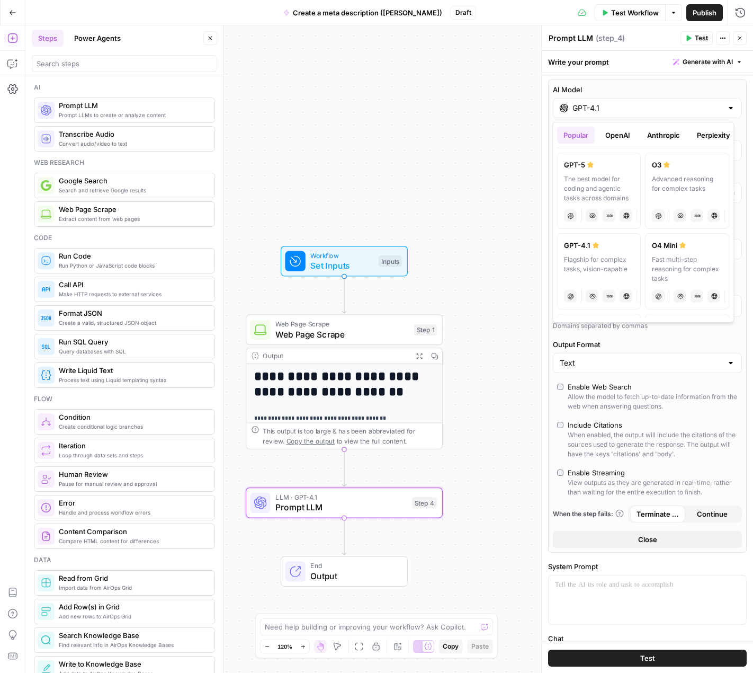
click at [624, 123] on div "Popular OpenAI Anthropic Perplexity Google Other GPT-5 The best model for codin…" at bounding box center [644, 222] width 182 height 201
click at [325, 511] on span "Prompt LLM" at bounding box center [340, 507] width 131 height 13
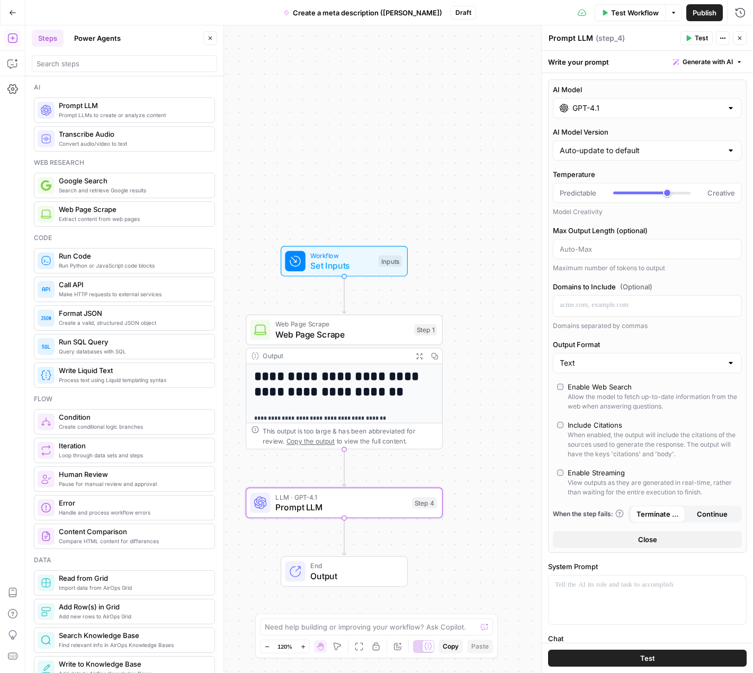
click at [594, 103] on input "GPT-4.1" at bounding box center [648, 108] width 150 height 11
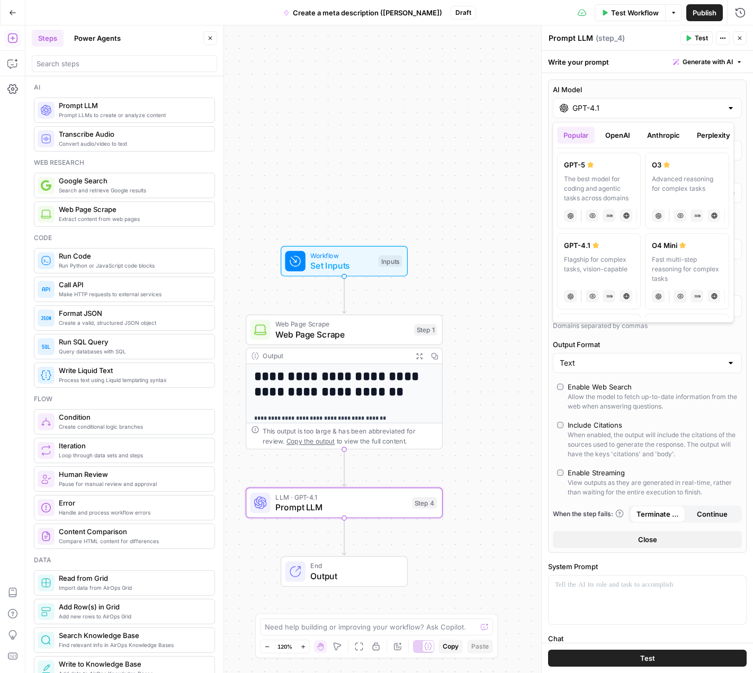
click at [650, 128] on button "Anthropic" at bounding box center [664, 135] width 46 height 17
click at [621, 265] on div "Hybrid reasoning: fast answers or deep thinking" at bounding box center [599, 269] width 70 height 29
type input "Claude Sonnet 4"
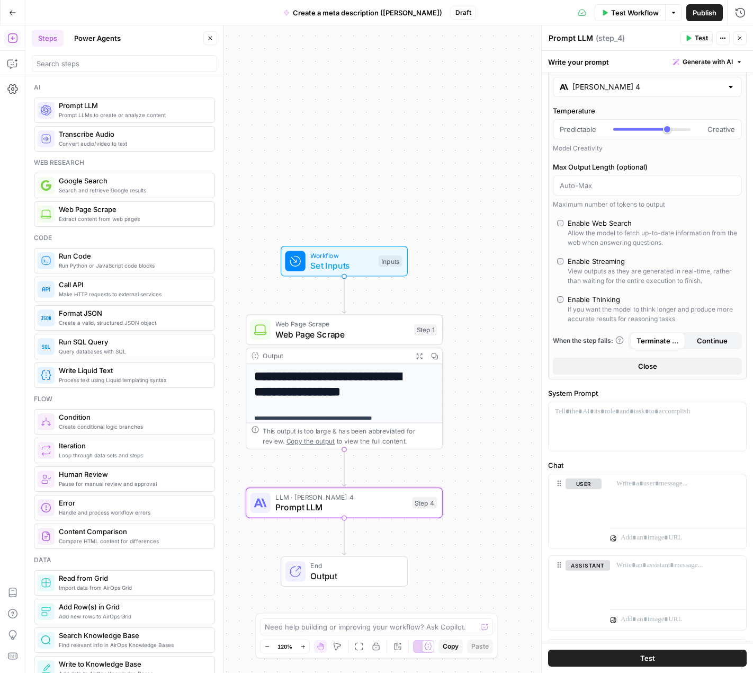
scroll to position [37, 0]
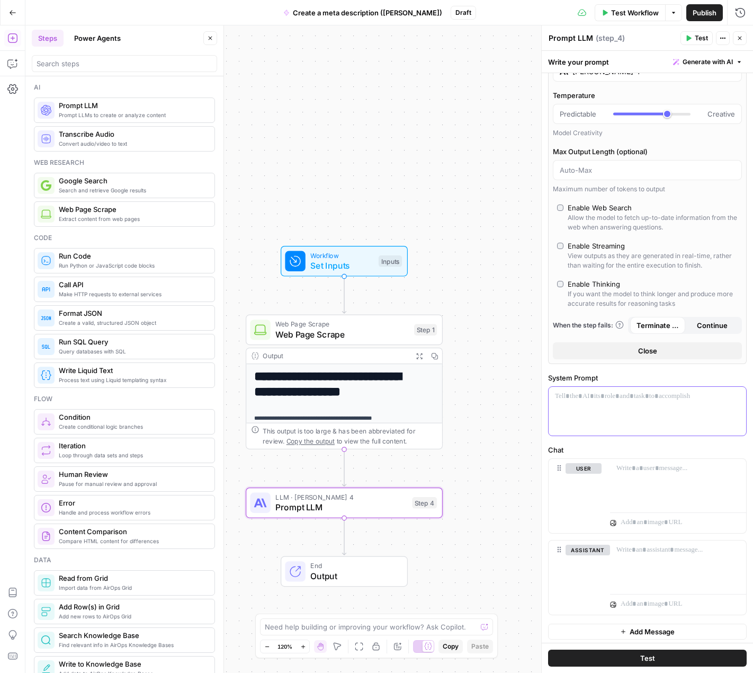
click at [581, 428] on div at bounding box center [648, 411] width 198 height 49
click at [608, 423] on div "**********" at bounding box center [648, 411] width 198 height 49
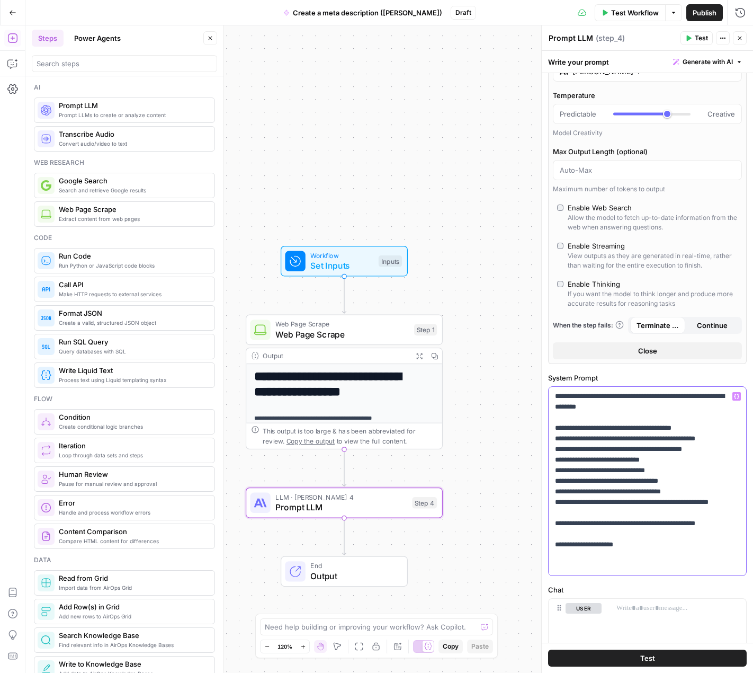
drag, startPoint x: 572, startPoint y: 406, endPoint x: 639, endPoint y: 395, distance: 68.3
click at [639, 395] on p "**********" at bounding box center [643, 481] width 177 height 180
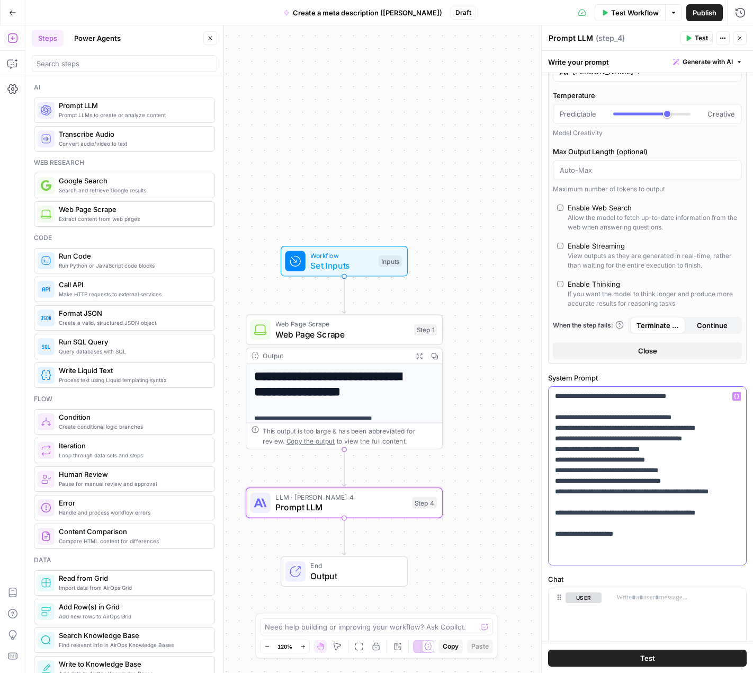
drag, startPoint x: 647, startPoint y: 545, endPoint x: 573, endPoint y: 541, distance: 74.3
click at [573, 541] on p "**********" at bounding box center [643, 476] width 177 height 170
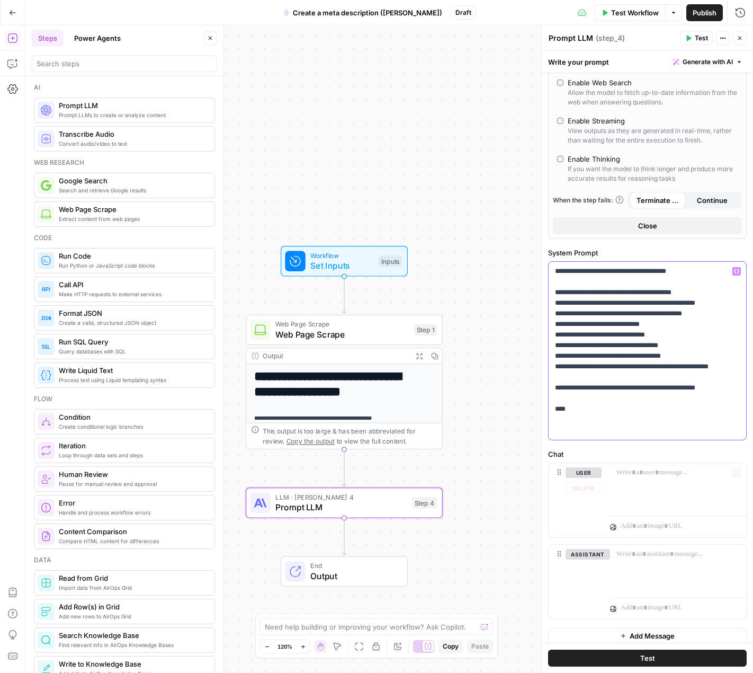
scroll to position [166, 0]
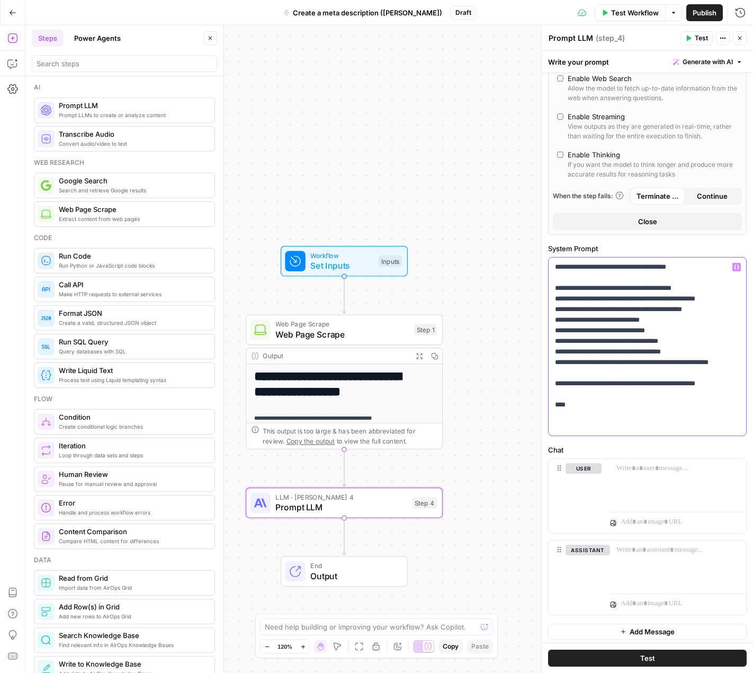
drag, startPoint x: 667, startPoint y: 417, endPoint x: 555, endPoint y: 408, distance: 112.6
click at [555, 408] on p "**********" at bounding box center [643, 347] width 177 height 170
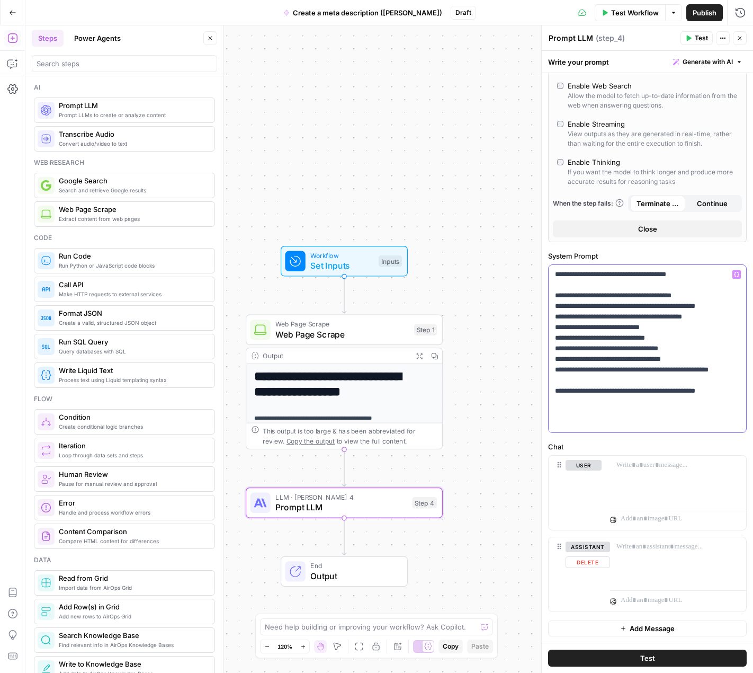
scroll to position [155, 0]
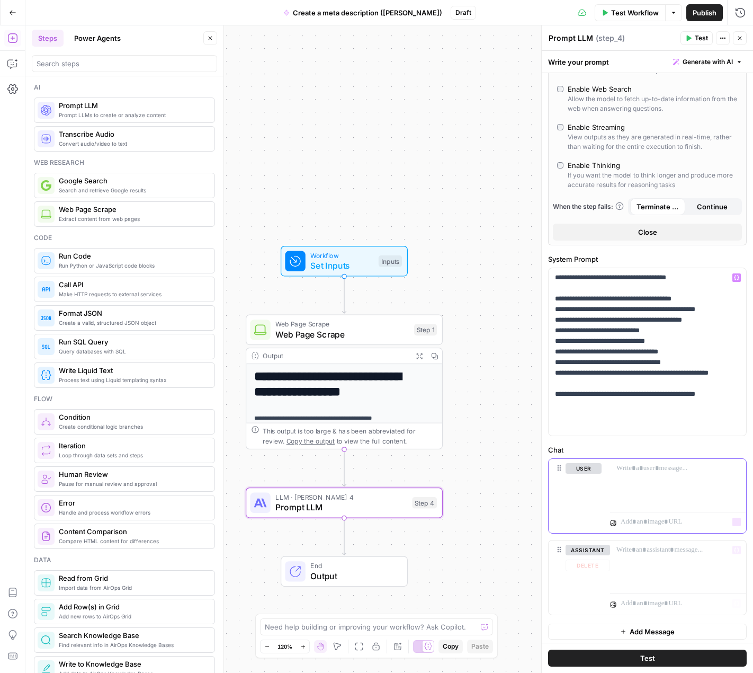
click at [671, 482] on div at bounding box center [678, 483] width 136 height 49
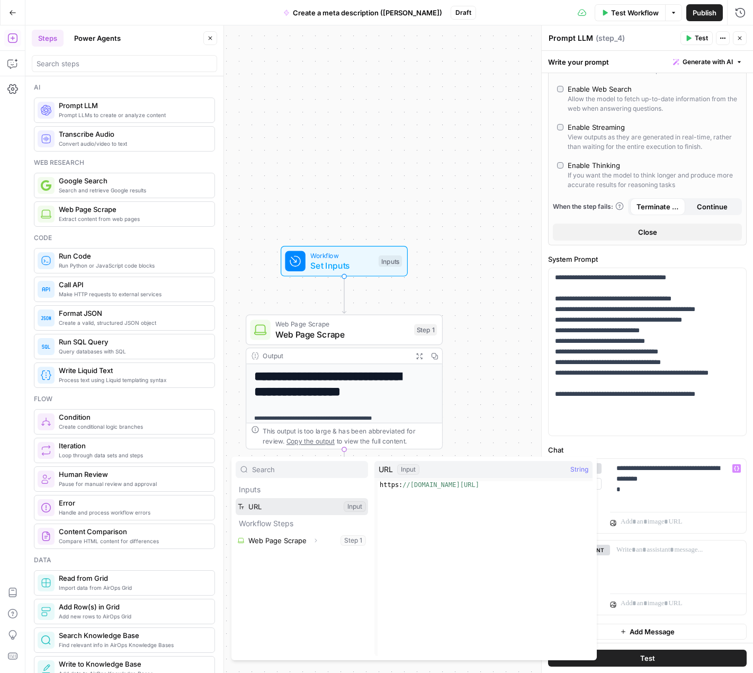
click at [236, 498] on button "Select variable URL" at bounding box center [302, 506] width 132 height 17
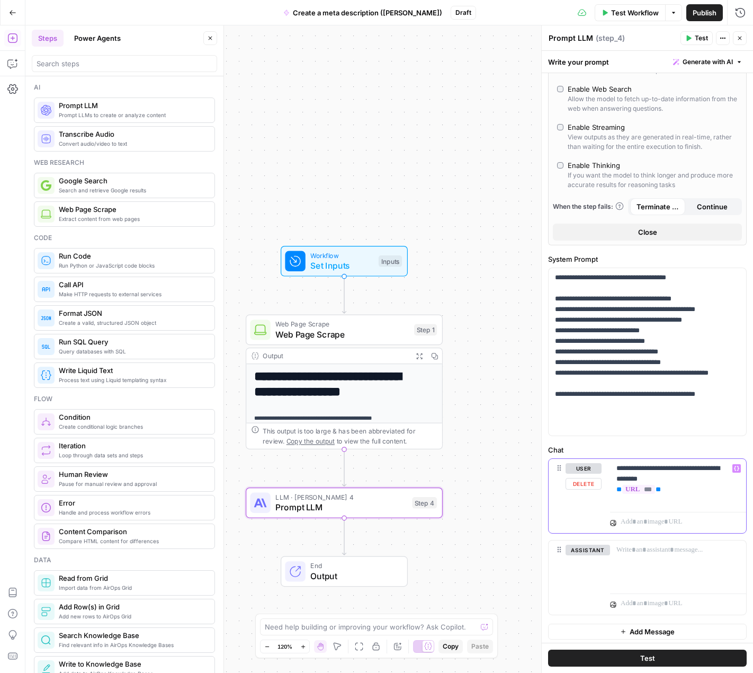
click at [677, 486] on p "**********" at bounding box center [675, 479] width 116 height 32
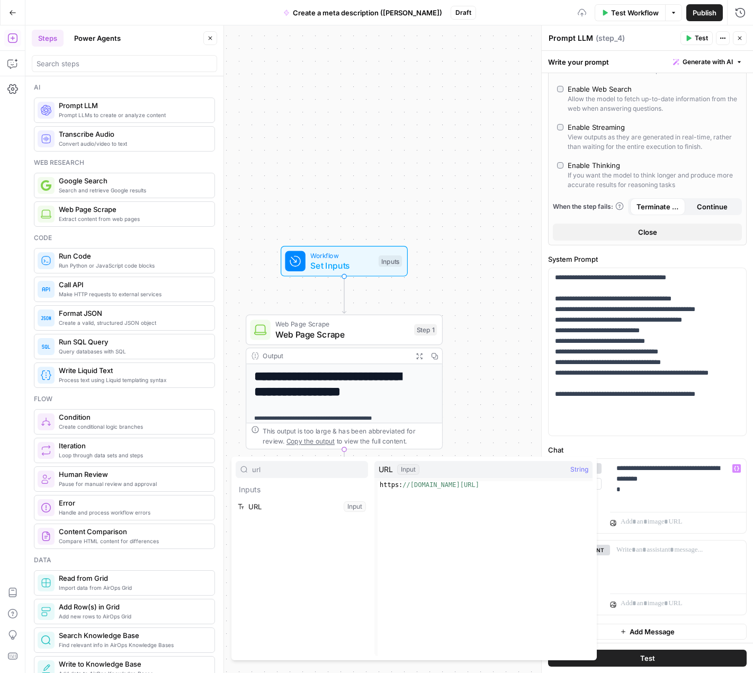
type input "url"
type input "u"
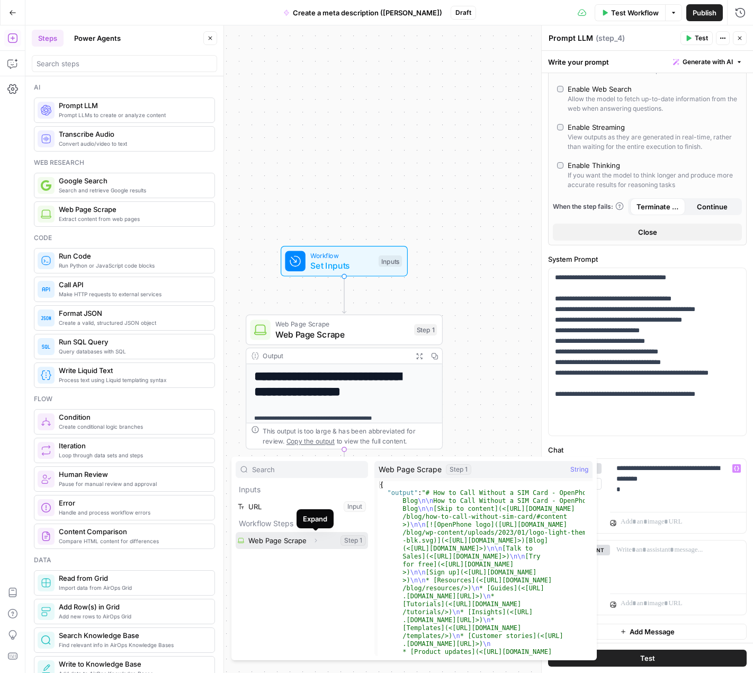
click at [313, 540] on icon "button" at bounding box center [316, 540] width 6 height 6
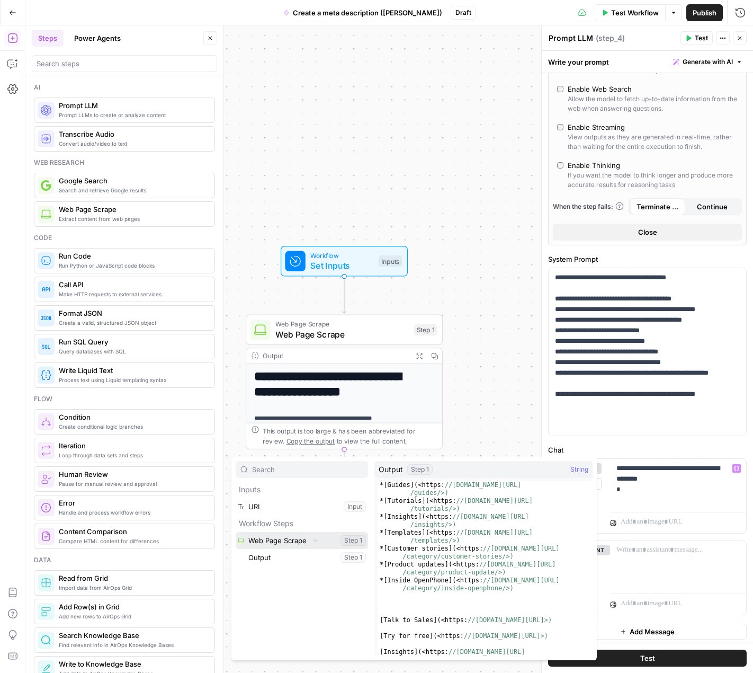
scroll to position [254, 0]
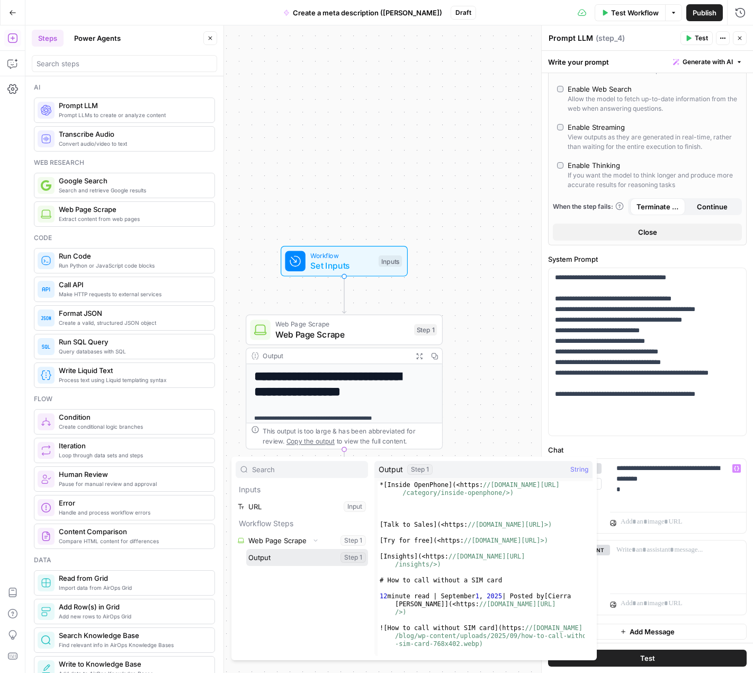
click at [335, 556] on button "Select variable Output" at bounding box center [307, 557] width 122 height 17
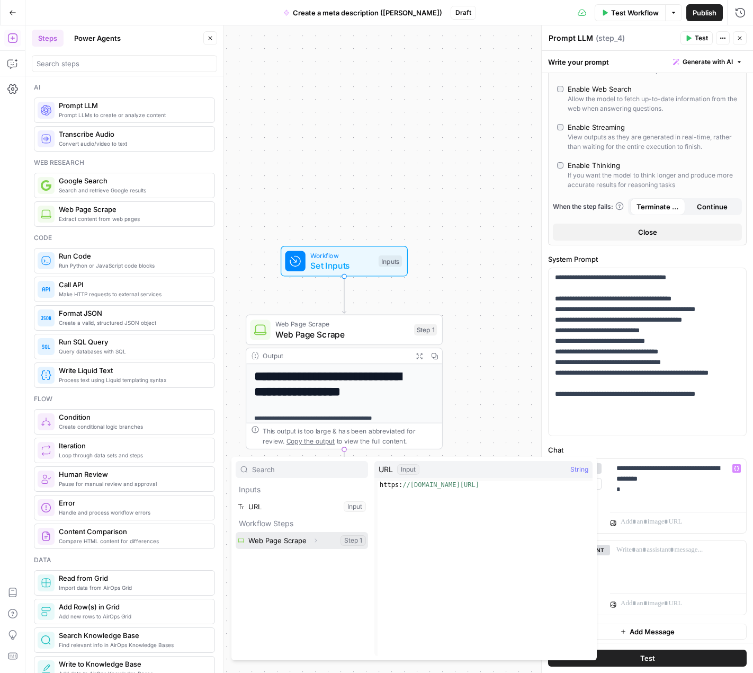
click at [290, 534] on button "Select variable Web Page Scrape" at bounding box center [302, 540] width 132 height 17
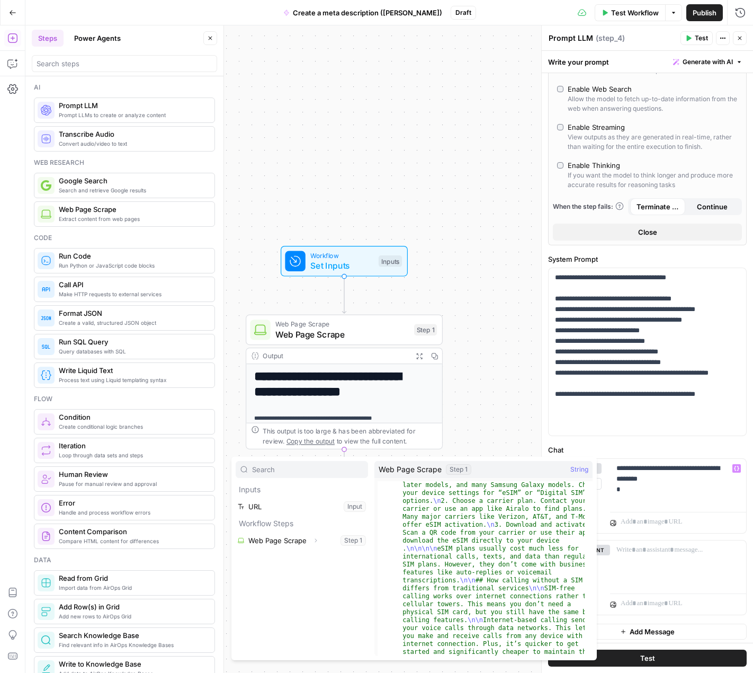
scroll to position [1303, 0]
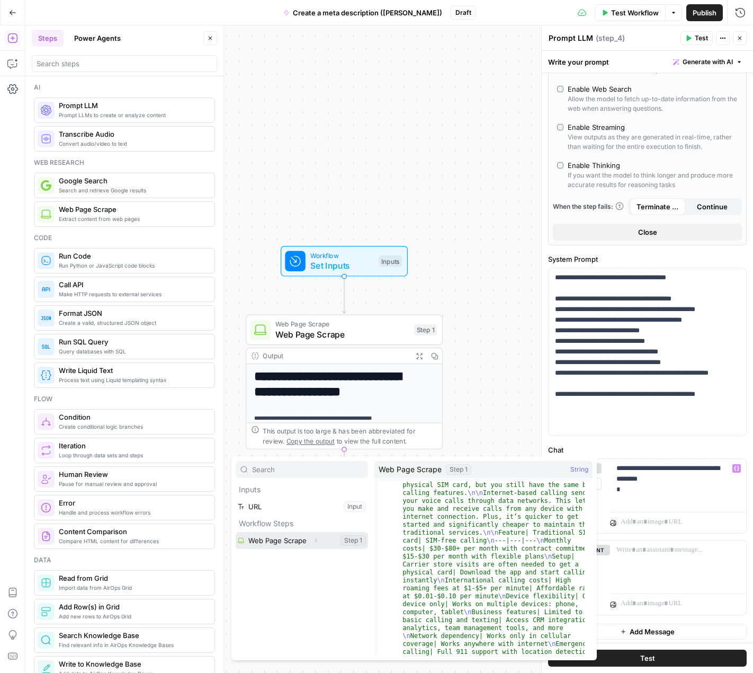
click at [318, 539] on icon "button" at bounding box center [316, 540] width 6 height 6
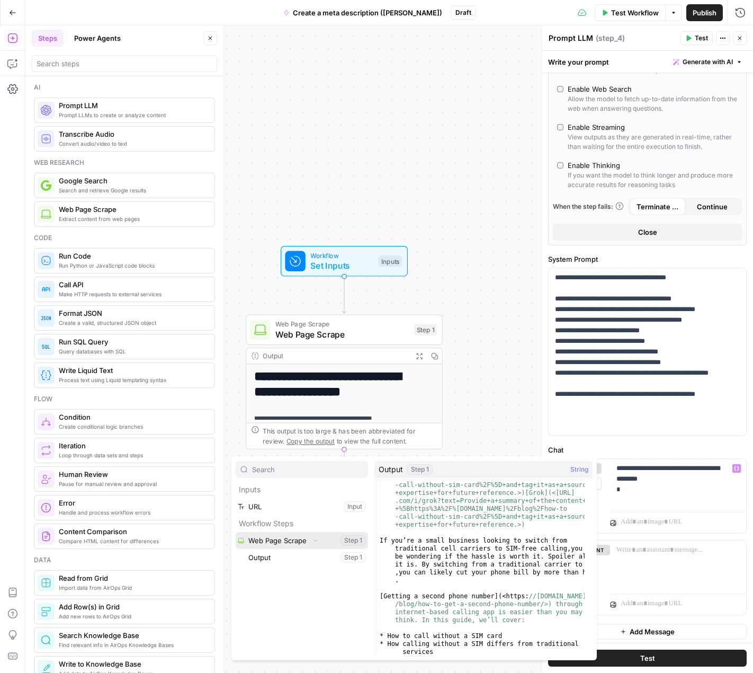
scroll to position [572, 0]
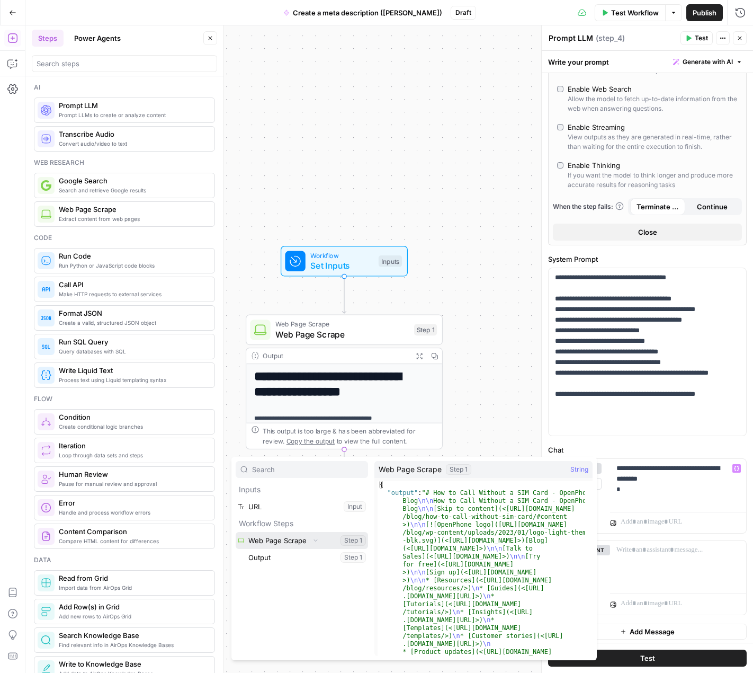
click at [344, 540] on button "Select variable Web Page Scrape" at bounding box center [302, 540] width 132 height 17
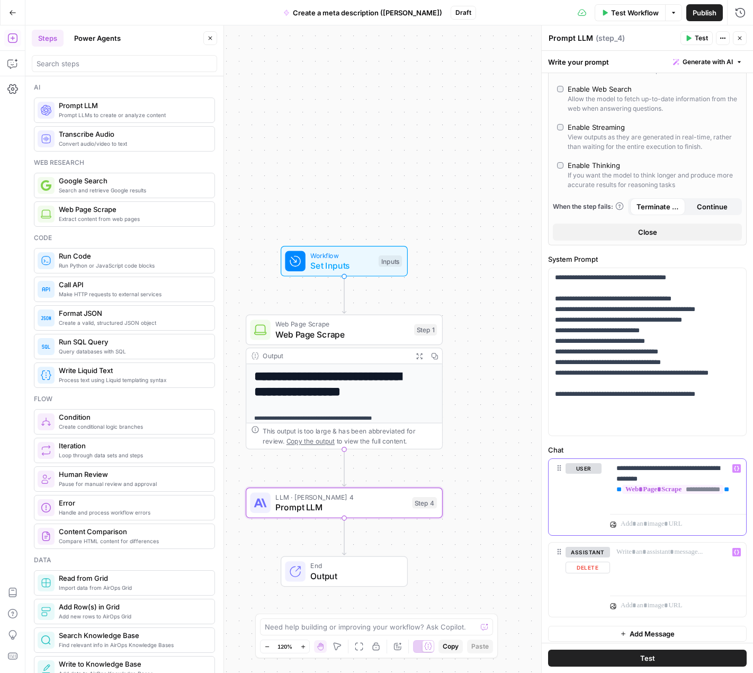
scroll to position [157, 0]
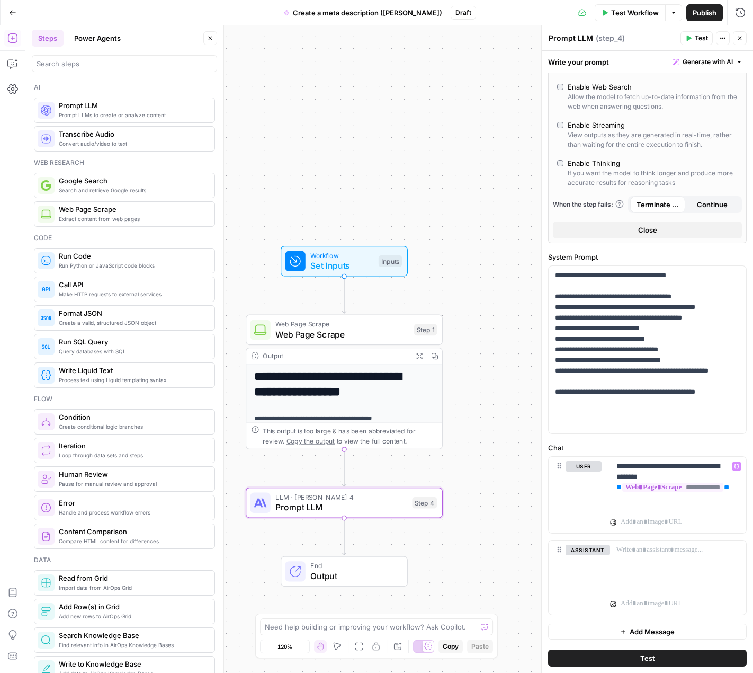
click at [677, 35] on span "Test" at bounding box center [701, 38] width 13 height 10
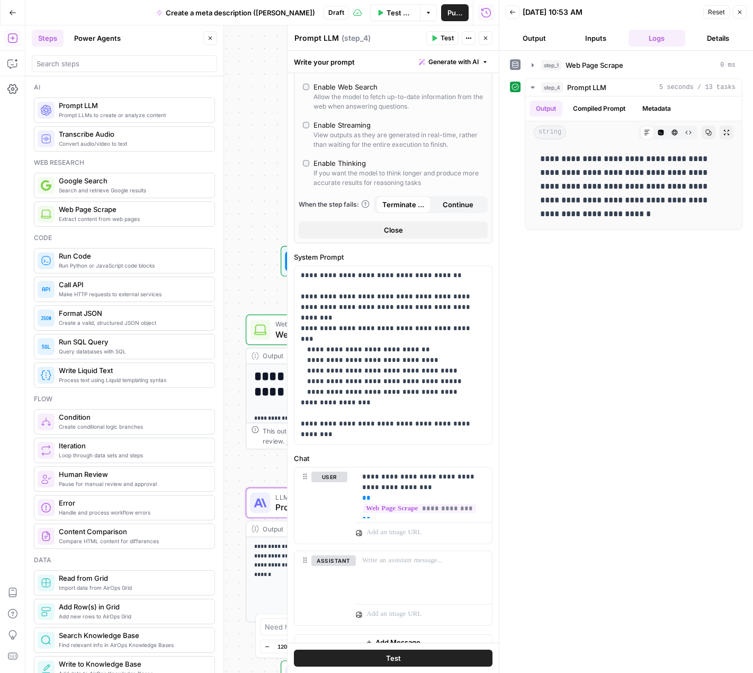
click at [451, 44] on button "Test" at bounding box center [442, 38] width 32 height 14
click at [666, 86] on span "2 seconds / 13 tasks" at bounding box center [698, 88] width 76 height 10
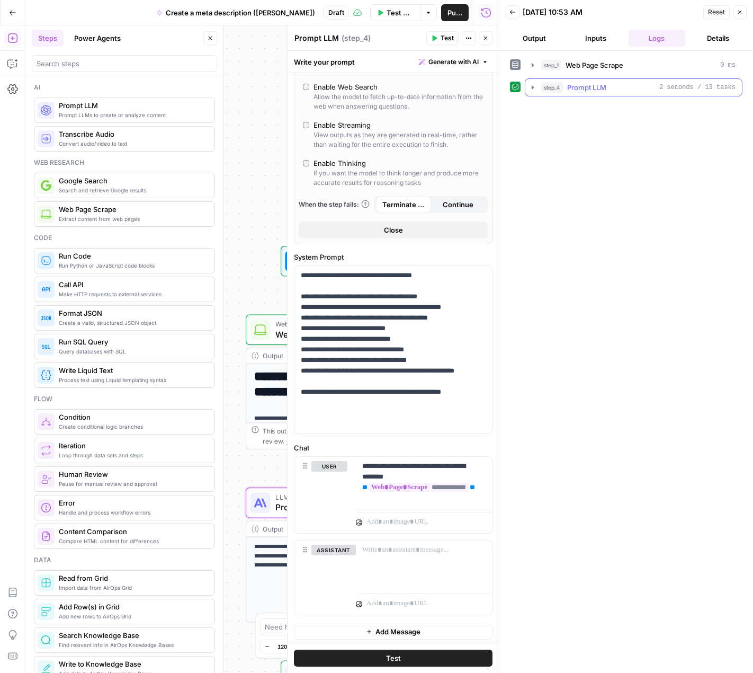
click at [666, 86] on span "2 seconds / 13 tasks" at bounding box center [698, 88] width 76 height 10
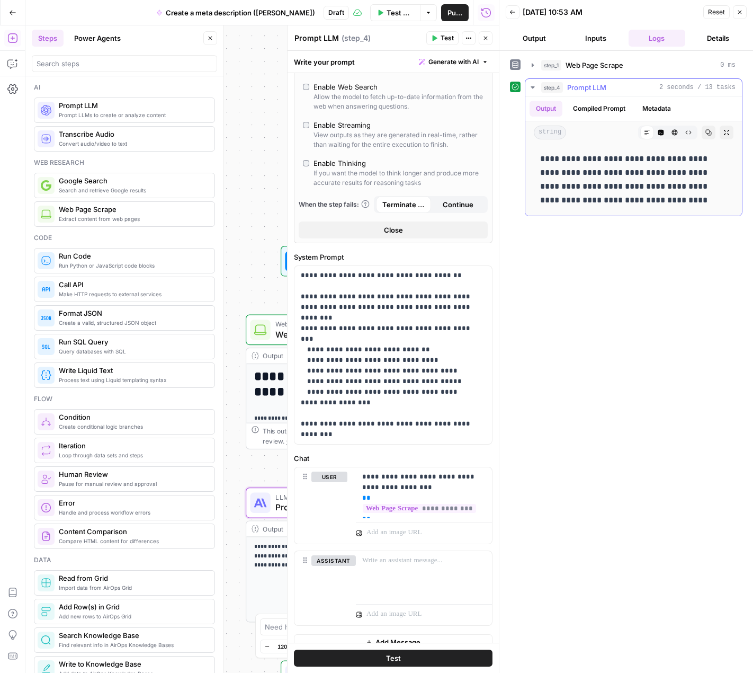
click at [605, 110] on button "Compiled Prompt" at bounding box center [599, 109] width 65 height 16
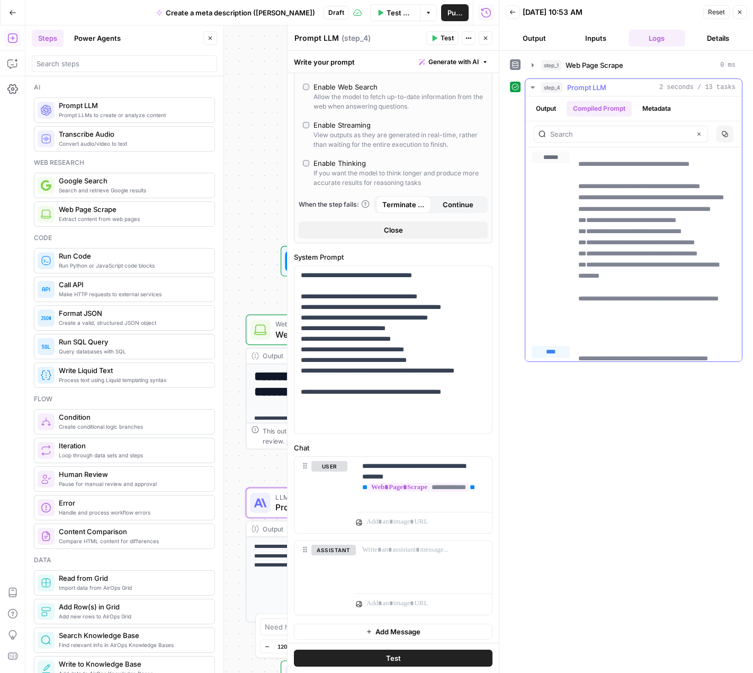
click at [537, 105] on button "Output" at bounding box center [546, 109] width 33 height 16
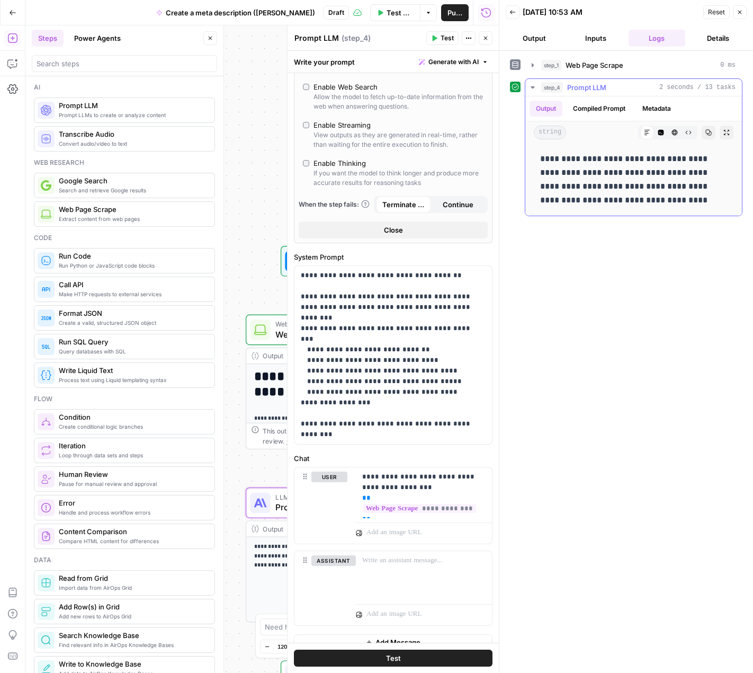
click at [618, 116] on div "Output Compiled Prompt Metadata" at bounding box center [634, 108] width 217 height 24
click at [616, 106] on button "Compiled Prompt" at bounding box center [599, 109] width 65 height 16
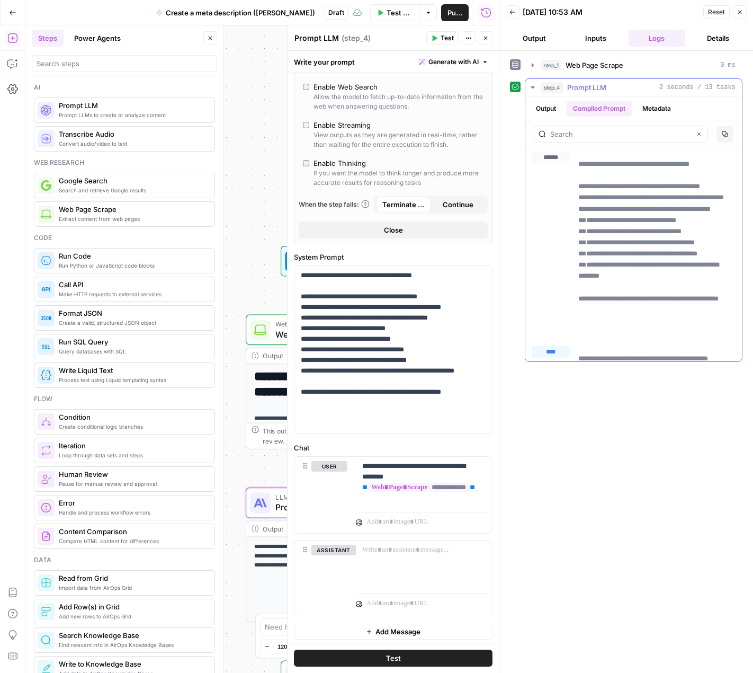
click at [565, 114] on ul "Output Compiled Prompt Metadata" at bounding box center [604, 109] width 148 height 16
click at [551, 109] on button "Output" at bounding box center [546, 109] width 33 height 16
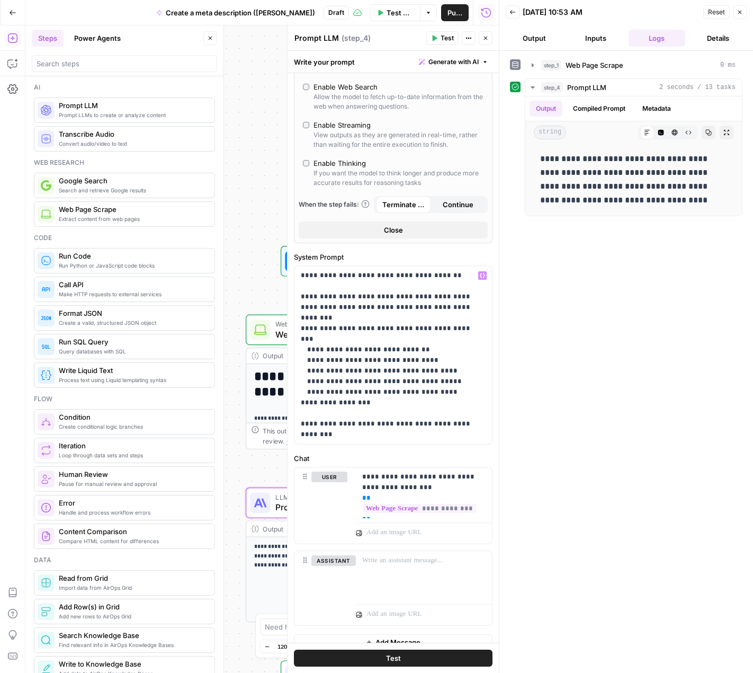
scroll to position [168, 0]
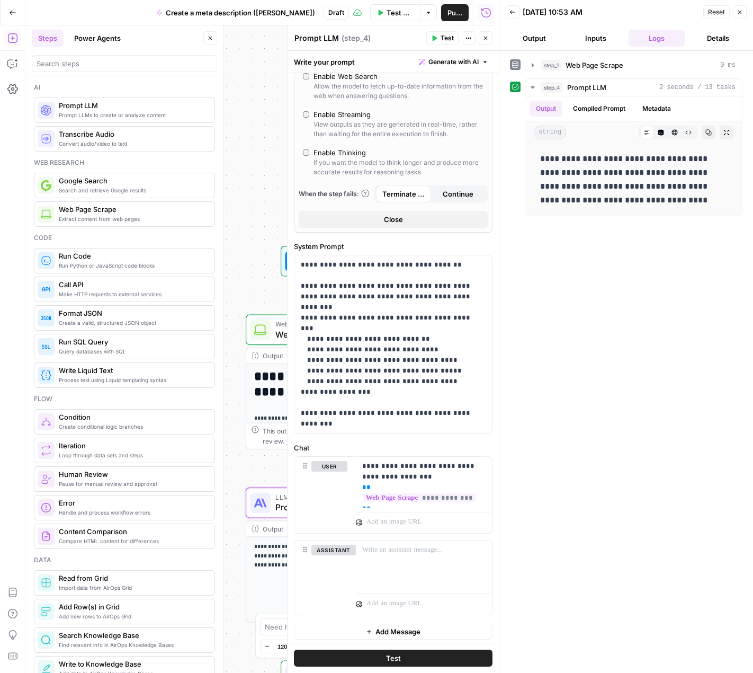
click at [237, 275] on div "**********" at bounding box center [262, 348] width 474 height 647
click at [494, 31] on div at bounding box center [499, 336] width 11 height 673
click at [481, 33] on button "Close" at bounding box center [486, 38] width 14 height 14
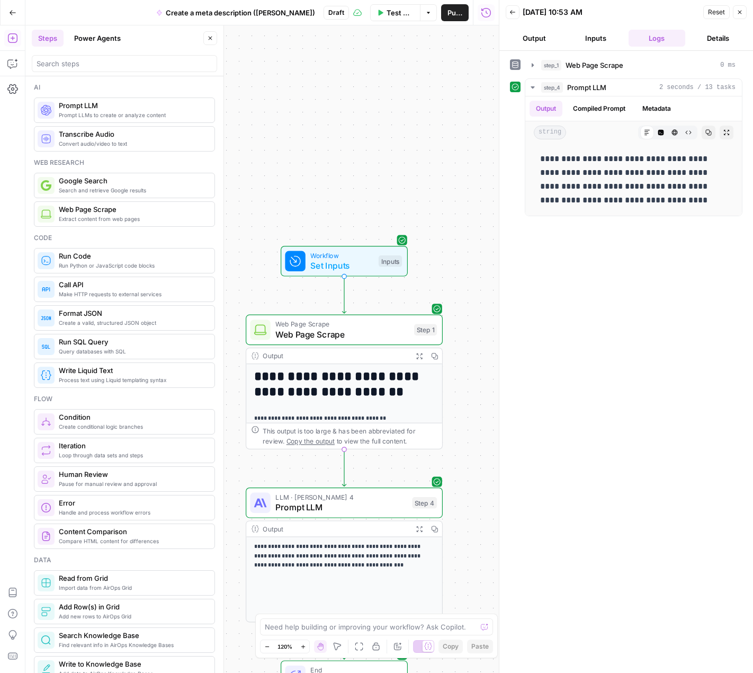
click at [389, 18] on button "Test Workflow" at bounding box center [395, 12] width 50 height 17
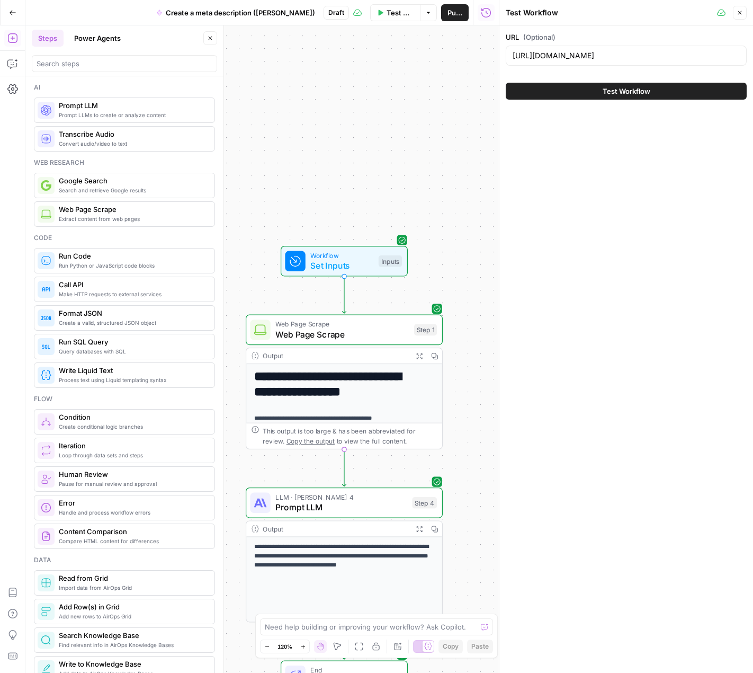
click at [610, 87] on span "Test Workflow" at bounding box center [627, 91] width 48 height 11
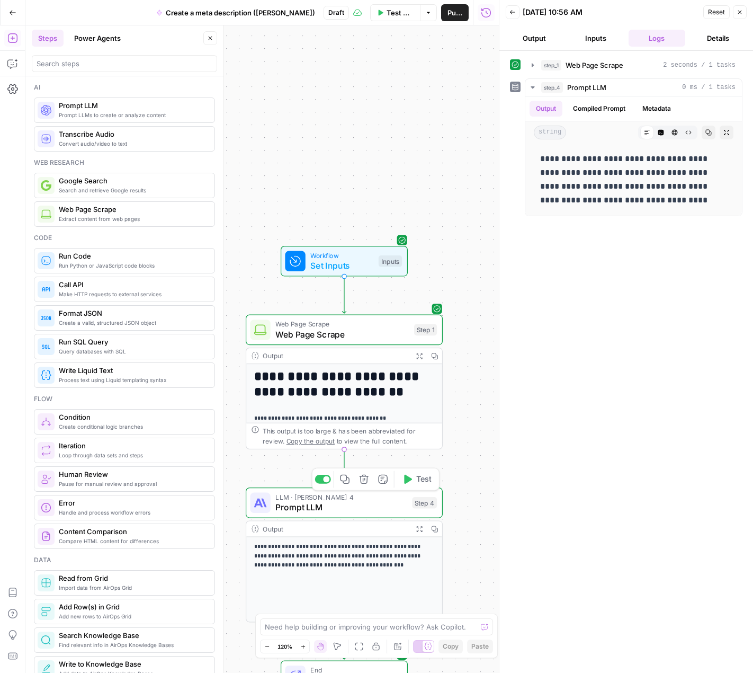
click at [312, 503] on span "Prompt LLM" at bounding box center [340, 507] width 131 height 13
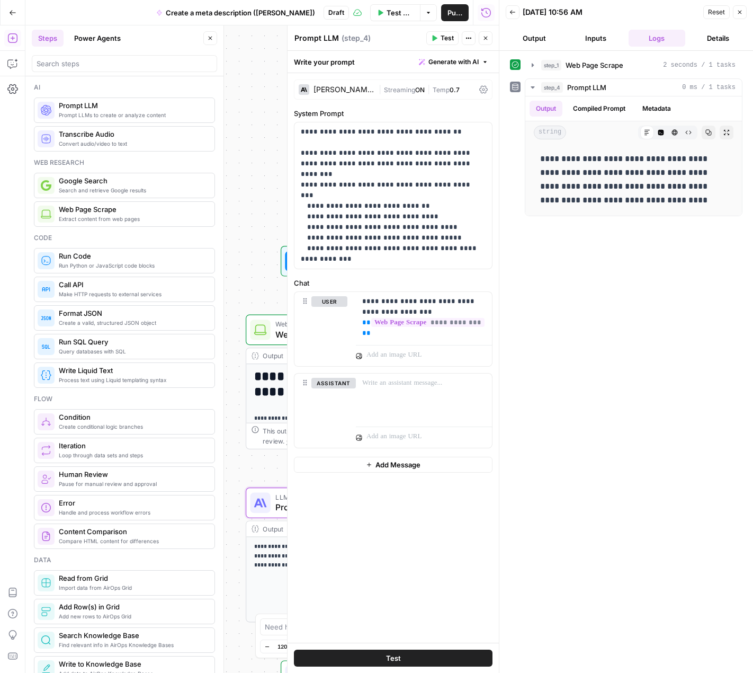
click at [356, 99] on div "Claude Sonnet 4 | Streaming ON | Temp 0.7" at bounding box center [393, 89] width 199 height 20
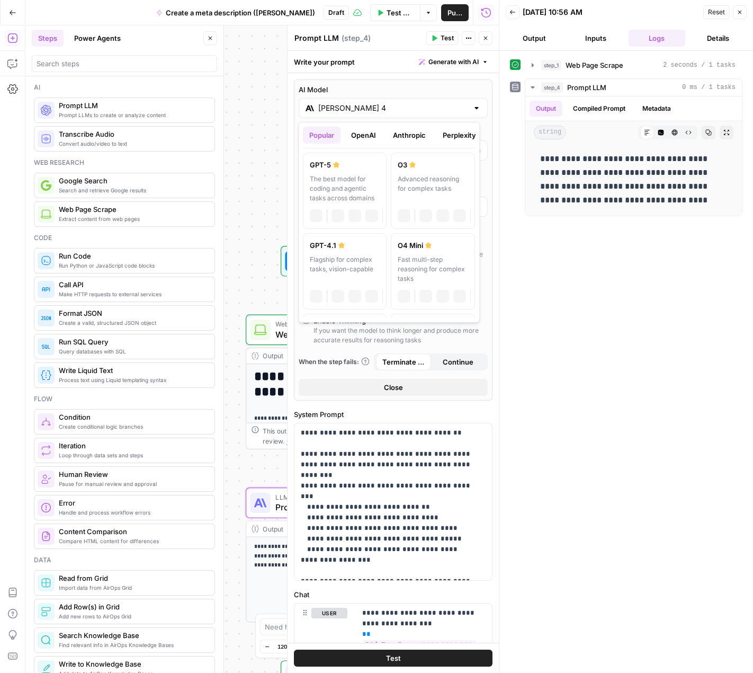
click at [355, 90] on label "AI Model" at bounding box center [393, 89] width 189 height 11
click at [355, 103] on input "Claude Sonnet 4" at bounding box center [393, 108] width 150 height 11
click at [361, 138] on button "OpenAI" at bounding box center [364, 135] width 38 height 17
click at [354, 172] on label "GPT-5 The best model for coding and agentic tasks across domains chat Vision Ca…" at bounding box center [345, 196] width 84 height 86
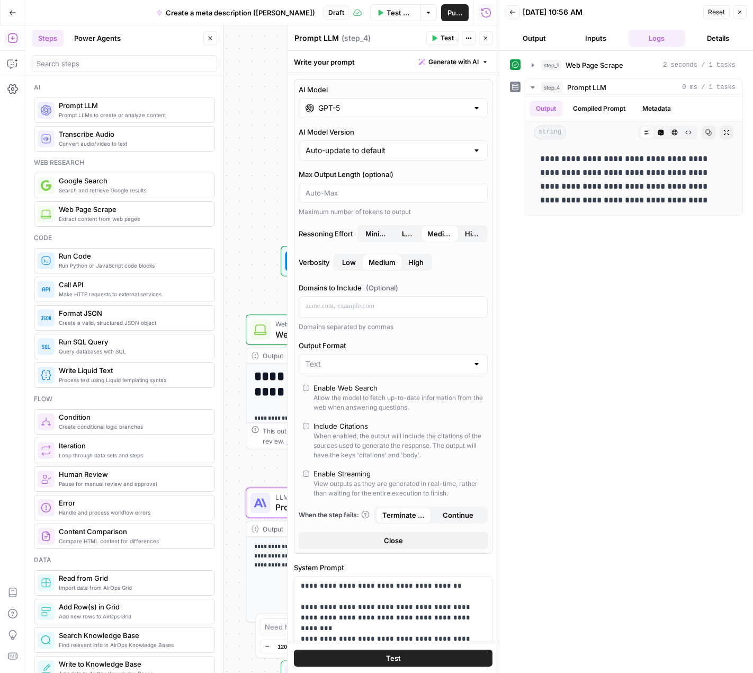
type input "GPT-5"
click at [388, 655] on span "Test" at bounding box center [393, 658] width 15 height 11
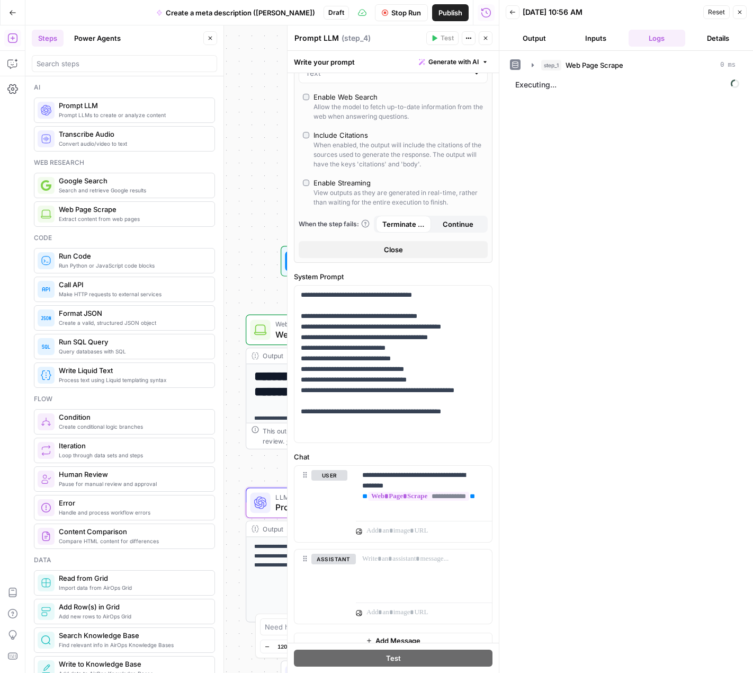
scroll to position [299, 0]
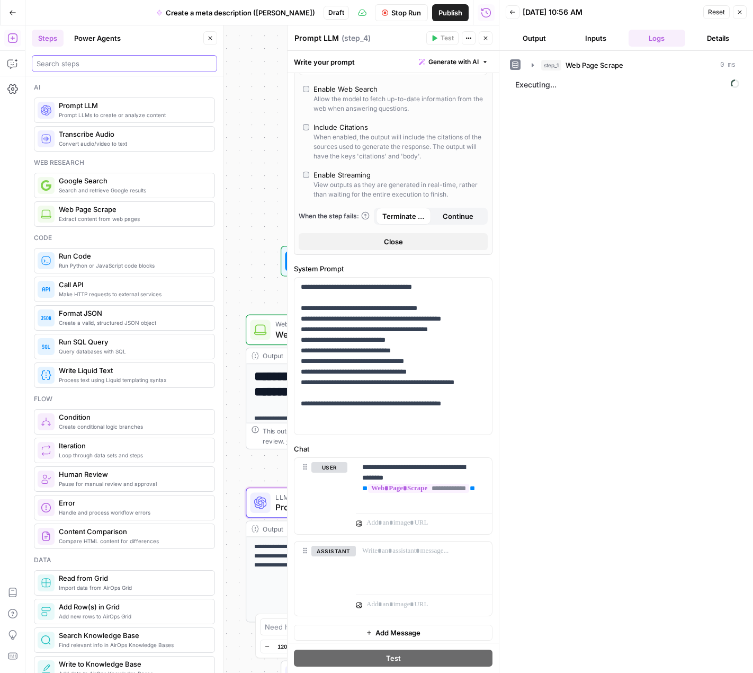
click at [94, 67] on input "search" at bounding box center [125, 63] width 176 height 11
type input "f"
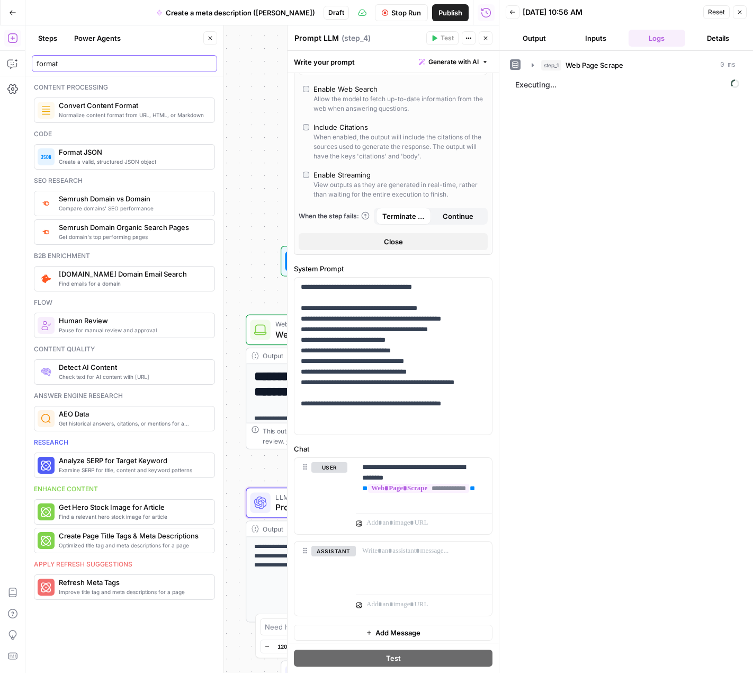
type input "format"
click at [106, 149] on span "Format JSON" at bounding box center [132, 152] width 147 height 11
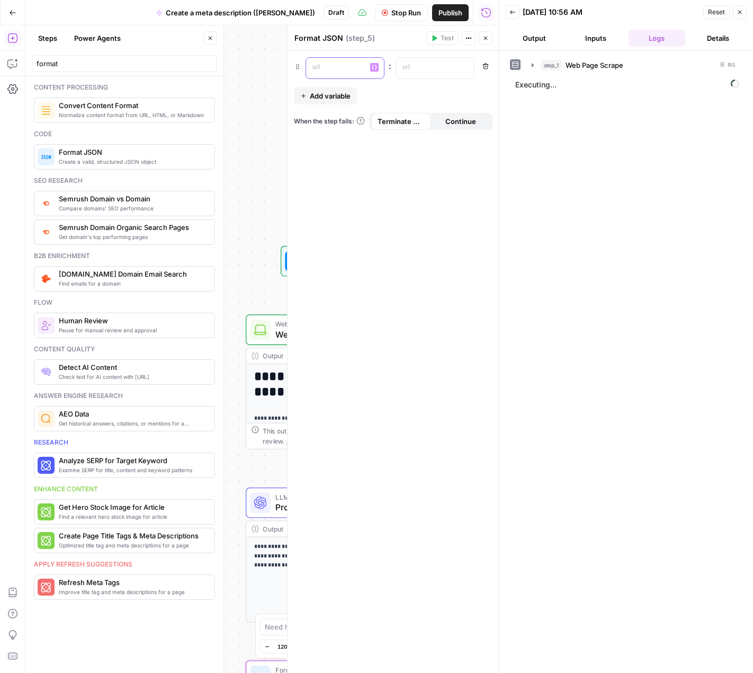
click at [334, 66] on p at bounding box center [337, 67] width 48 height 11
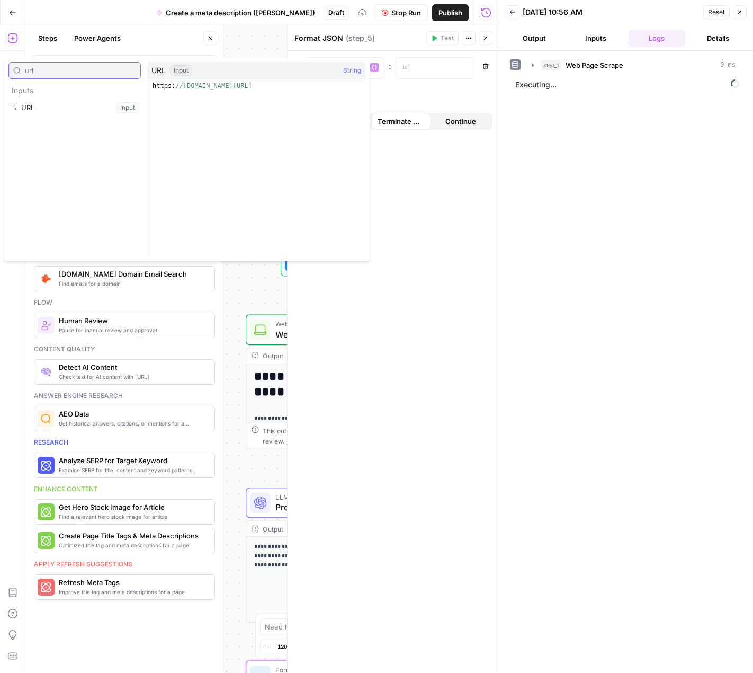
type input "url"
click at [386, 97] on div "* Variables Menu : Remove Add variable When the step fails: Terminate Workflow …" at bounding box center [393, 362] width 211 height 622
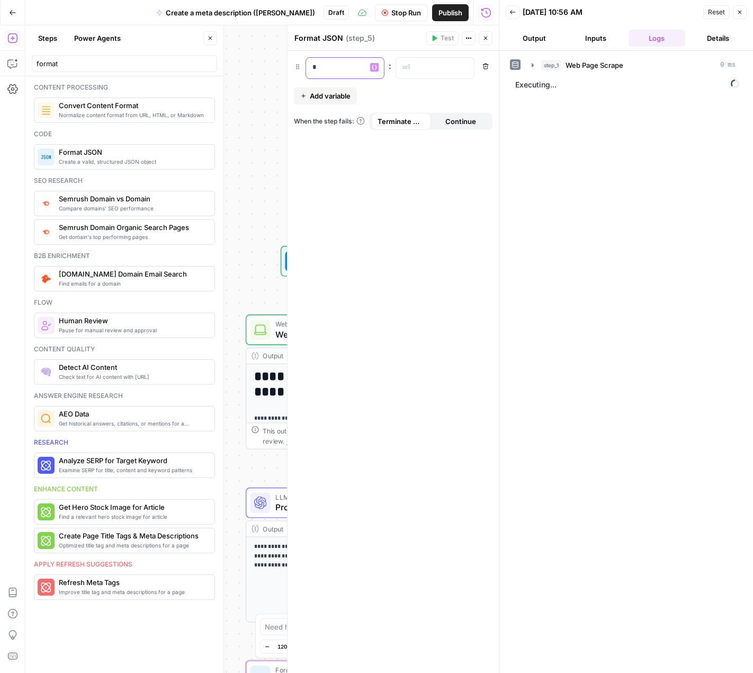
click at [363, 66] on div "*" at bounding box center [336, 68] width 61 height 21
click at [332, 70] on p "***" at bounding box center [337, 67] width 49 height 11
click at [355, 76] on div at bounding box center [336, 68] width 61 height 21
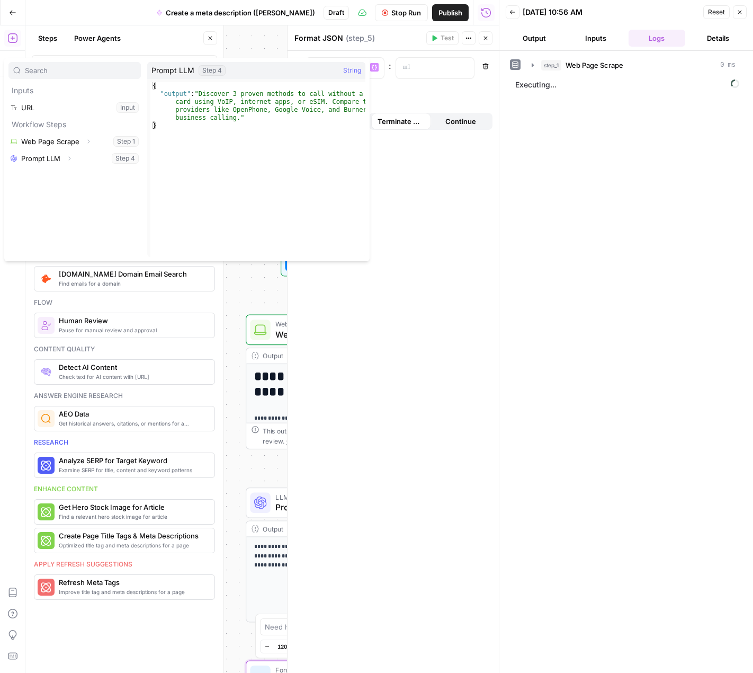
drag, startPoint x: 477, startPoint y: 253, endPoint x: 448, endPoint y: 115, distance: 140.7
click at [477, 251] on div "* Variables Menu : Remove Add variable When the step fails: Terminate Workflow …" at bounding box center [393, 362] width 211 height 622
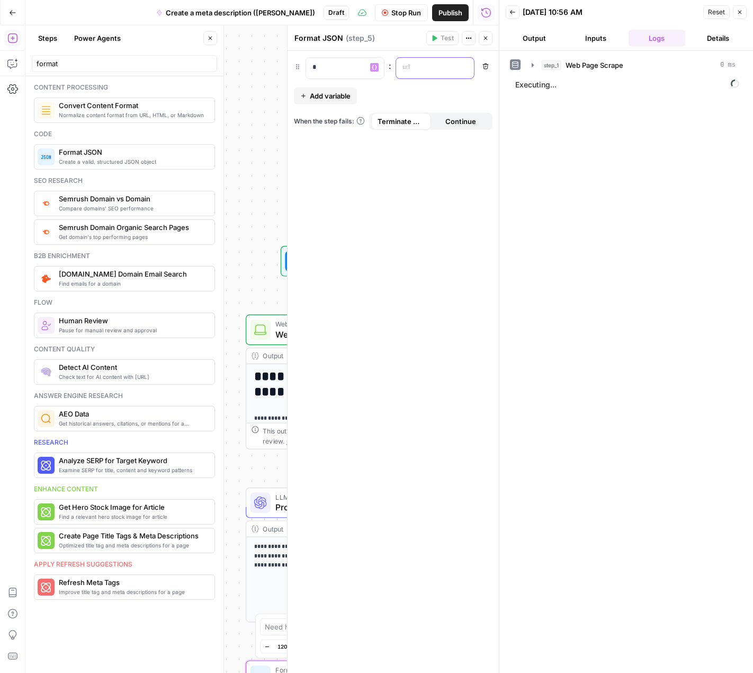
click at [420, 70] on p at bounding box center [427, 67] width 48 height 11
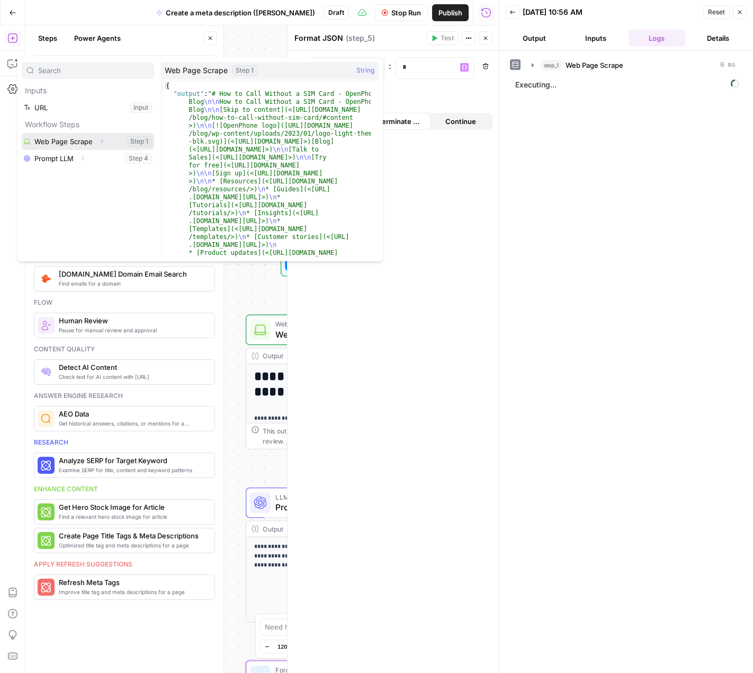
click at [101, 140] on icon "button" at bounding box center [102, 141] width 6 height 6
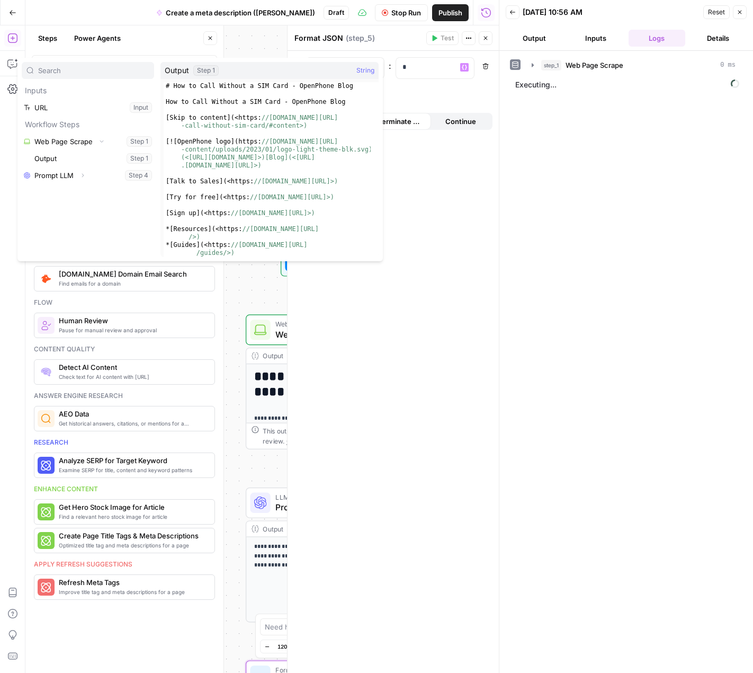
click at [348, 57] on div "*" at bounding box center [345, 68] width 79 height 22
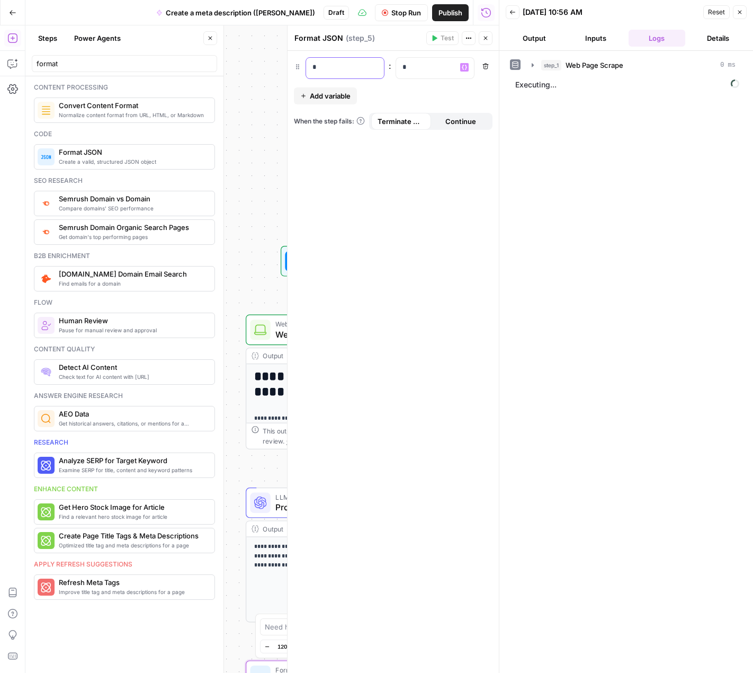
click at [321, 68] on p "*" at bounding box center [337, 67] width 49 height 11
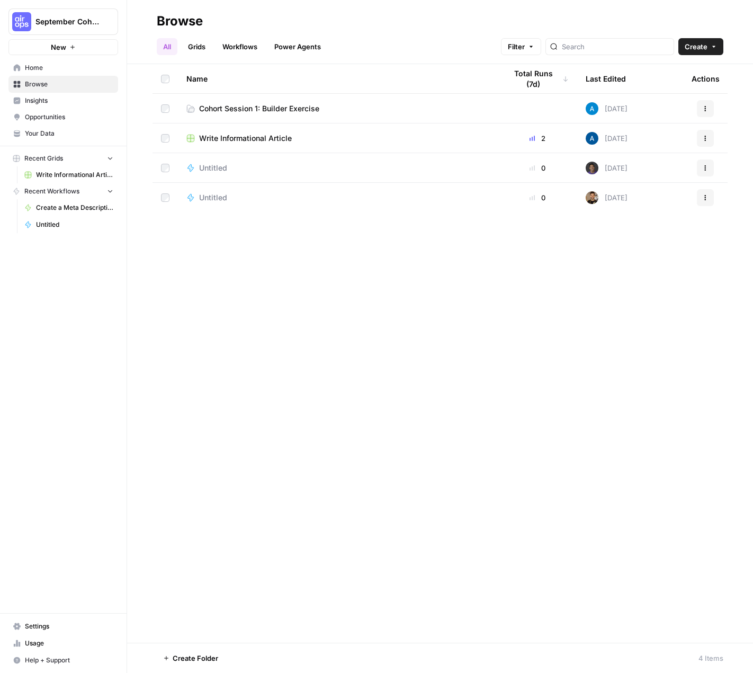
click at [554, 580] on div "Name Total Runs (7d) Last Edited Actions Cohort Session 1: Builder Exercise Tod…" at bounding box center [440, 353] width 626 height 579
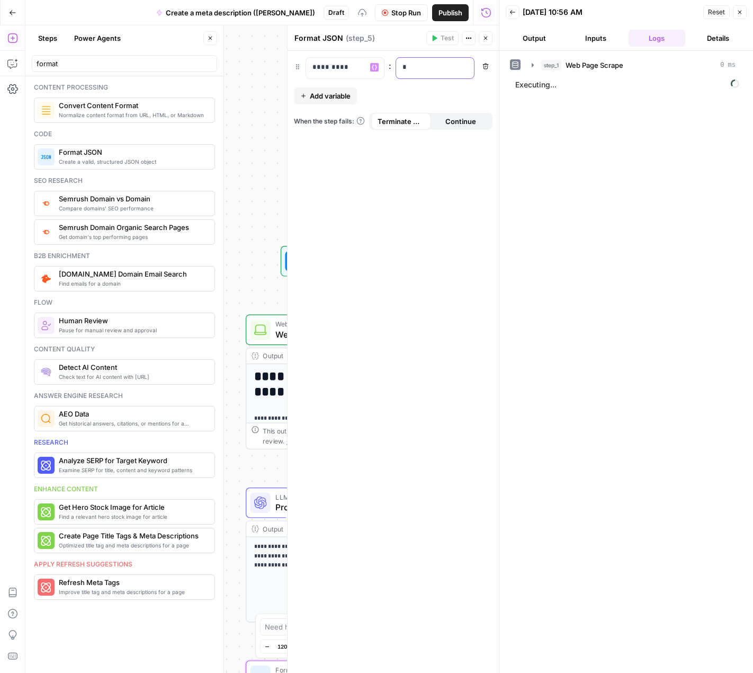
click at [432, 62] on p "*" at bounding box center [436, 67] width 66 height 11
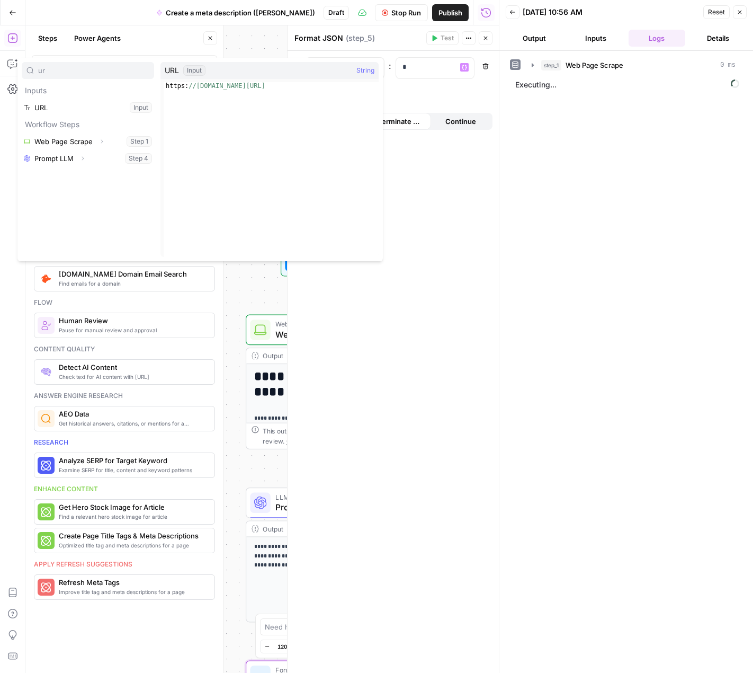
type input "url"
click at [81, 100] on button "Select variable URL" at bounding box center [88, 107] width 132 height 17
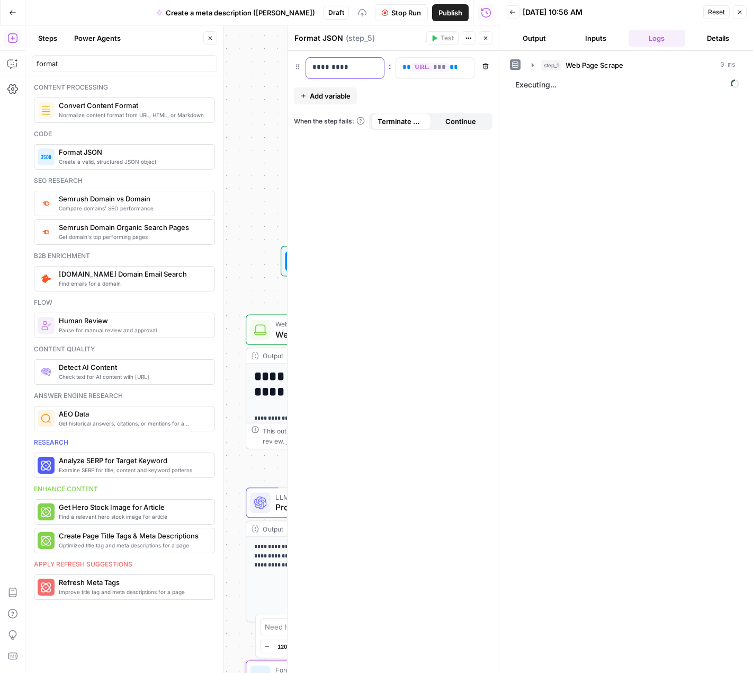
click at [335, 69] on p "*********" at bounding box center [346, 67] width 66 height 11
click at [343, 88] on button "Add variable" at bounding box center [325, 95] width 63 height 17
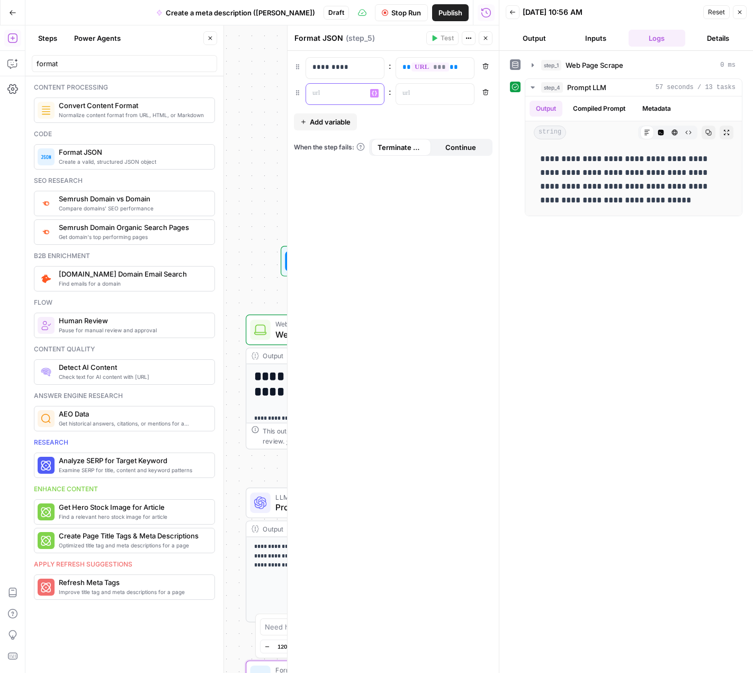
click at [340, 95] on p at bounding box center [337, 93] width 48 height 11
click at [417, 88] on p at bounding box center [427, 93] width 48 height 11
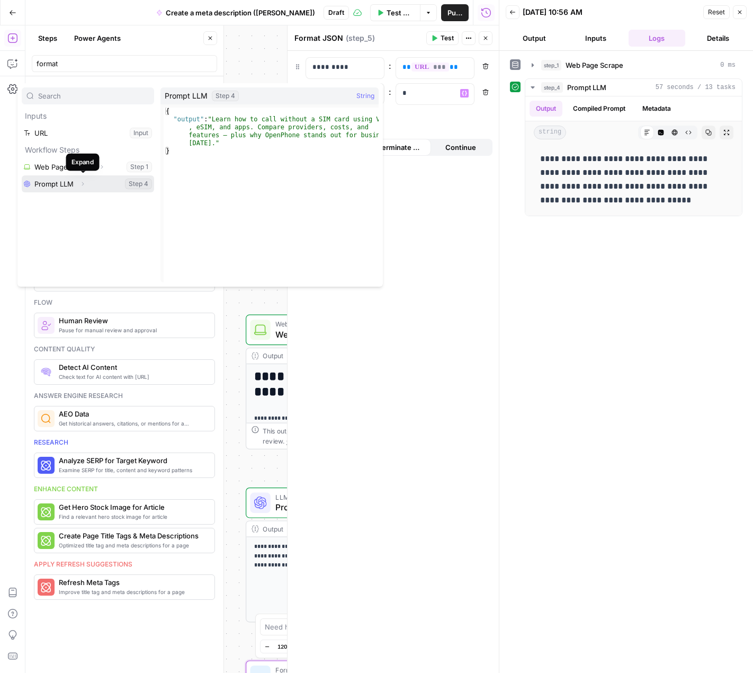
click at [78, 185] on button "Expand" at bounding box center [83, 184] width 14 height 14
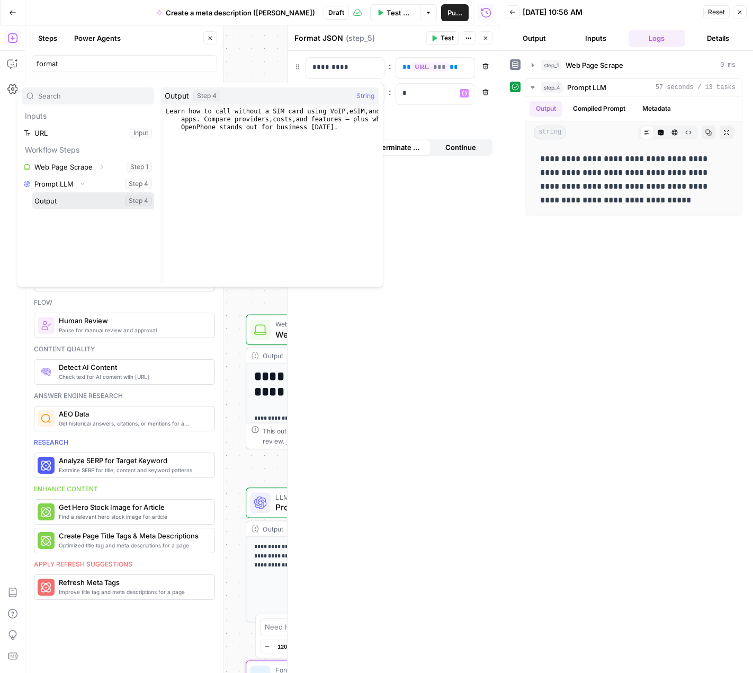
click at [66, 201] on button "Select variable Output" at bounding box center [93, 200] width 122 height 17
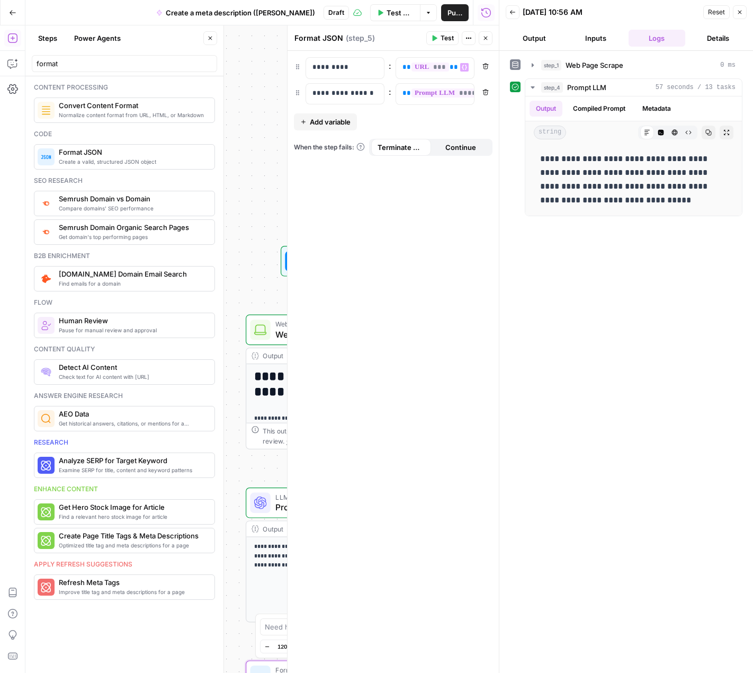
drag, startPoint x: 441, startPoint y: 38, endPoint x: 457, endPoint y: 511, distance: 473.9
click at [441, 38] on span "Test" at bounding box center [447, 38] width 13 height 10
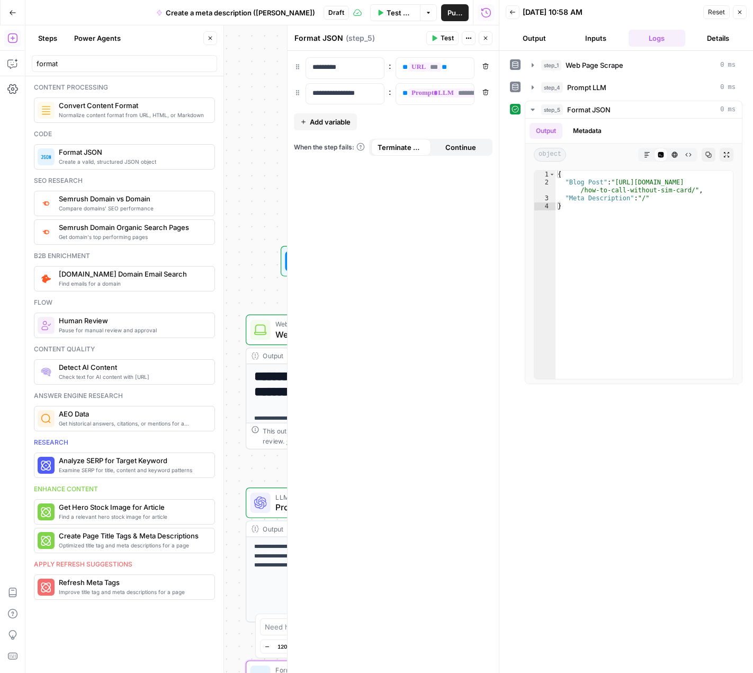
click at [260, 244] on div "**********" at bounding box center [262, 348] width 474 height 647
drag, startPoint x: 483, startPoint y: 33, endPoint x: 481, endPoint y: 40, distance: 7.7
click at [483, 33] on button "Close" at bounding box center [486, 38] width 14 height 14
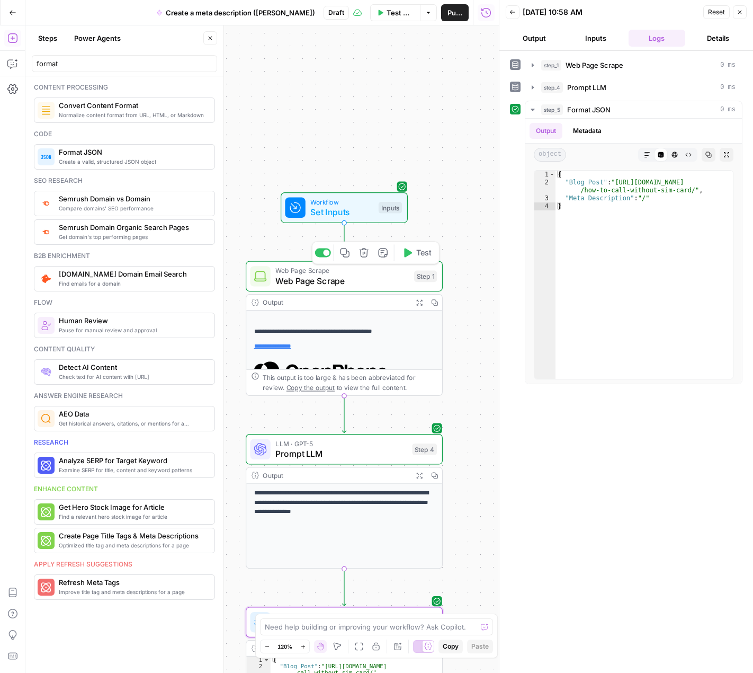
scroll to position [106, 0]
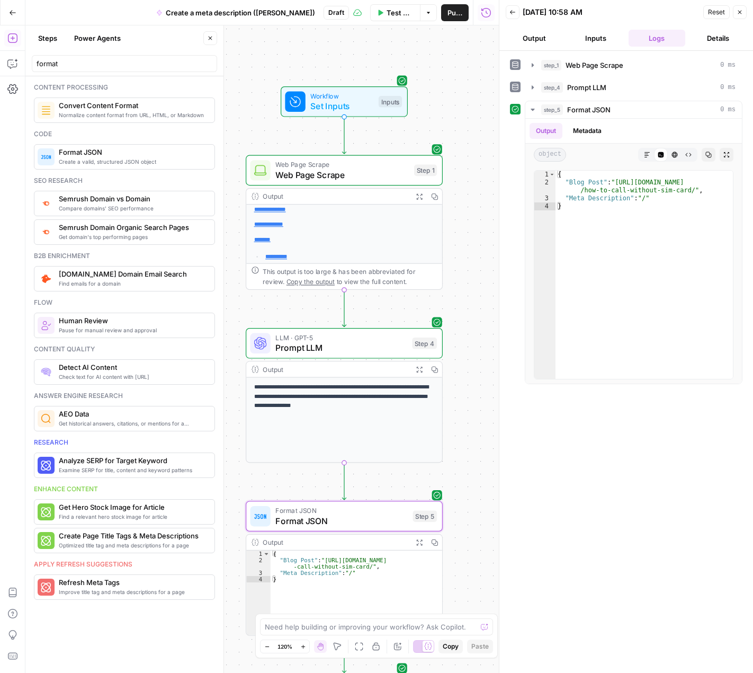
type textarea "*"
click at [353, 588] on div "{ "Blog Post" : "[URL][DOMAIN_NAME] -call-without-sim-card/" , "Meta Descriptio…" at bounding box center [357, 599] width 172 height 98
click at [368, 514] on span "Format JSON" at bounding box center [341, 520] width 132 height 13
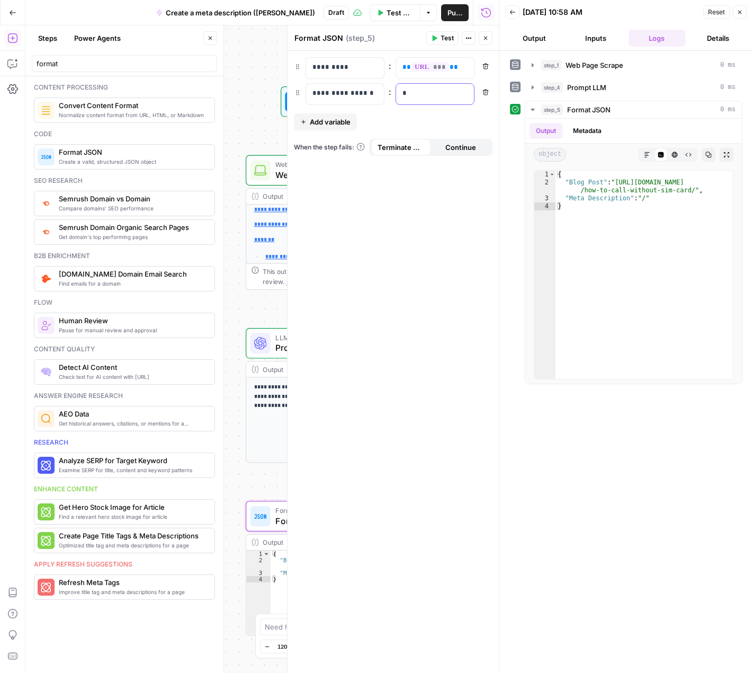
drag, startPoint x: 429, startPoint y: 93, endPoint x: 434, endPoint y: 100, distance: 8.3
click at [428, 93] on p "*" at bounding box center [436, 93] width 66 height 11
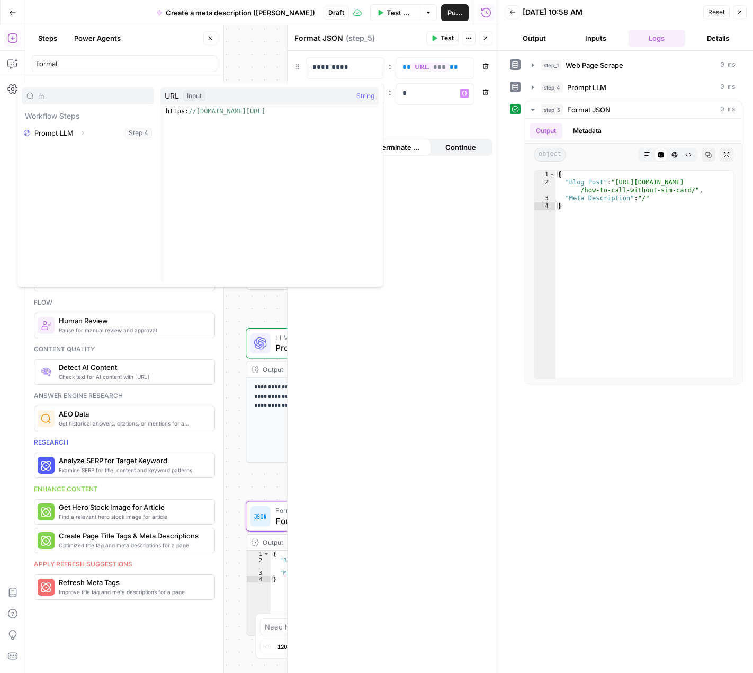
type input "m"
click at [64, 132] on button "Select variable Prompt LLM" at bounding box center [88, 133] width 132 height 17
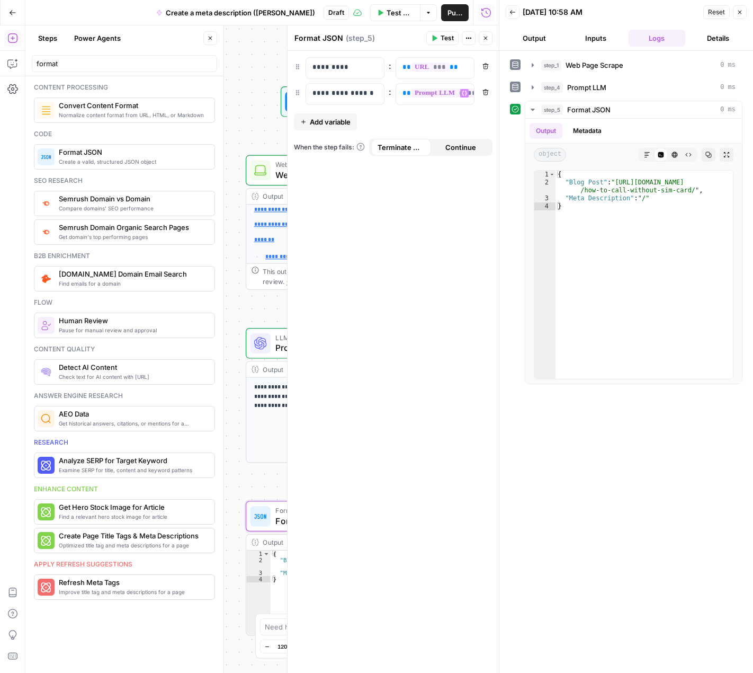
click at [449, 38] on span "Test" at bounding box center [447, 38] width 13 height 10
click at [671, 461] on div "step_1 Web Page Scrape 0 ms step_4 Prompt LLM 0 ms step_5 Format JSON 0 ms Outp…" at bounding box center [626, 361] width 233 height 611
click at [440, 326] on div "**********" at bounding box center [393, 362] width 211 height 622
click at [14, 7] on button "Go Back" at bounding box center [12, 12] width 19 height 19
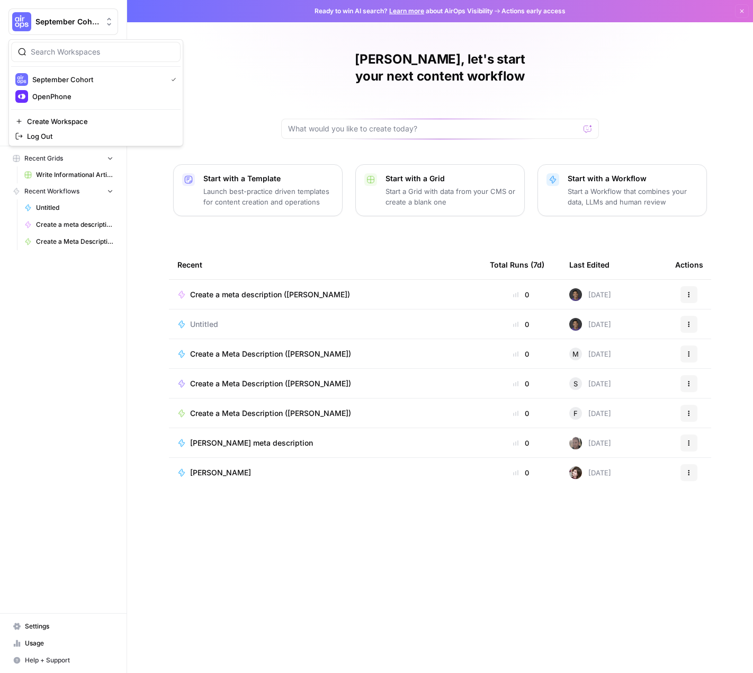
click at [92, 27] on button "September Cohort" at bounding box center [63, 21] width 110 height 26
click at [52, 101] on div "OpenPhone" at bounding box center [95, 96] width 161 height 13
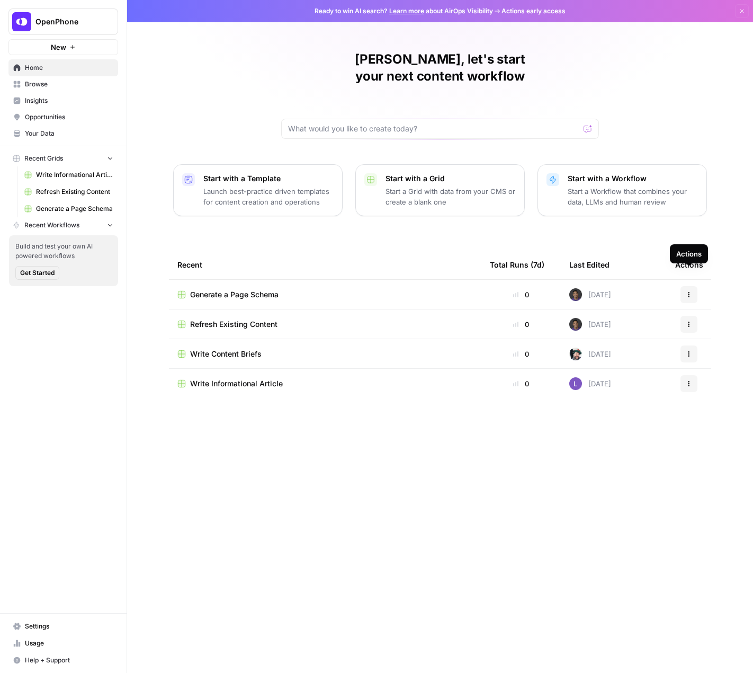
click at [410, 287] on td "Generate a Page Schema" at bounding box center [325, 294] width 313 height 29
click at [247, 288] on td "Generate a Page Schema" at bounding box center [325, 294] width 313 height 29
click at [247, 289] on span "Generate a Page Schema" at bounding box center [234, 294] width 88 height 11
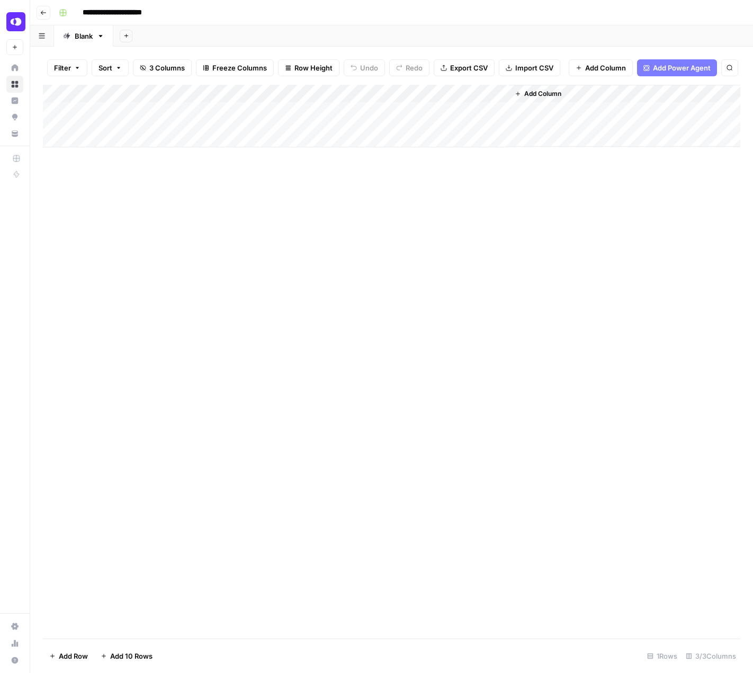
click at [42, 10] on icon "button" at bounding box center [43, 13] width 6 height 6
